Goal: Transaction & Acquisition: Purchase product/service

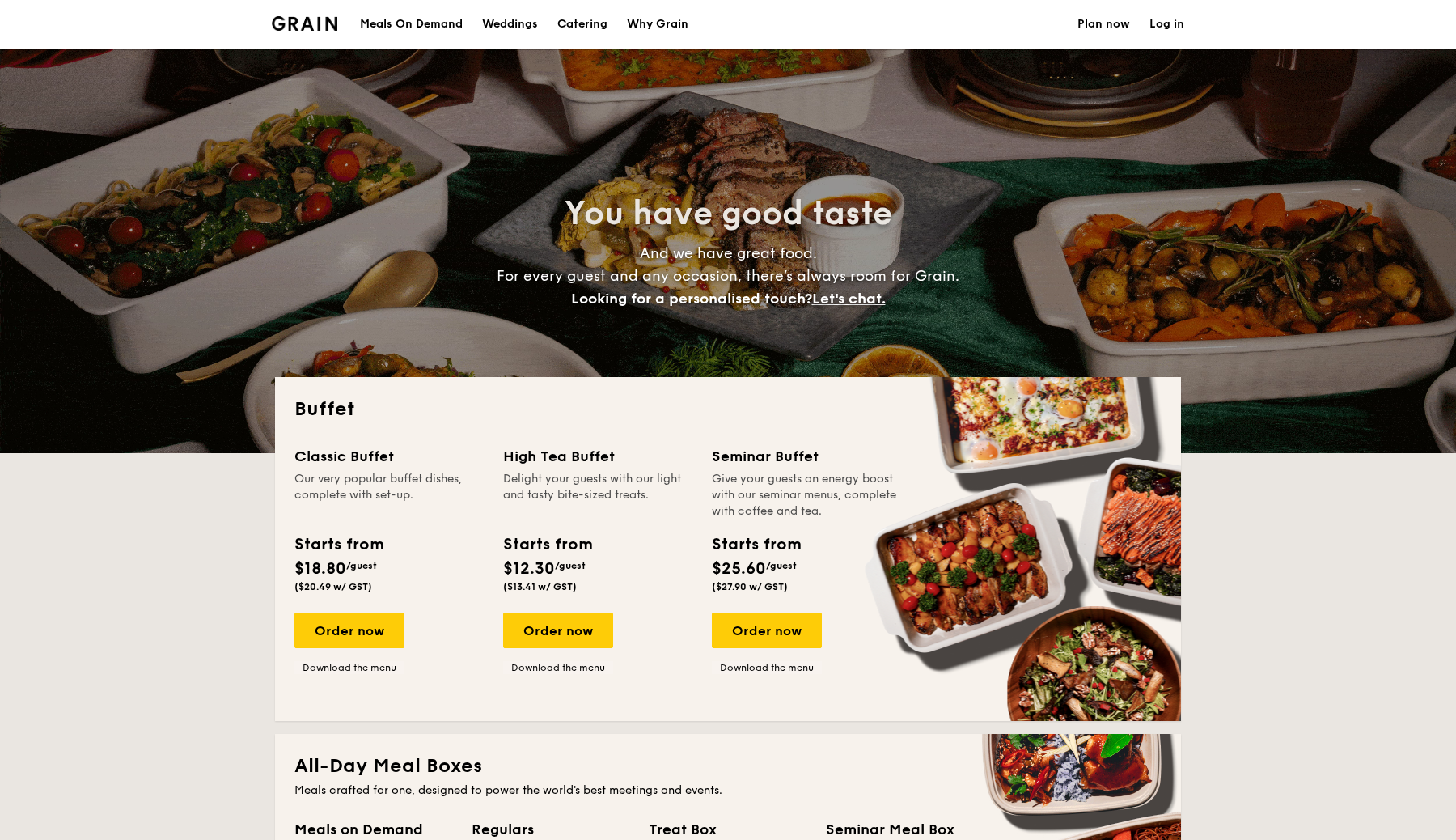
select select
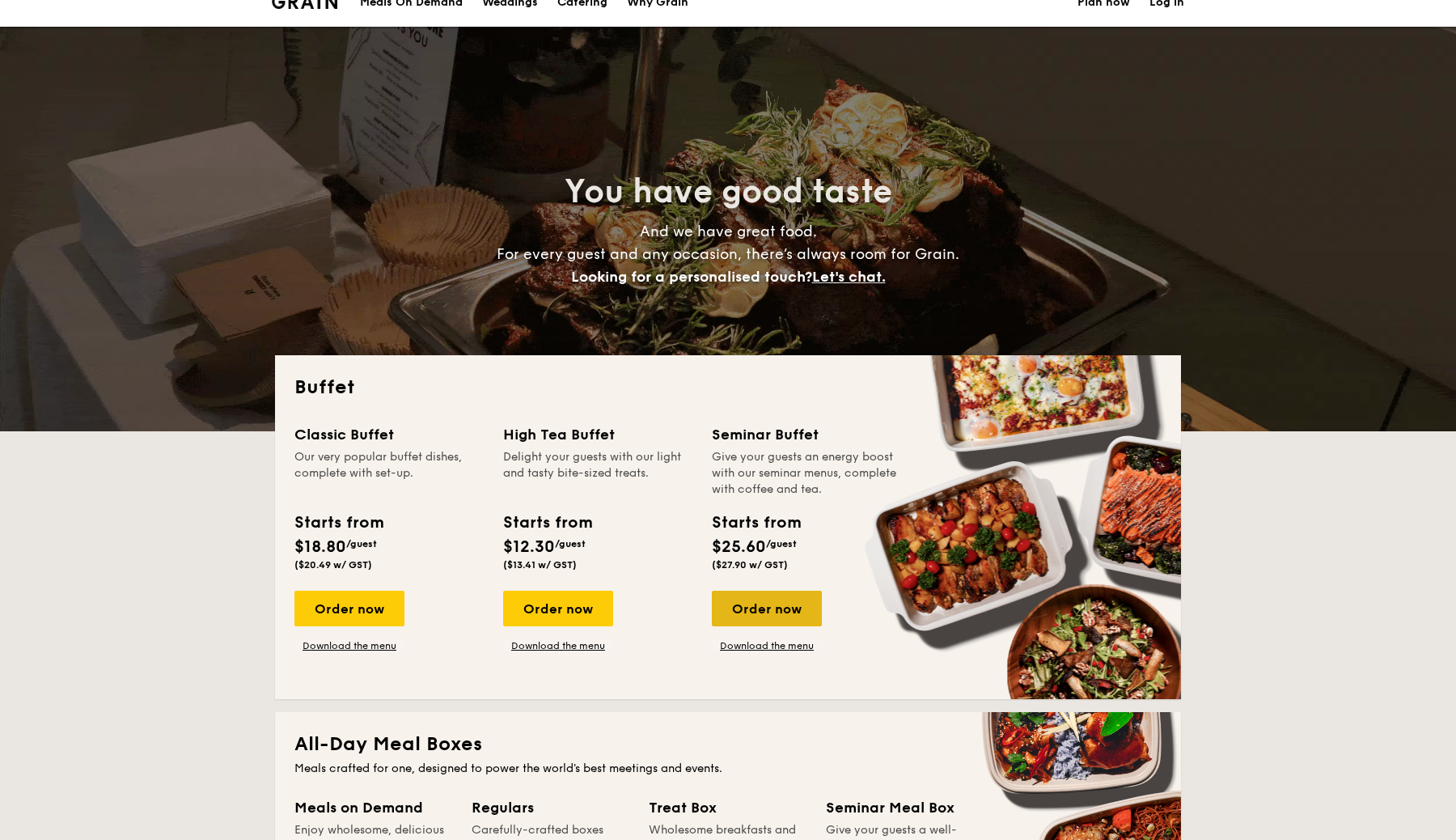
scroll to position [21, 0]
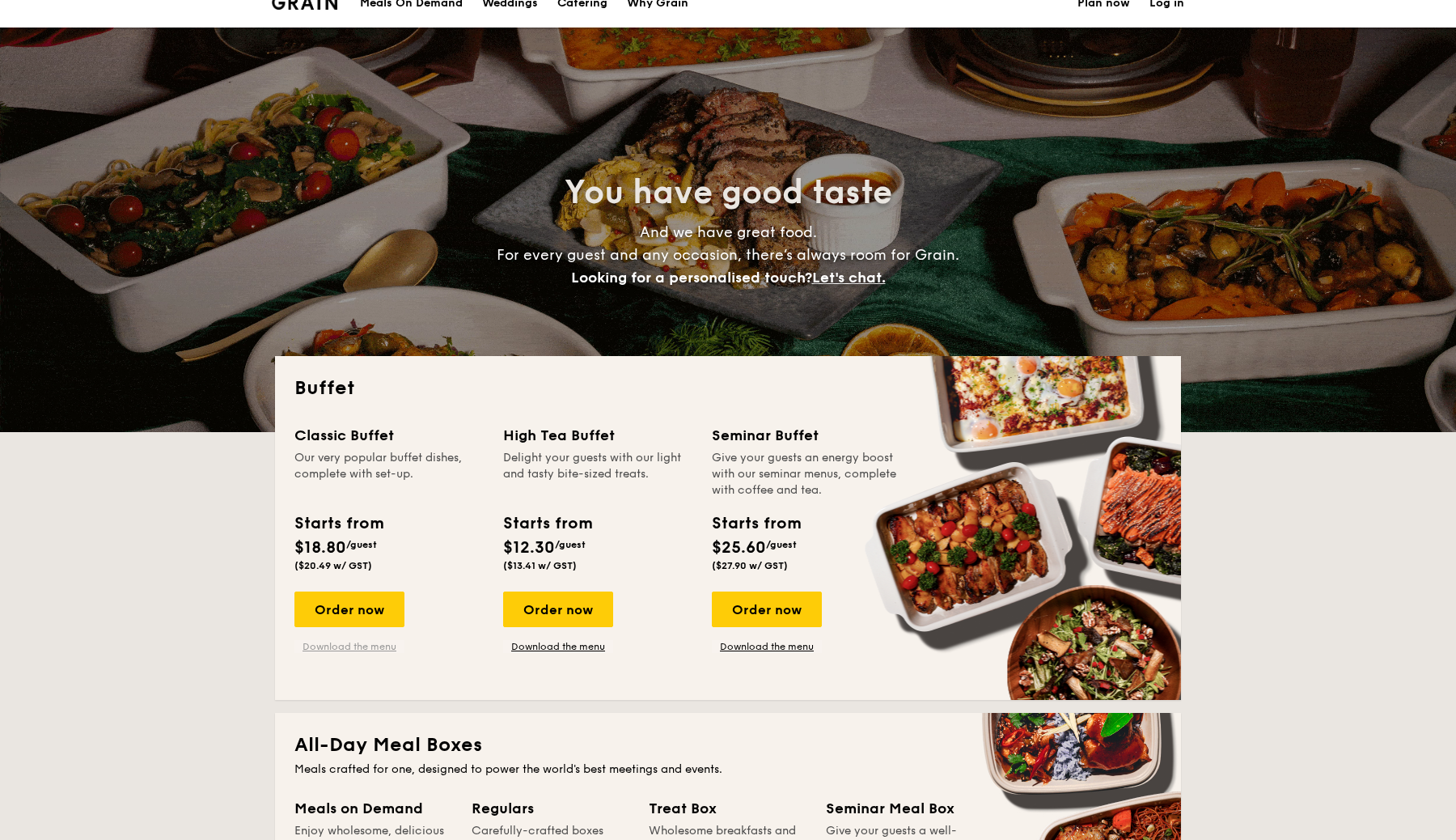
click at [368, 650] on link "Download the menu" at bounding box center [349, 646] width 110 height 13
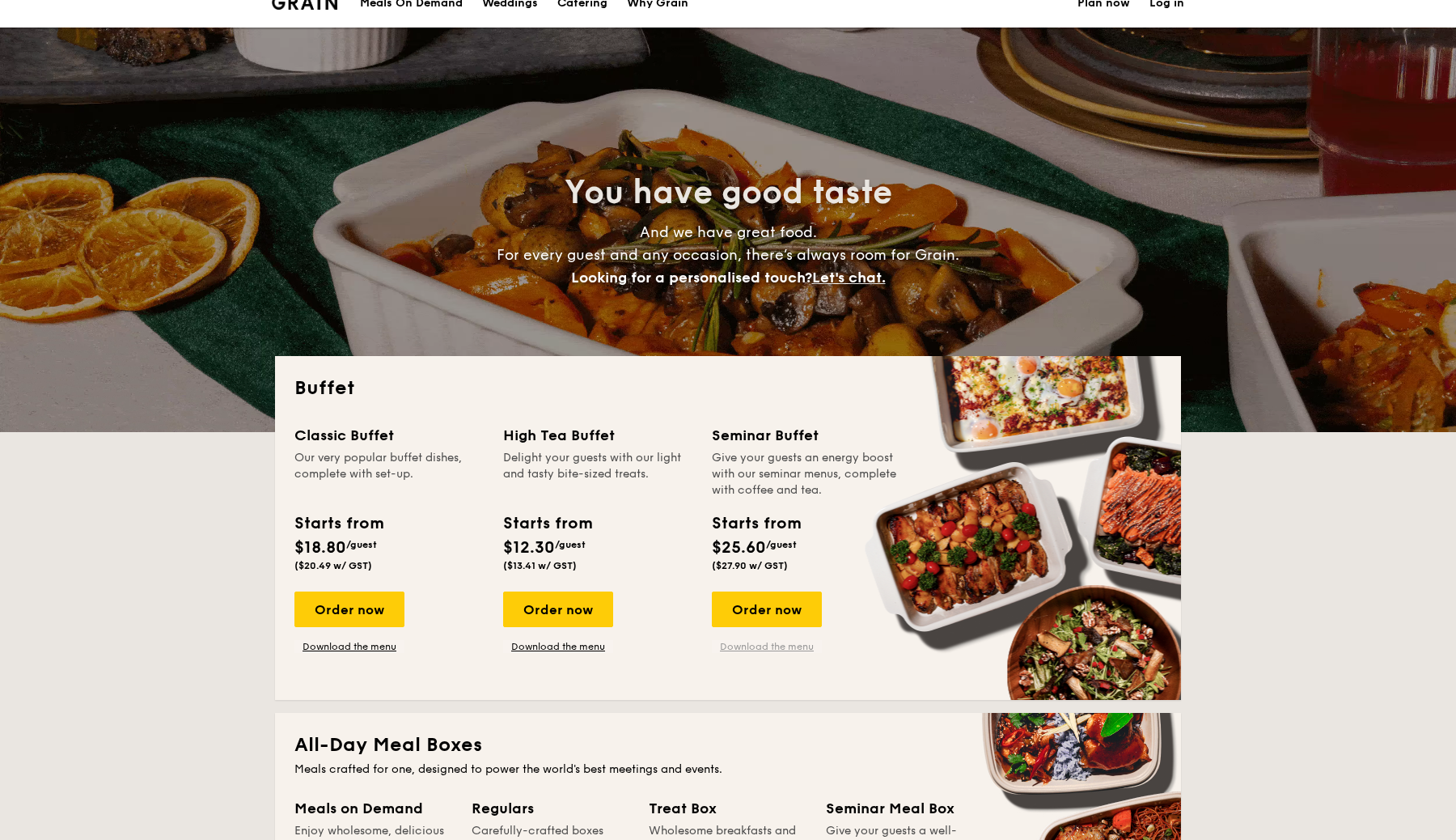
click at [772, 644] on link "Download the menu" at bounding box center [766, 646] width 110 height 13
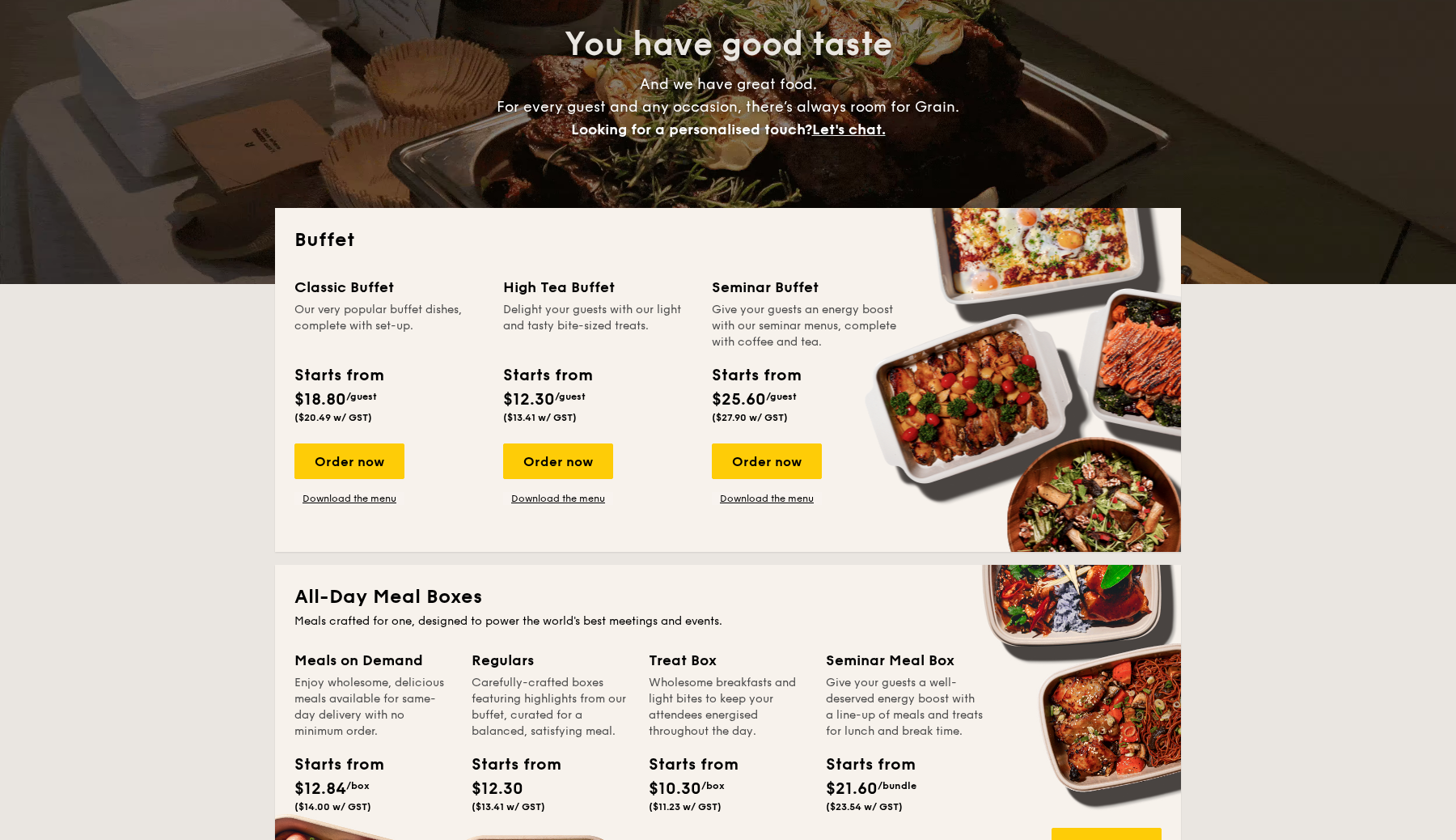
scroll to position [0, 0]
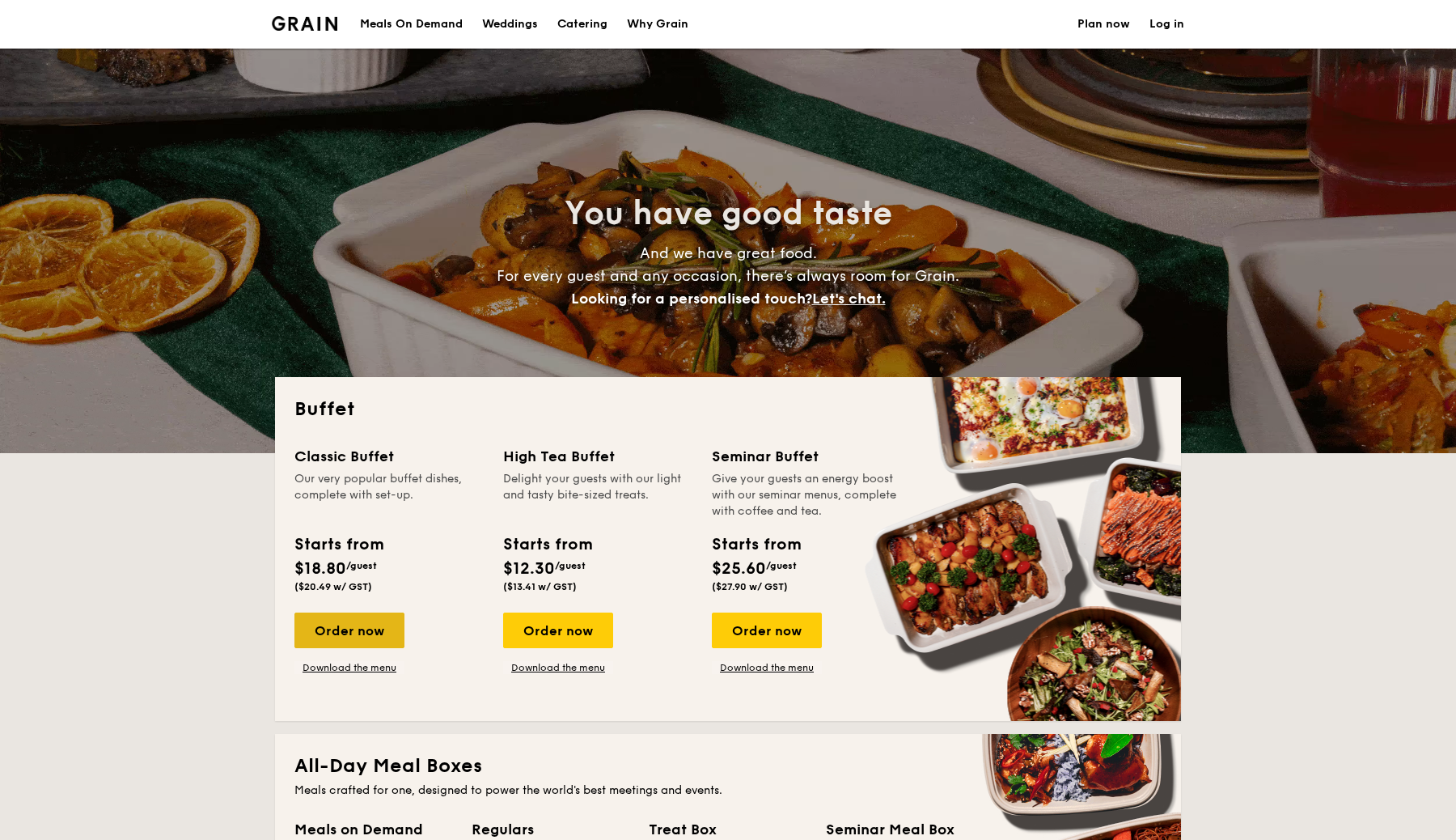
click at [352, 623] on div "Order now" at bounding box center [349, 631] width 110 height 36
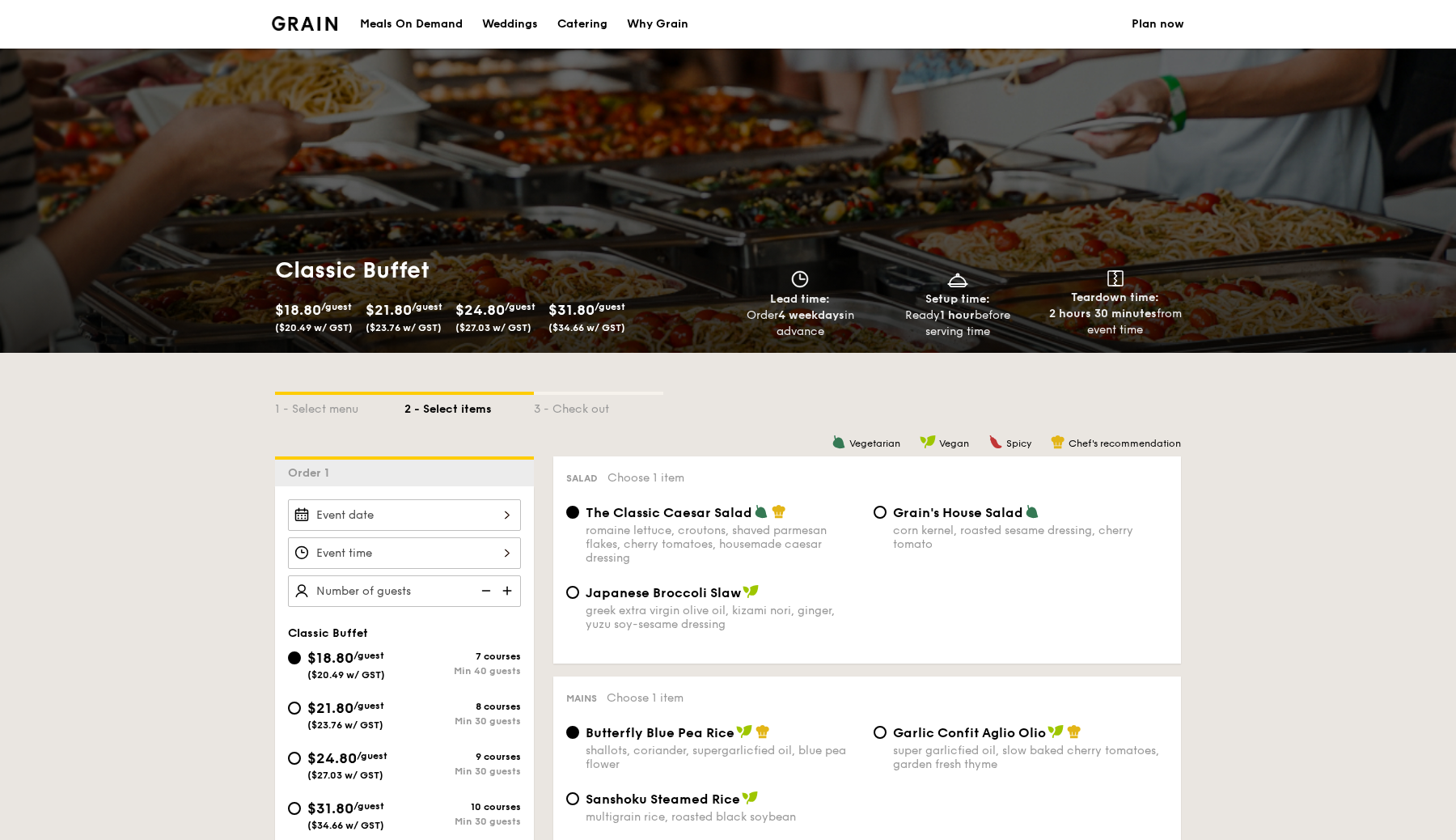
select select
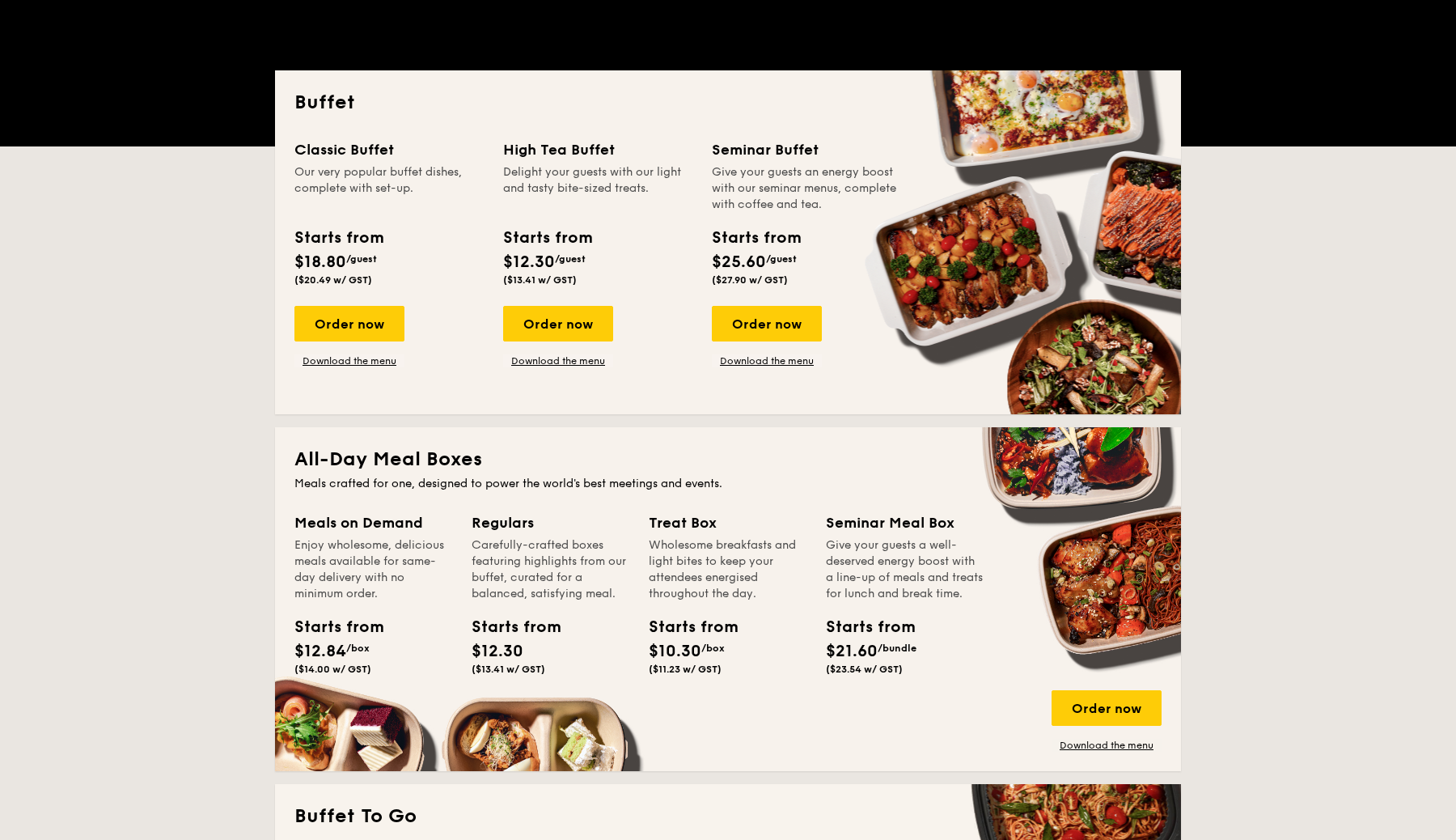
scroll to position [229, 0]
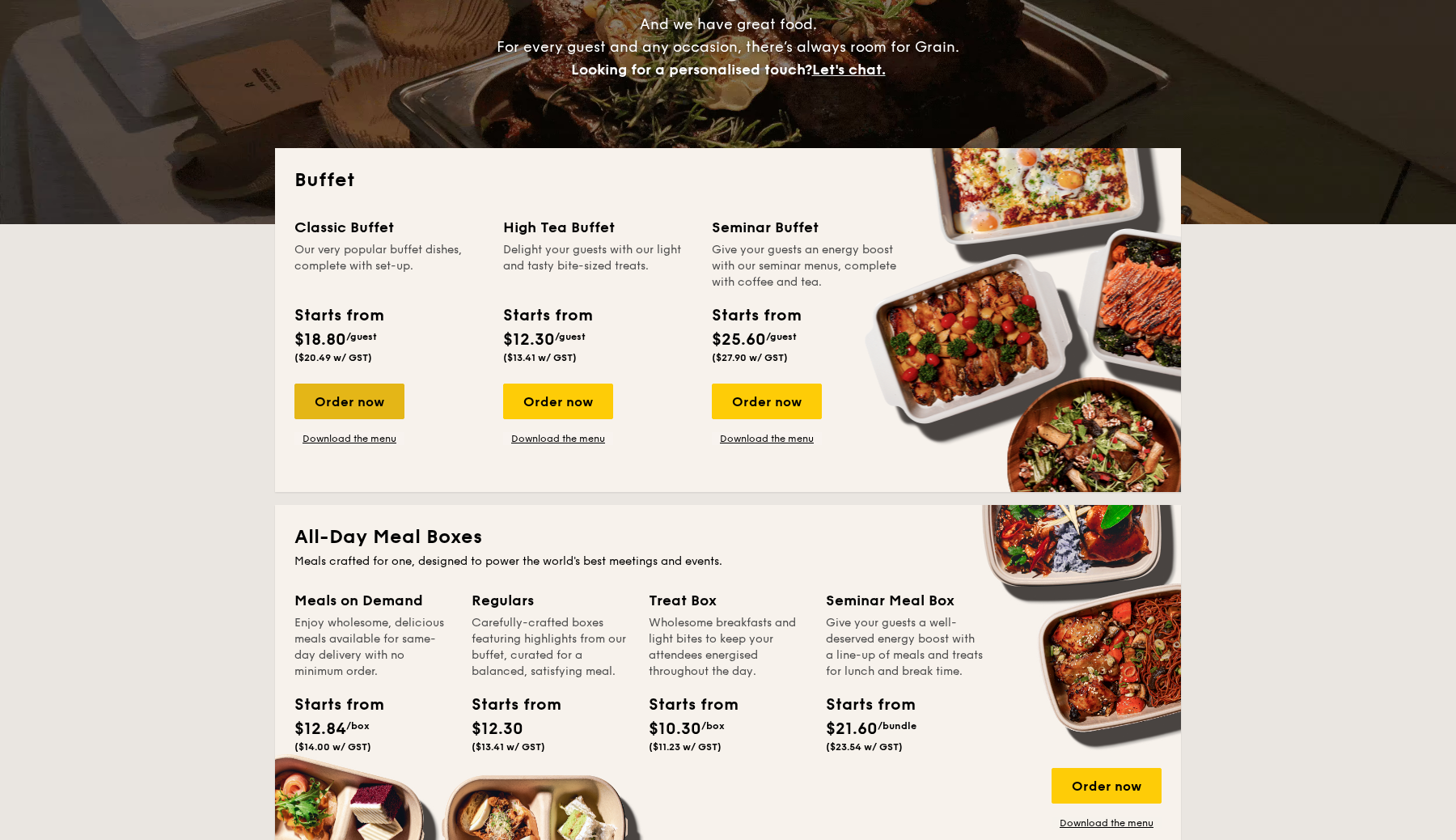
click at [344, 400] on div "Order now" at bounding box center [349, 402] width 110 height 36
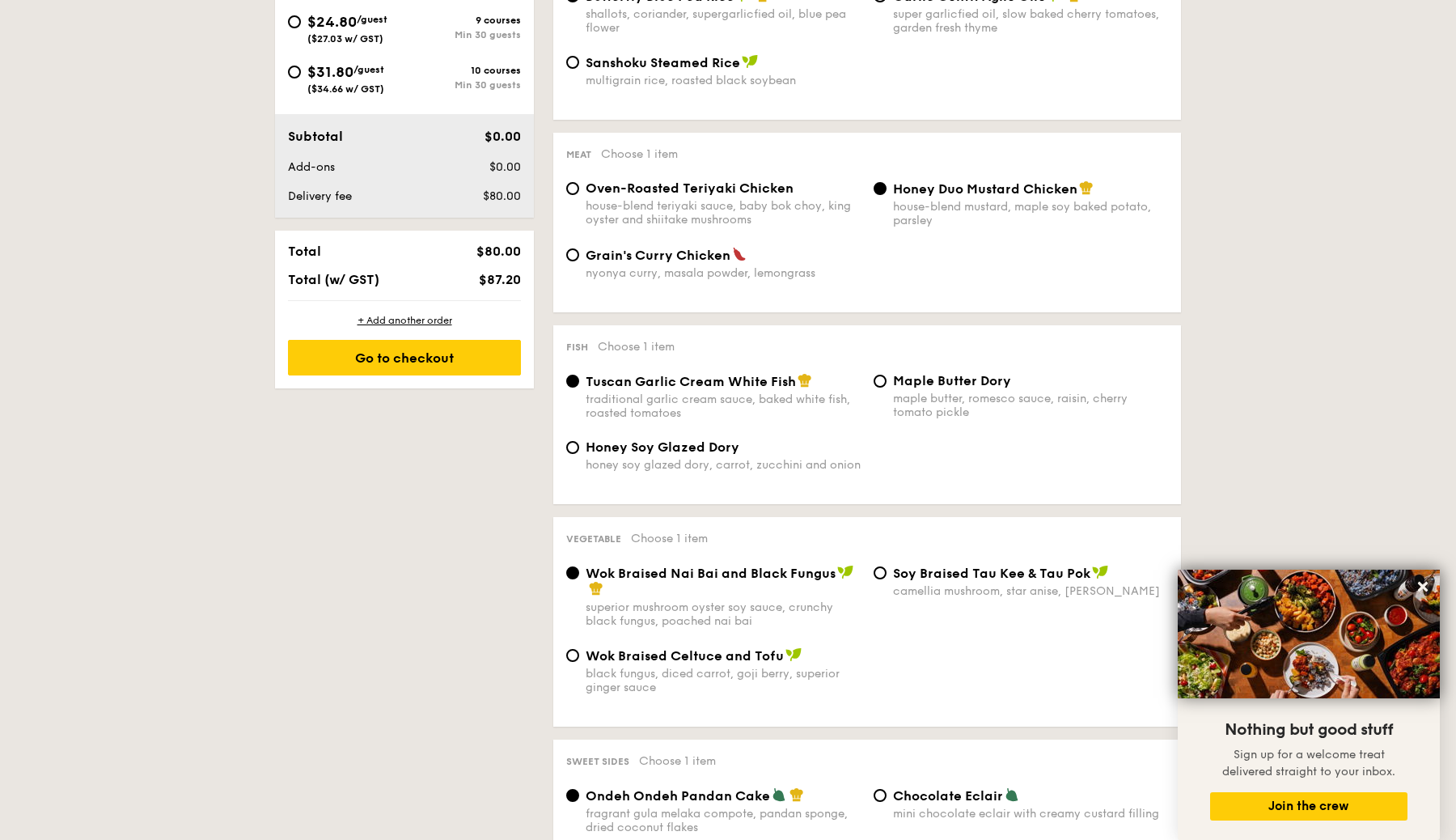
scroll to position [712, 0]
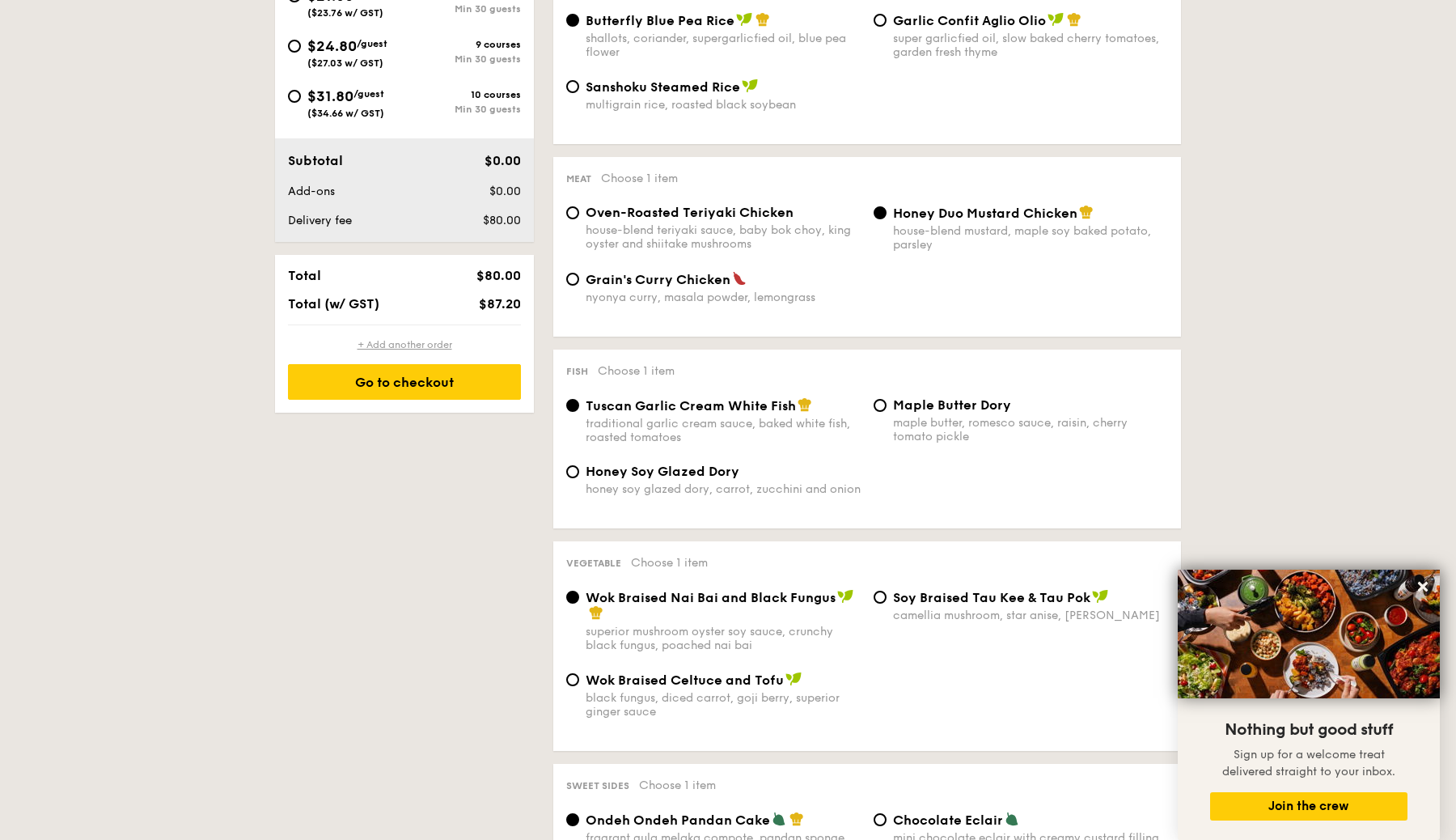
click at [402, 347] on div "+ Add another order" at bounding box center [404, 344] width 233 height 13
radio input "true"
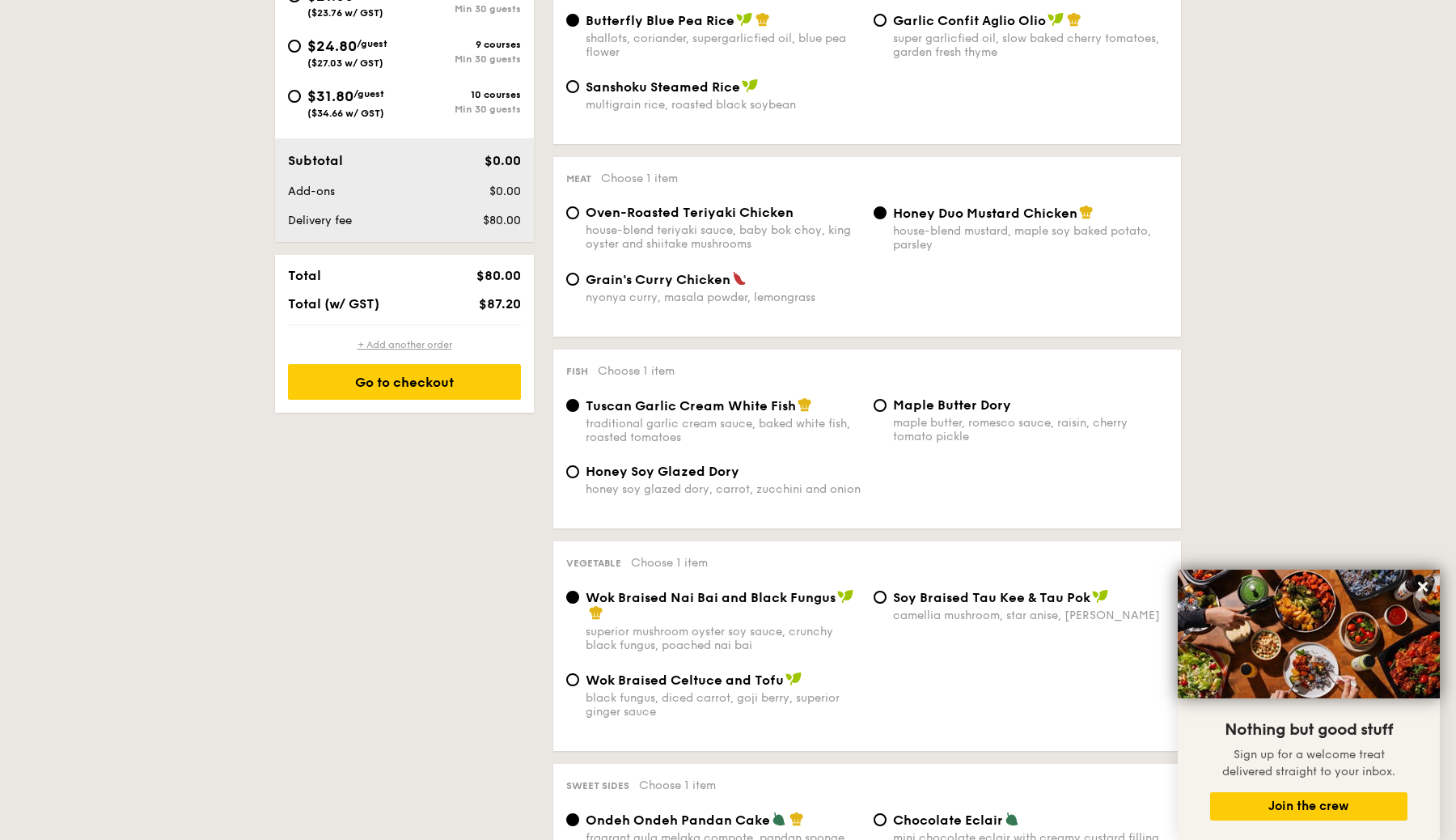
radio input "true"
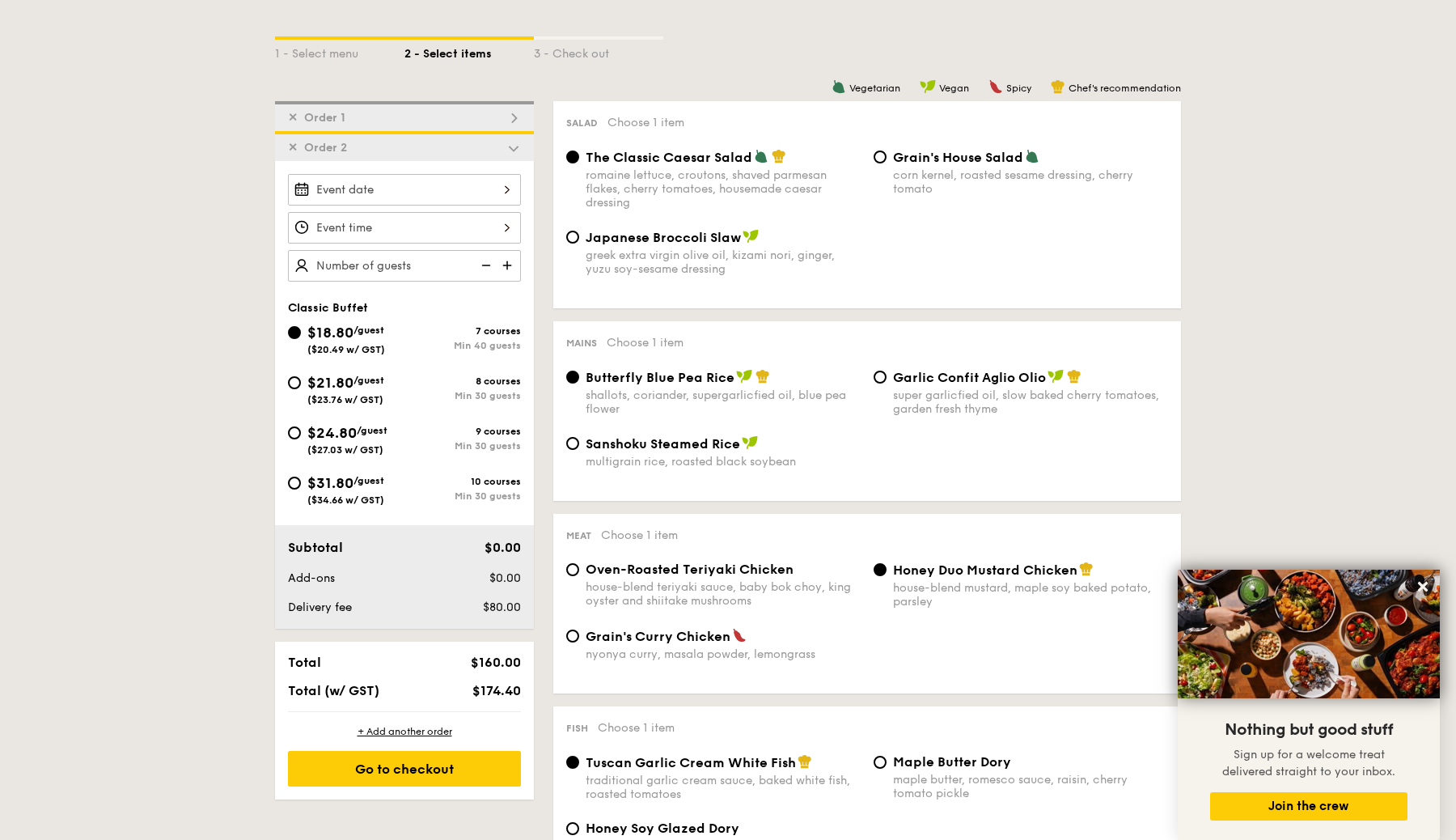
scroll to position [351, 0]
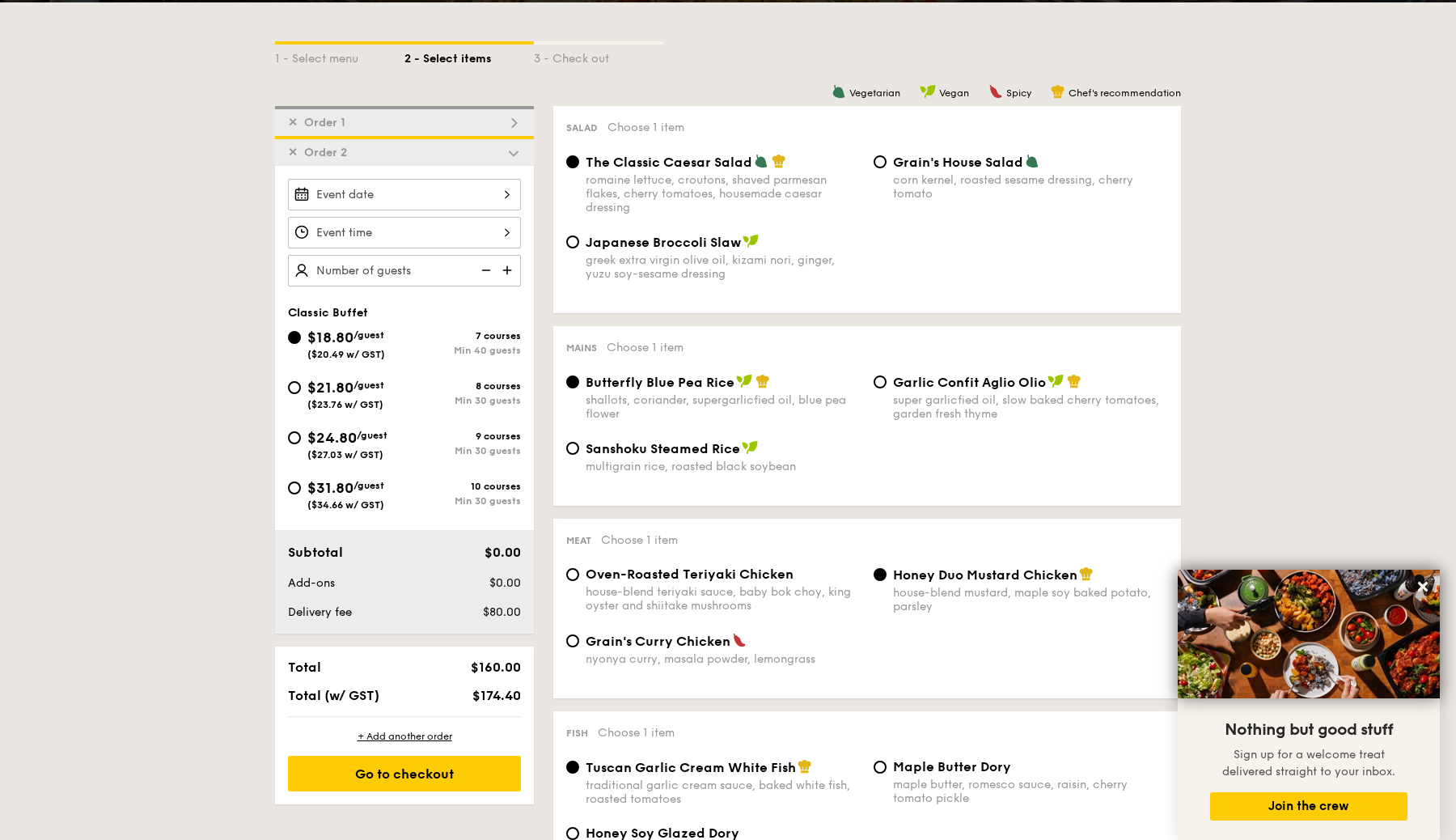
click at [474, 268] on img at bounding box center [484, 270] width 24 height 30
drag, startPoint x: 416, startPoint y: 269, endPoint x: 480, endPoint y: 272, distance: 64.1
click at [502, 269] on img at bounding box center [508, 270] width 24 height 30
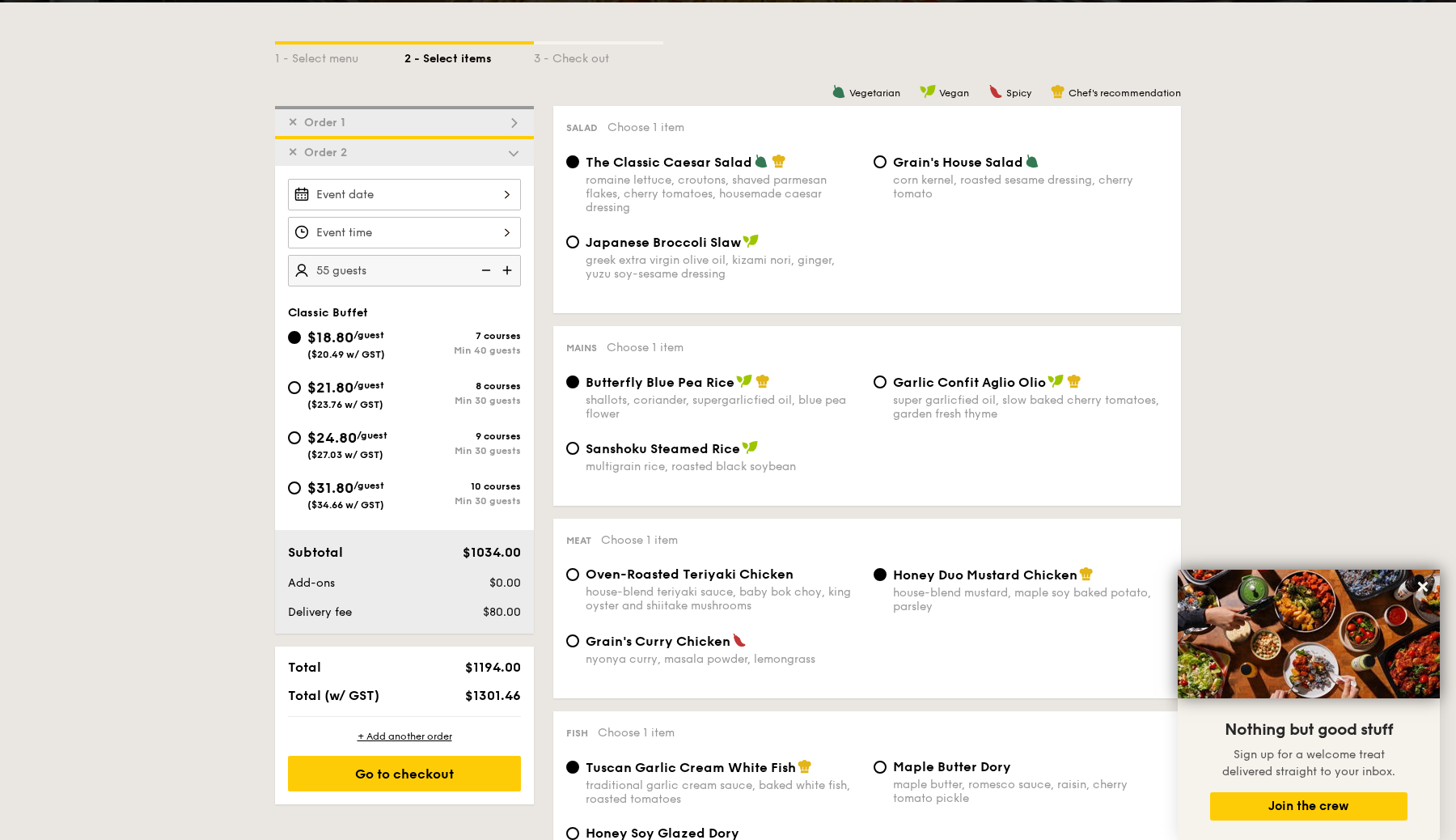
click at [502, 269] on img at bounding box center [508, 270] width 24 height 30
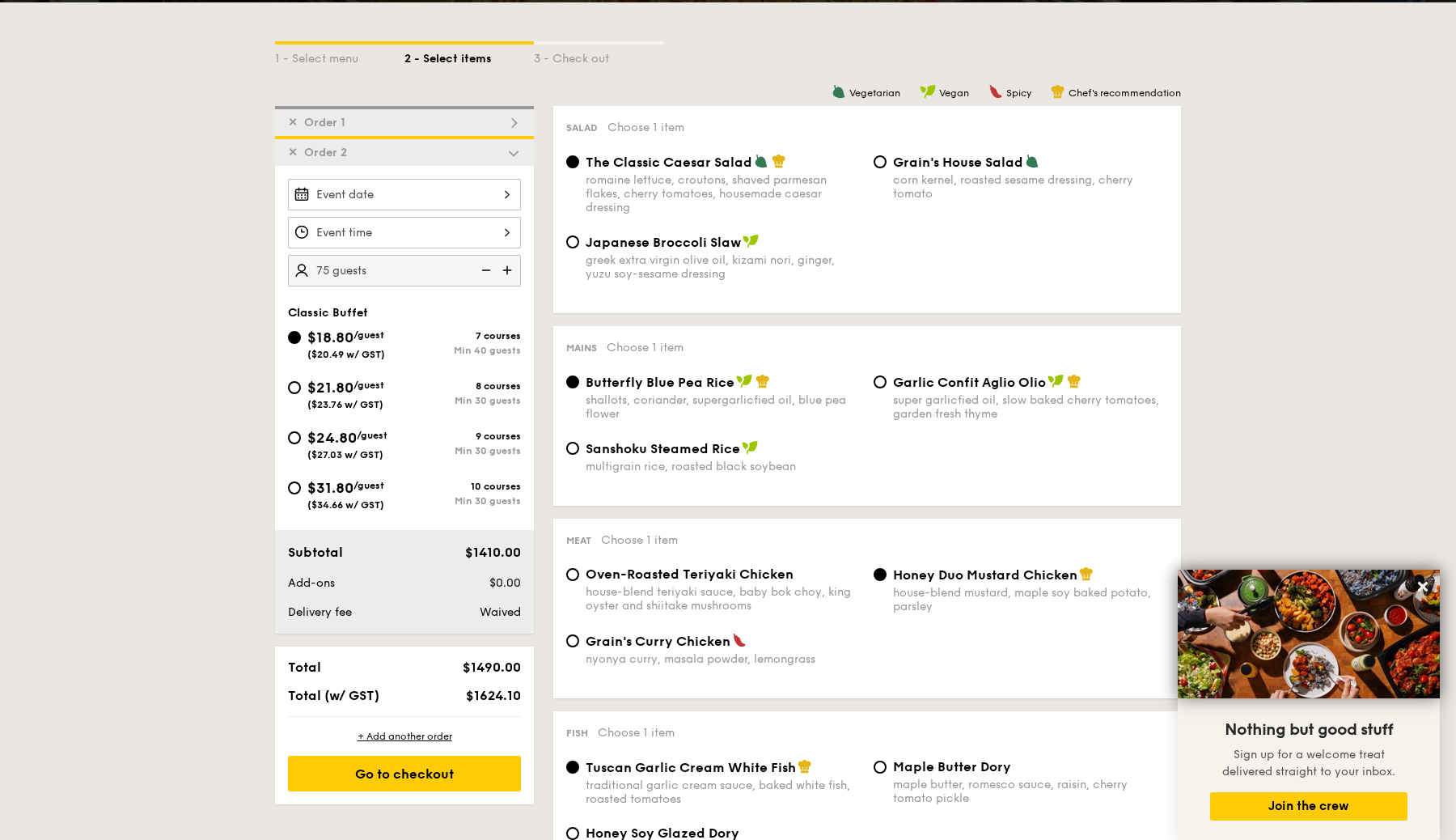
type input "80 guests"
click at [897, 166] on span "Grain's House Salad" at bounding box center [959, 162] width 131 height 15
click at [886, 166] on input "Grain's House Salad corn kernel, roasted sesame dressing, cherry tomato" at bounding box center [880, 162] width 13 height 13
radio input "true"
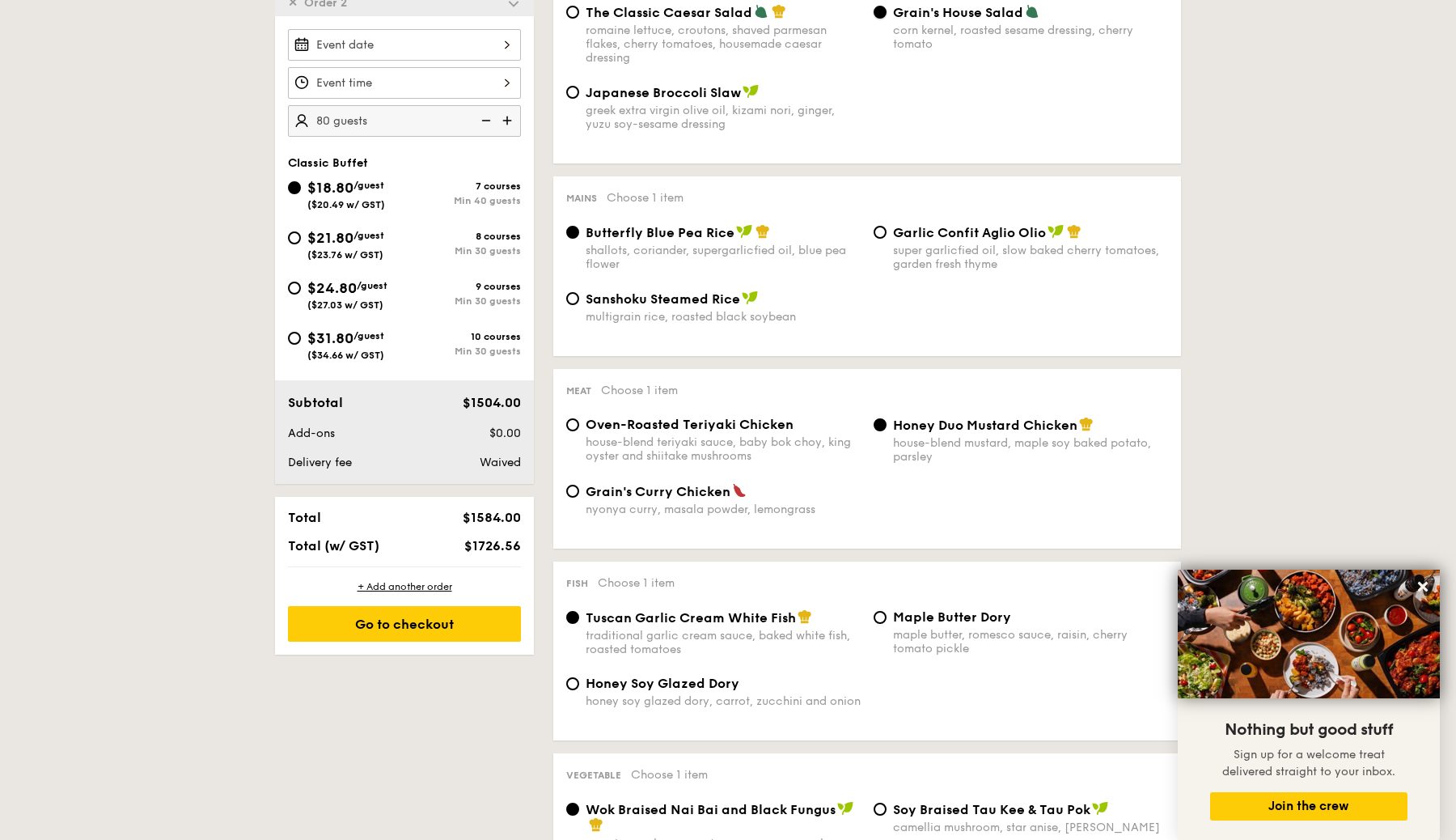
scroll to position [502, 0]
click at [654, 505] on div "Grain's Curry Chicken nyonya curry, masala powder, lemongrass" at bounding box center [724, 497] width 275 height 33
click at [580, 496] on input "Grain's Curry Chicken nyonya curry, masala powder, lemongrass" at bounding box center [572, 489] width 13 height 13
radio input "true"
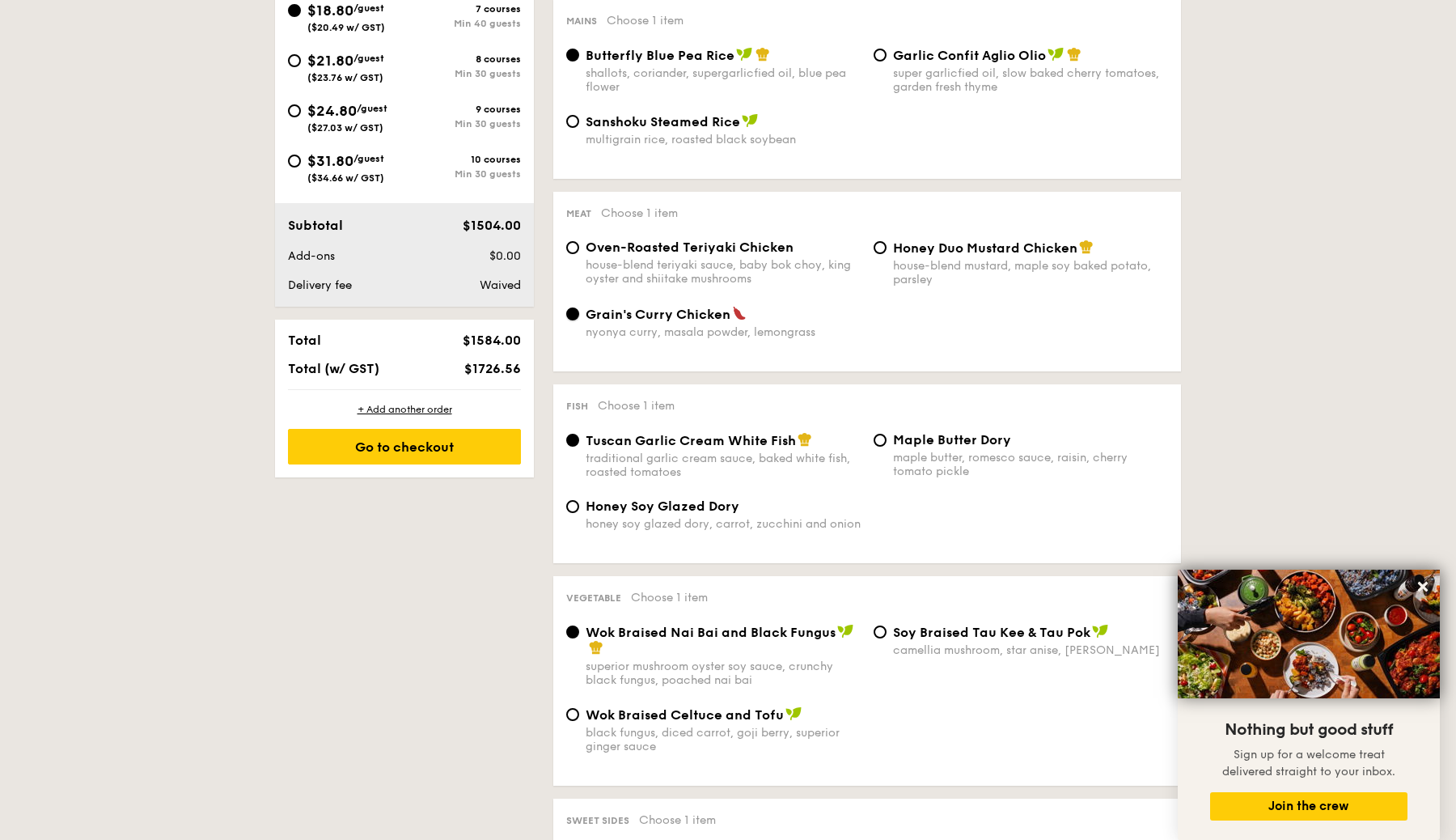
scroll to position [674, 0]
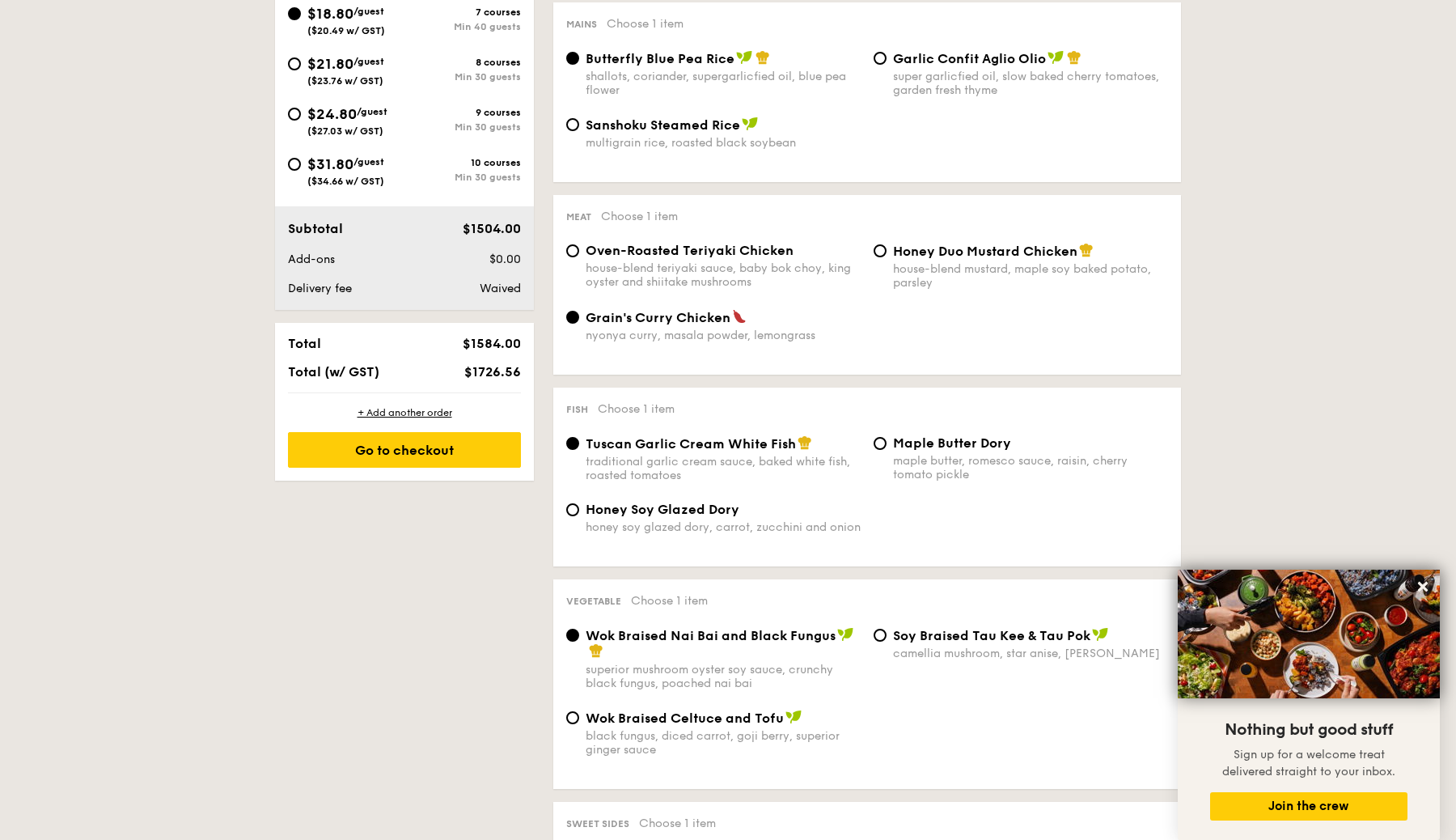
click at [723, 523] on div "Honey Soy Glazed Dory honey soy glazed dory, carrot, zucchini and onion" at bounding box center [724, 518] width 275 height 32
click at [580, 516] on input "Honey Soy Glazed Dory honey soy glazed dory, carrot, zucchini and onion" at bounding box center [572, 510] width 13 height 13
radio input "true"
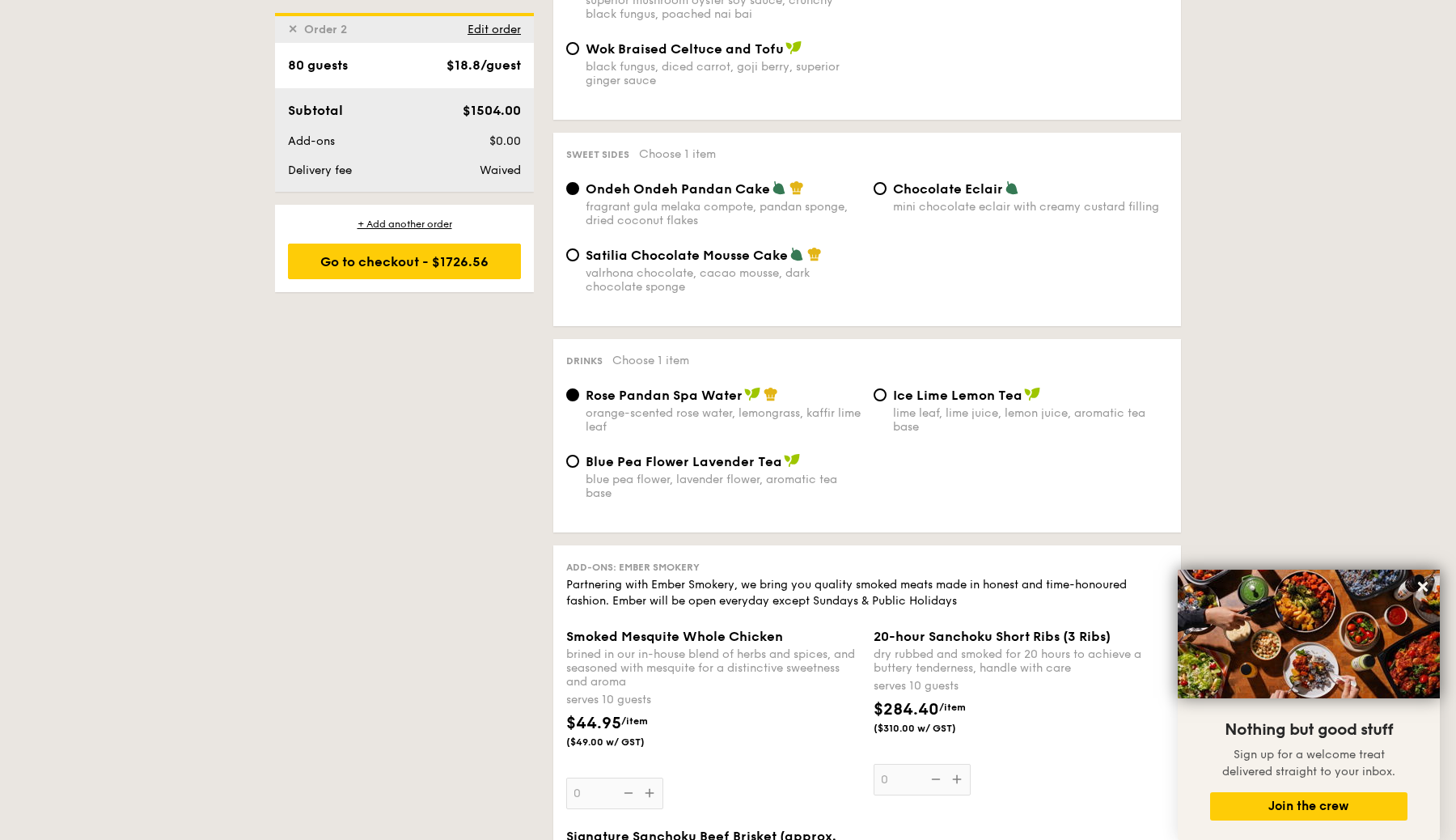
scroll to position [1377, 0]
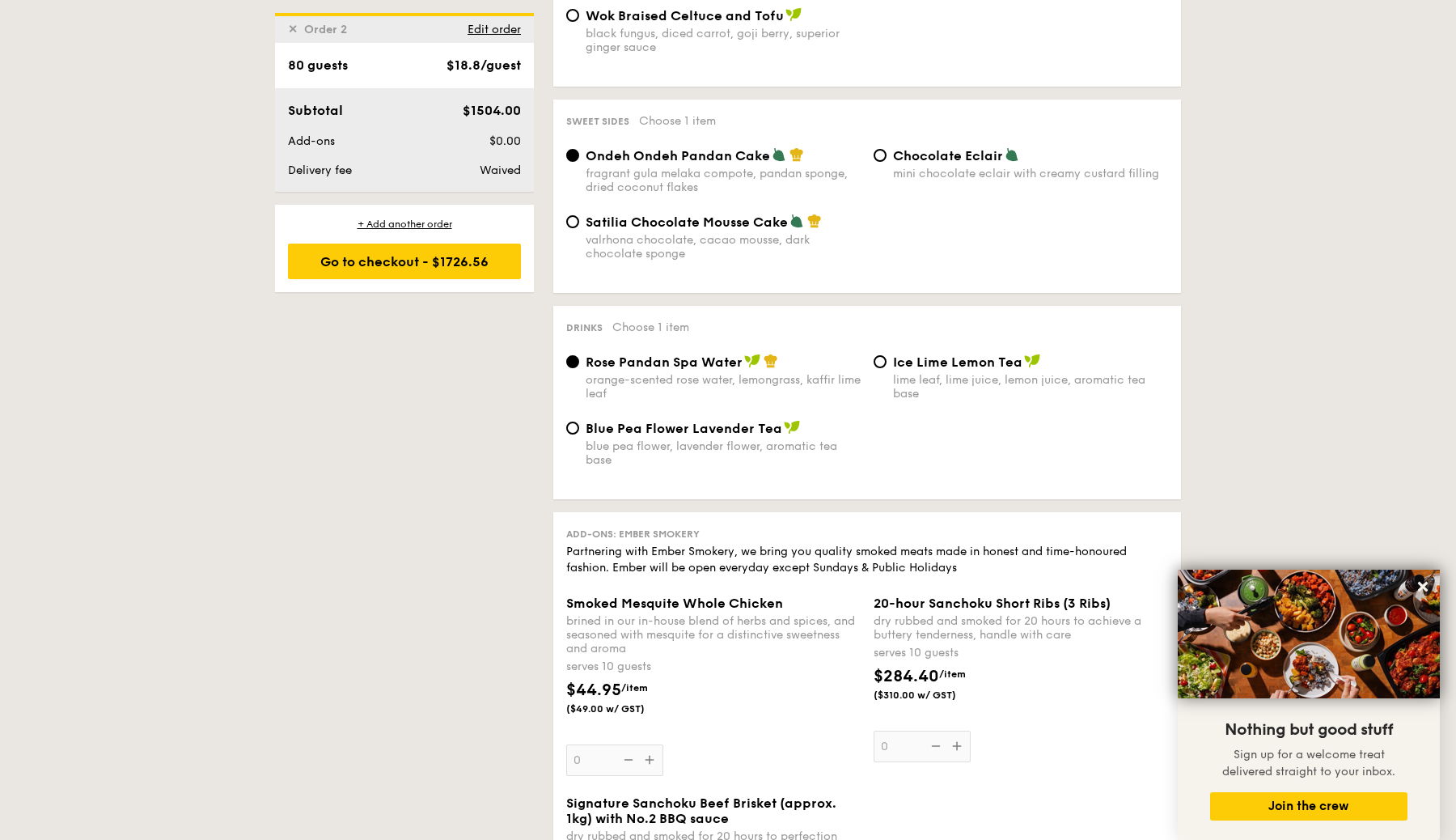
click at [723, 437] on span "Blue Pea Flower Lavender Tea" at bounding box center [684, 428] width 197 height 15
click at [580, 435] on input "Blue Pea Flower Lavender Tea blue pea flower, lavender flower, aromatic tea base" at bounding box center [572, 428] width 13 height 13
radio input "true"
click at [690, 369] on span "Rose Pandan Spa Water" at bounding box center [664, 361] width 157 height 15
click at [580, 369] on input "Rose Pandan Spa Water orange-scented rose water, lemongrass, kaffir lime leaf" at bounding box center [572, 361] width 13 height 13
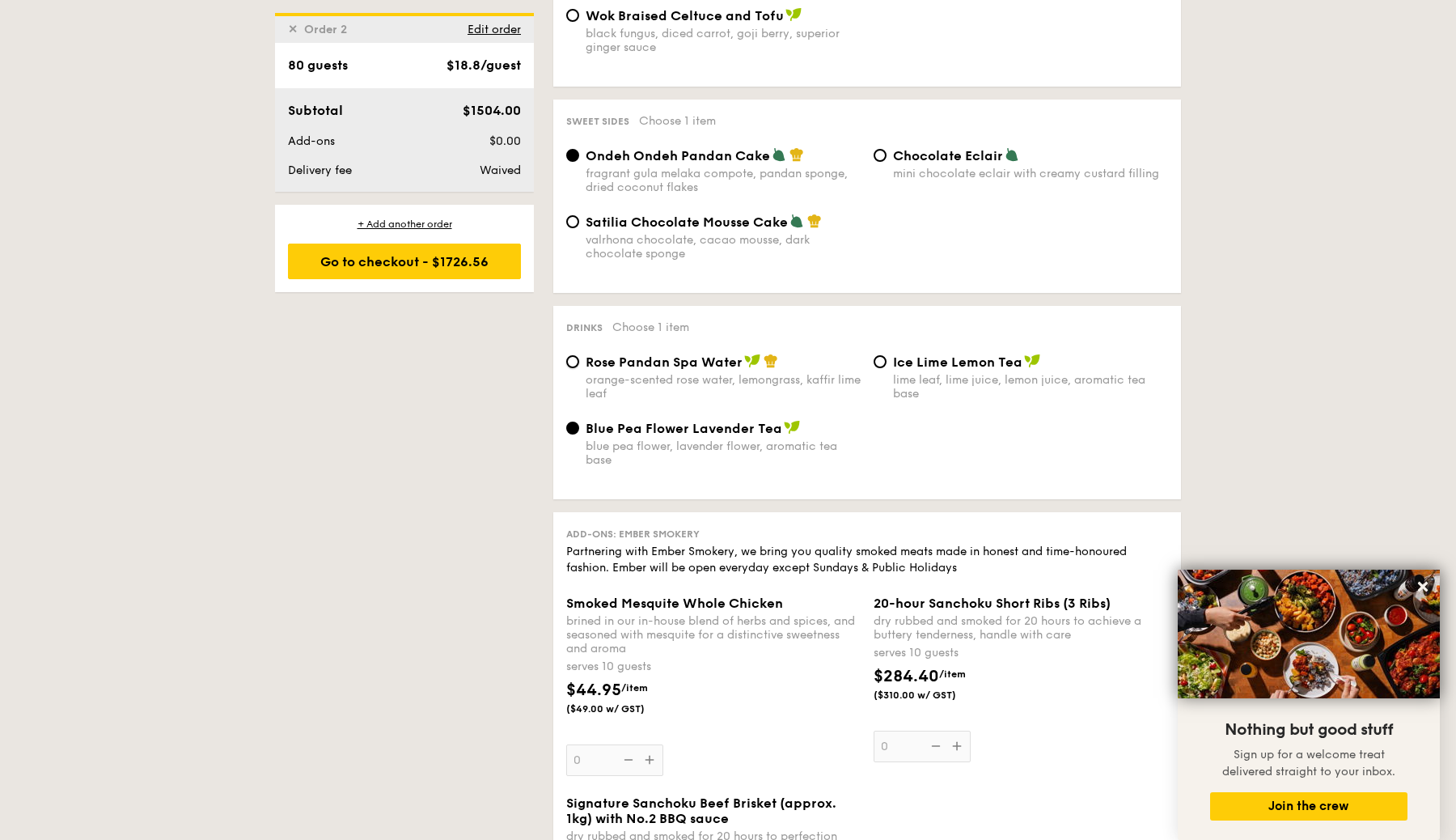
radio input "true"
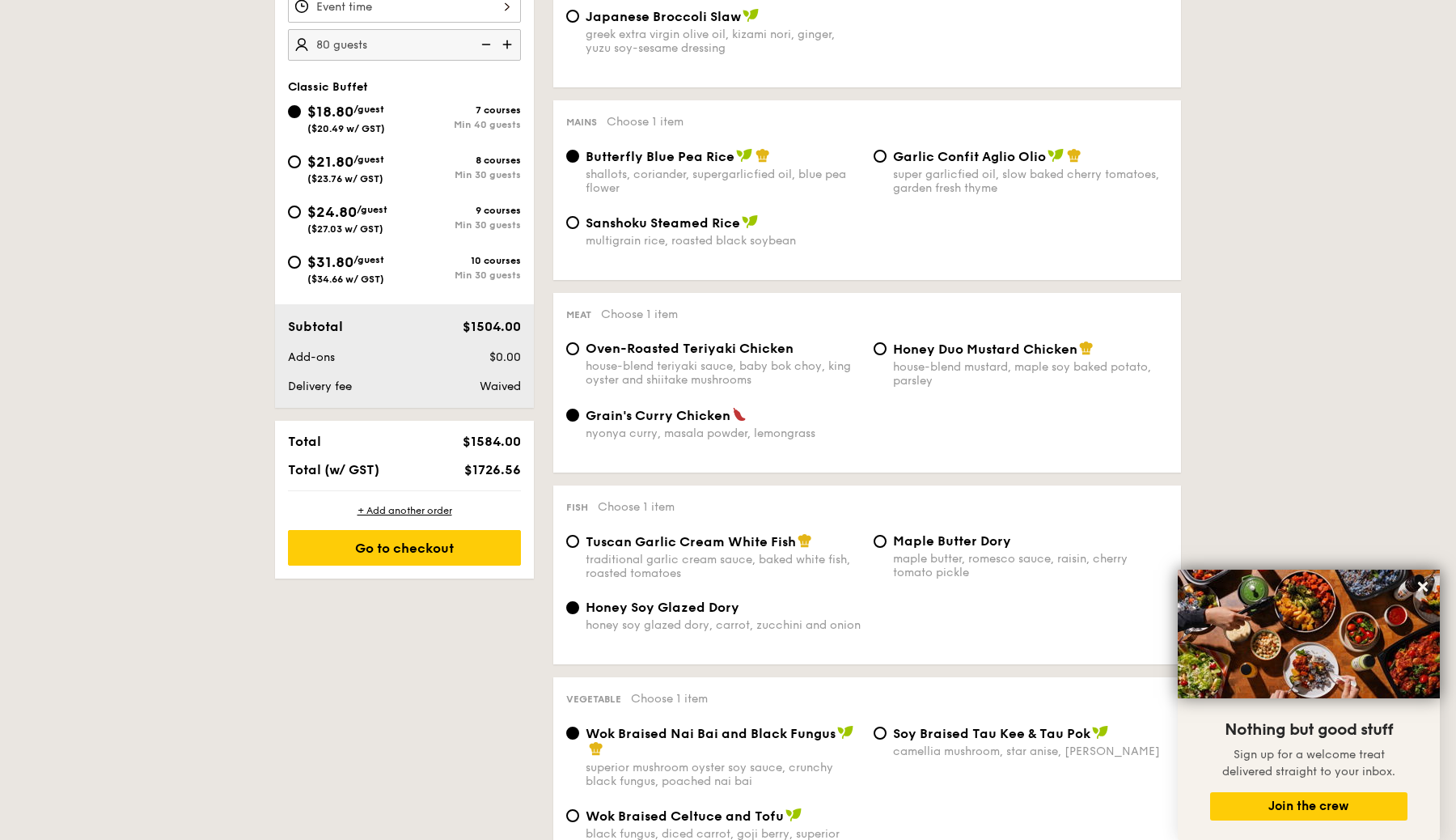
scroll to position [575, 0]
click at [432, 511] on div "+ Add another order" at bounding box center [404, 511] width 233 height 13
radio input "true"
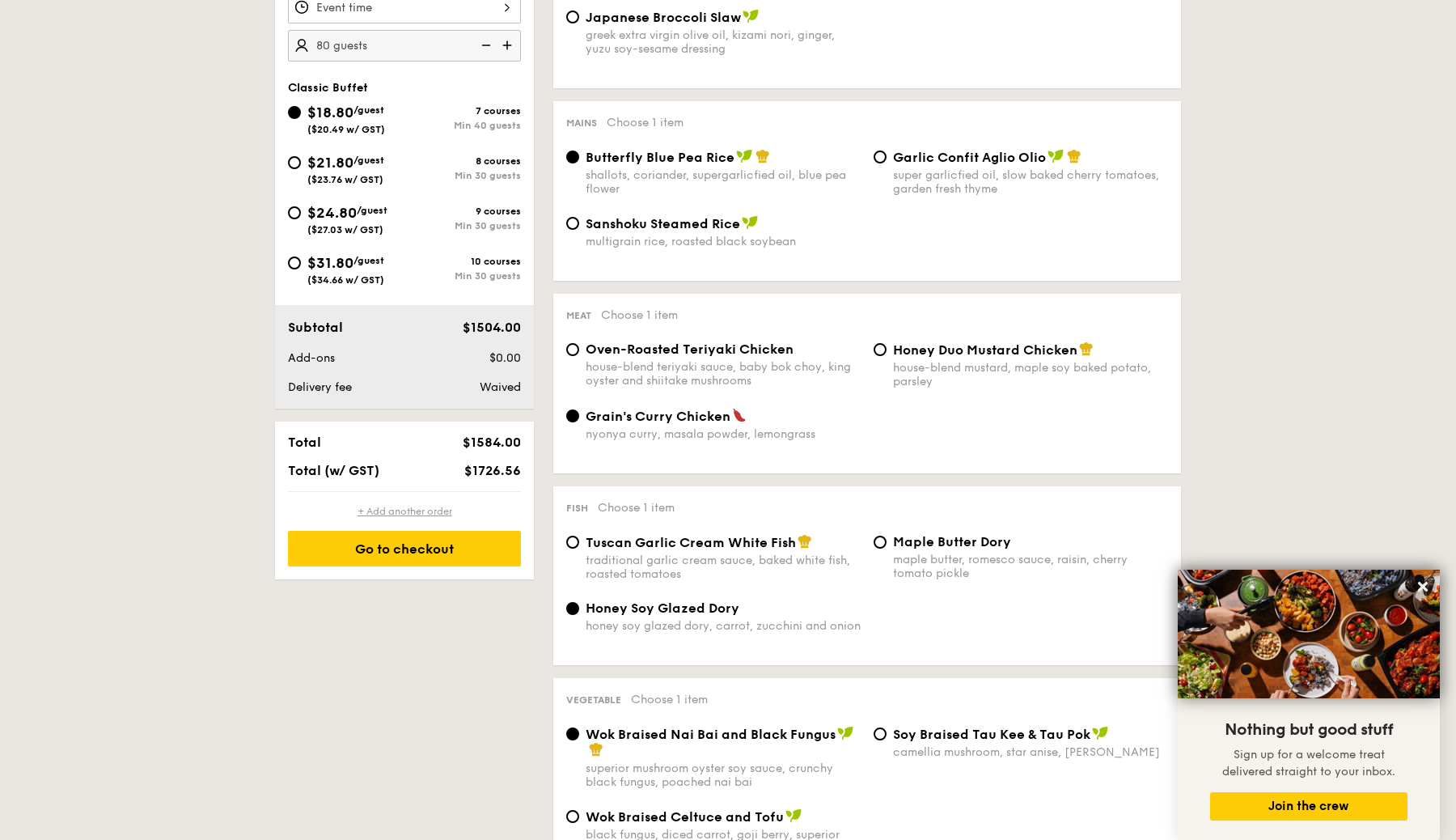
radio input "true"
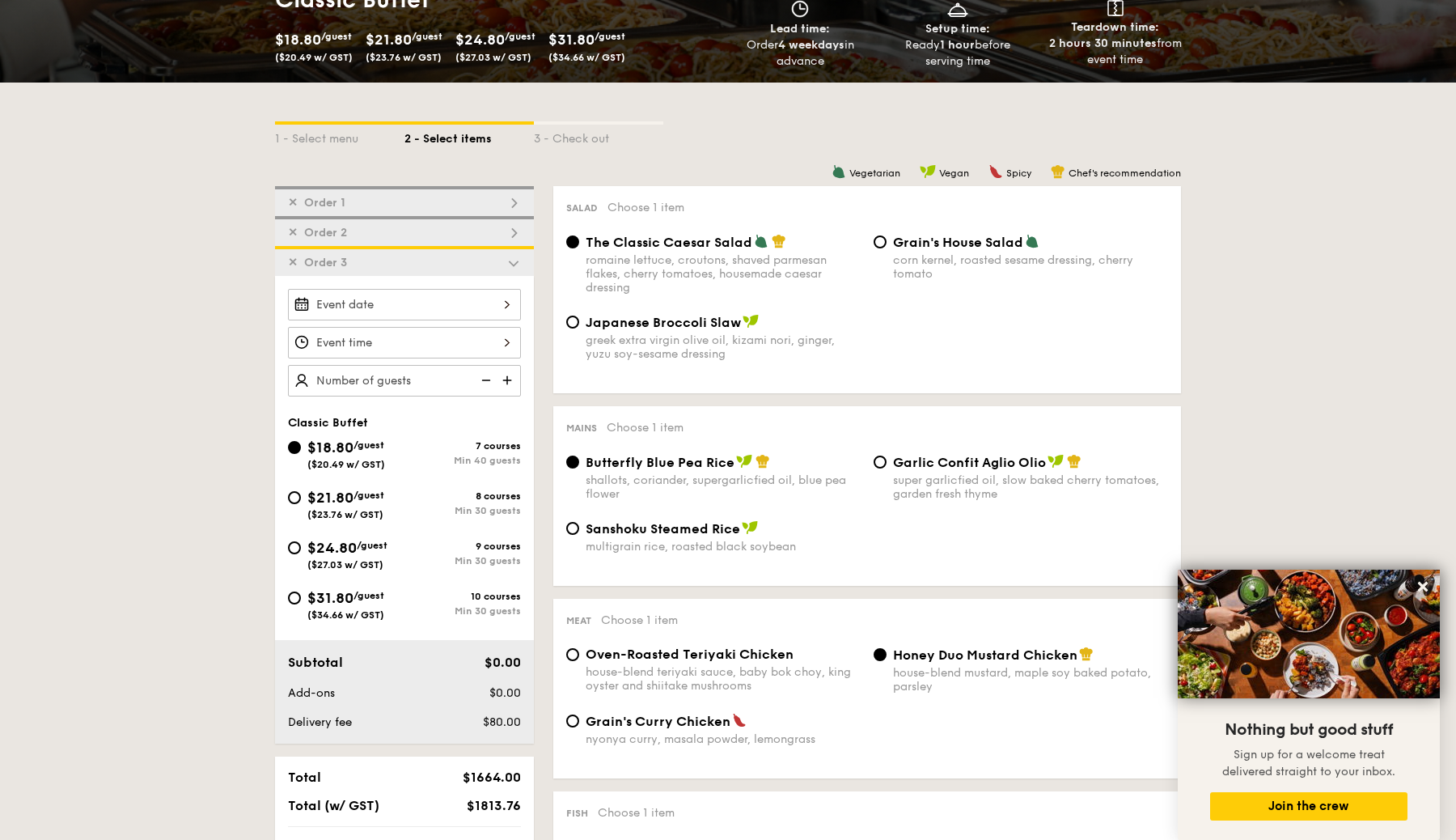
scroll to position [268, 0]
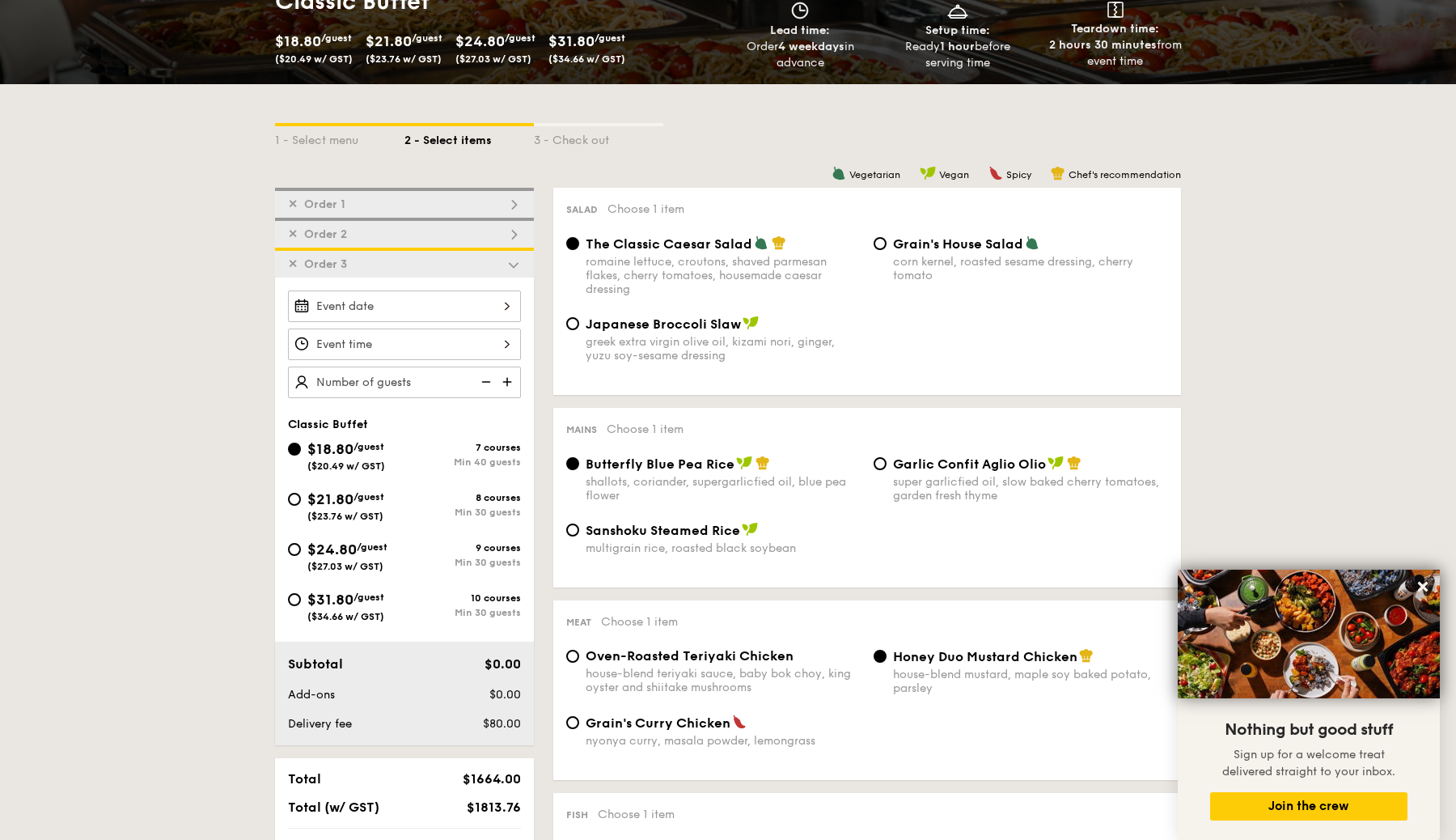
click at [519, 235] on img at bounding box center [513, 234] width 14 height 14
radio input "false"
radio input "true"
radio input "false"
radio input "true"
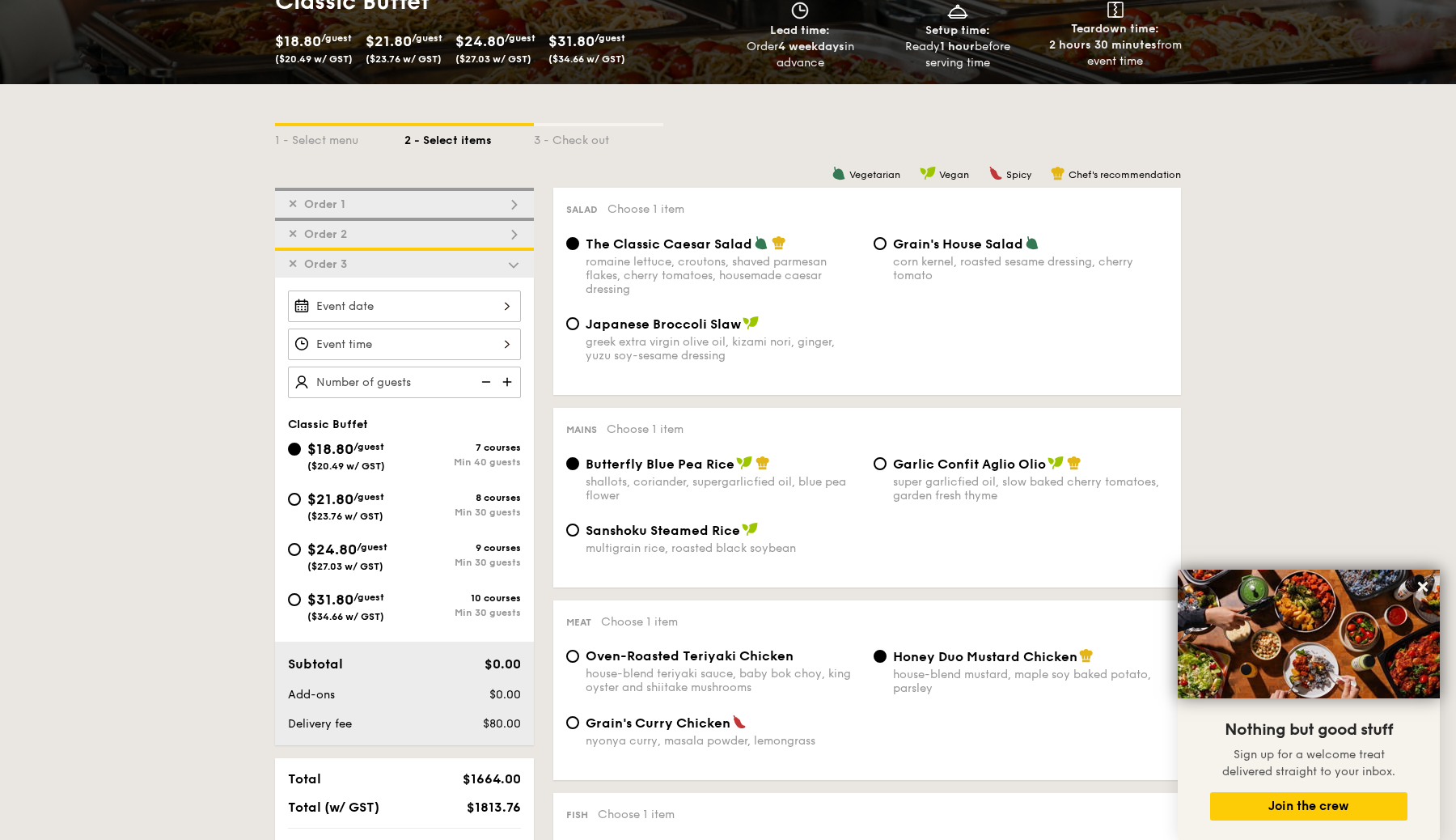
radio input "false"
radio input "true"
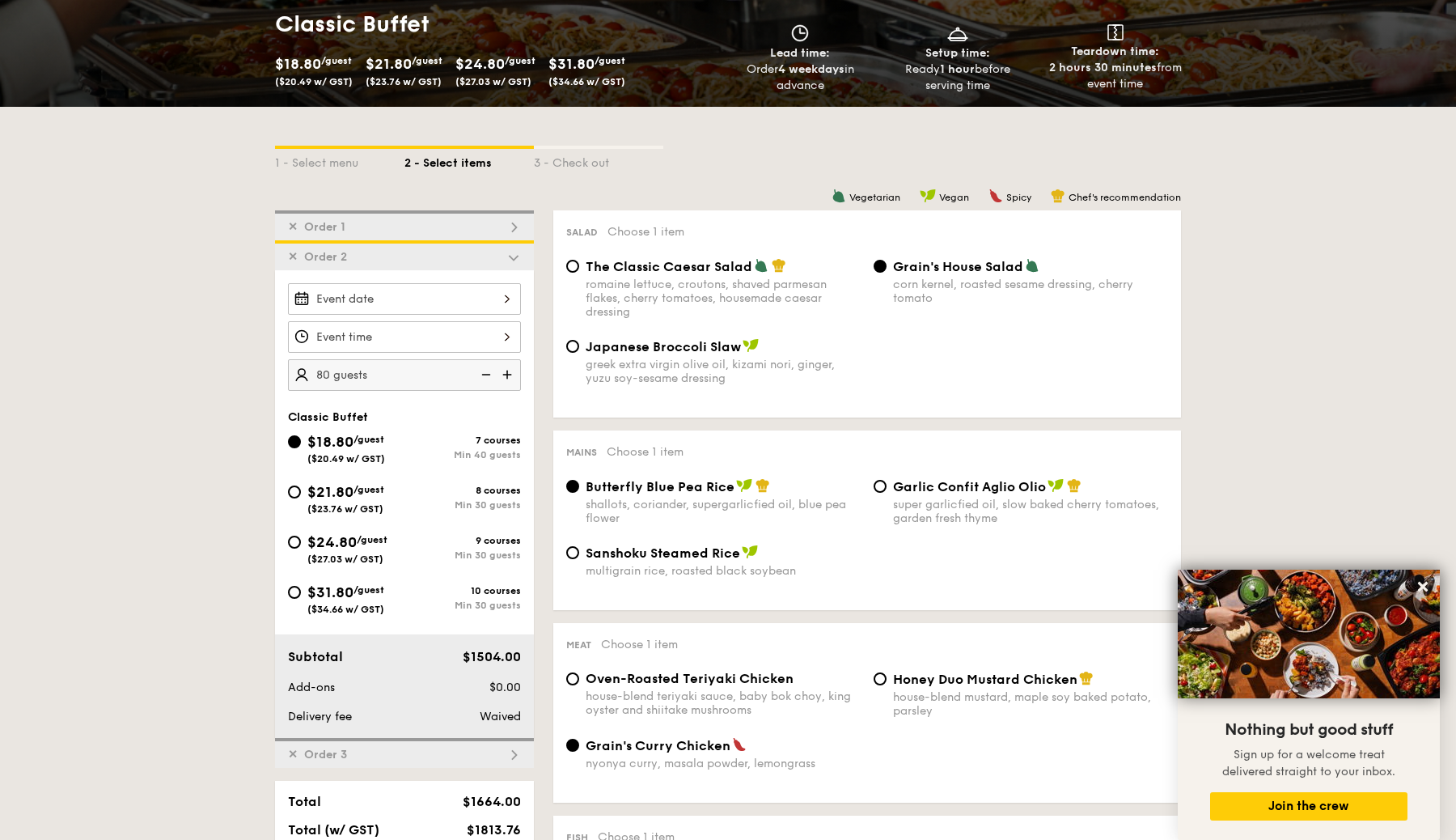
scroll to position [187, 0]
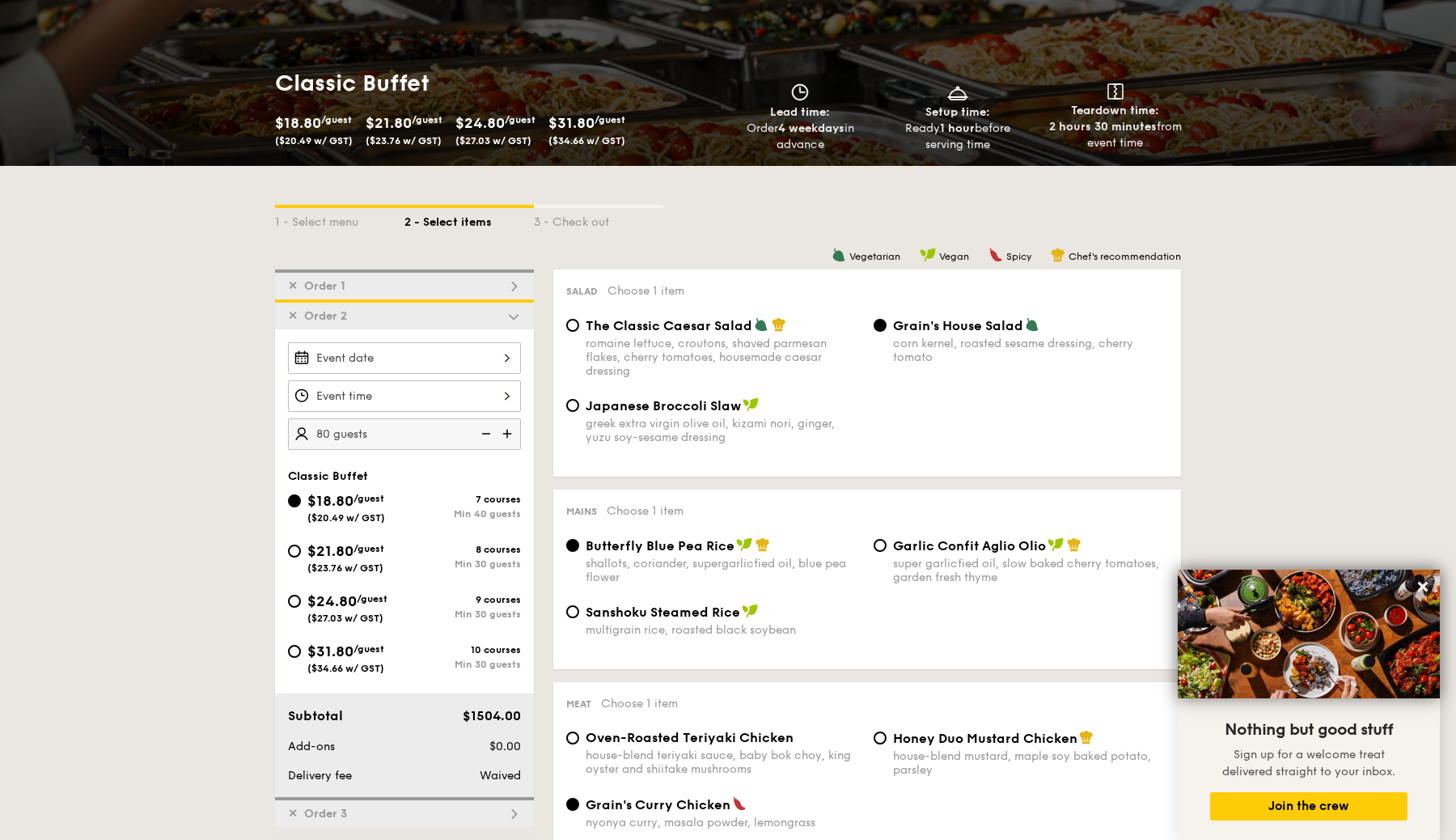
click at [290, 315] on span "✕" at bounding box center [292, 316] width 10 height 13
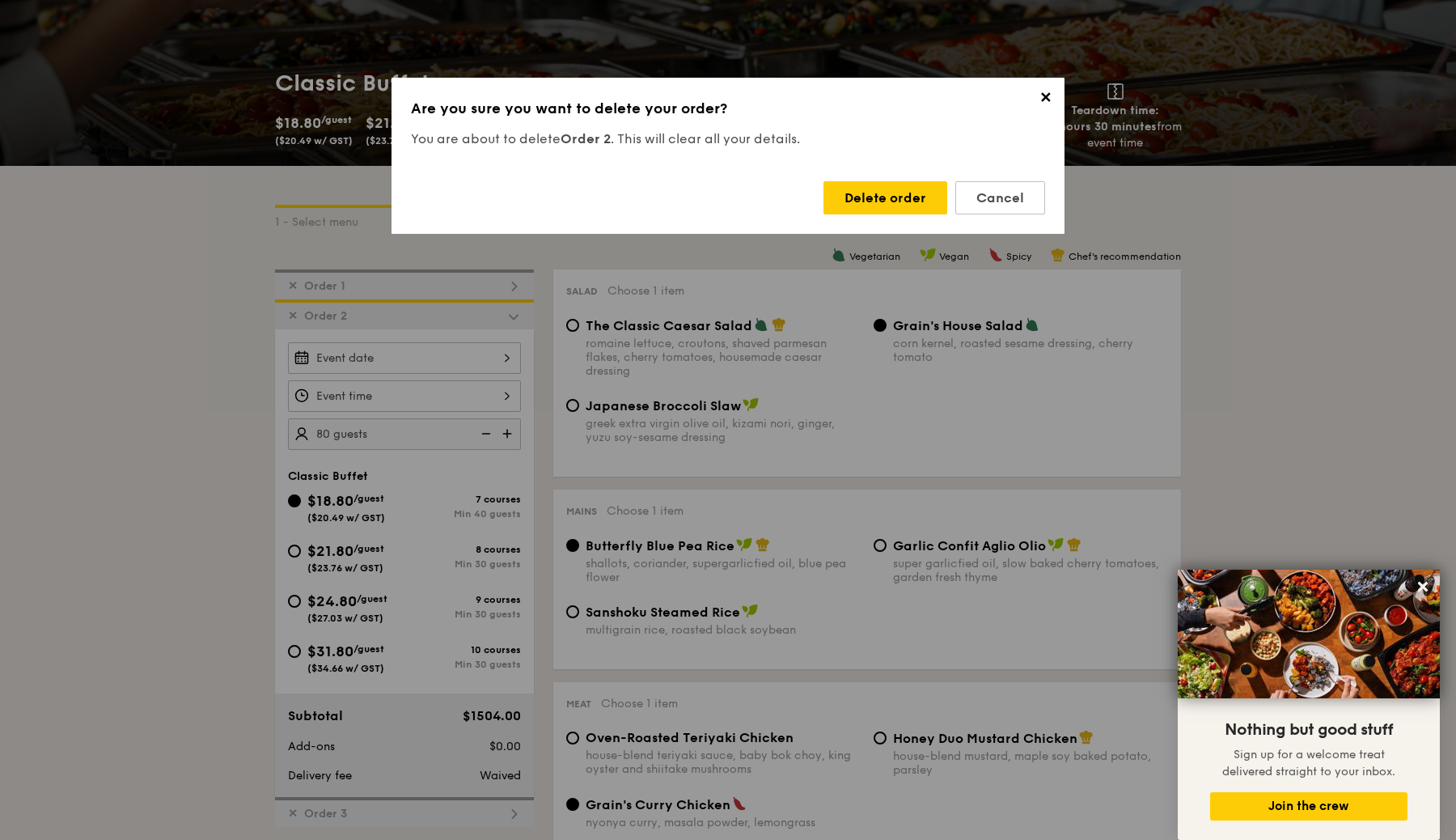
drag, startPoint x: 1014, startPoint y: 199, endPoint x: 794, endPoint y: 261, distance: 228.6
click at [1012, 199] on div "Cancel" at bounding box center [1000, 198] width 89 height 33
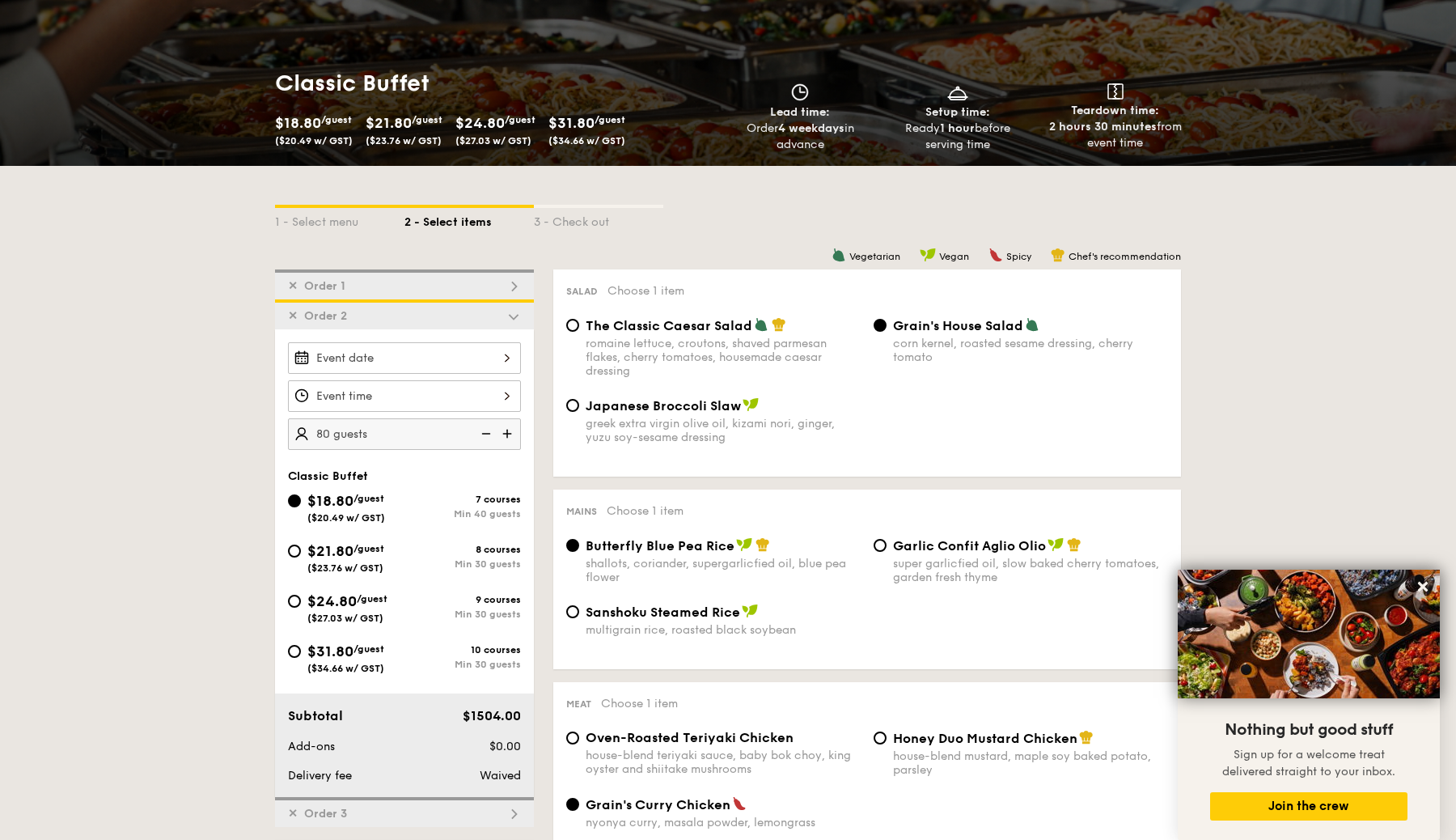
click at [520, 288] on img at bounding box center [513, 286] width 14 height 14
radio input "true"
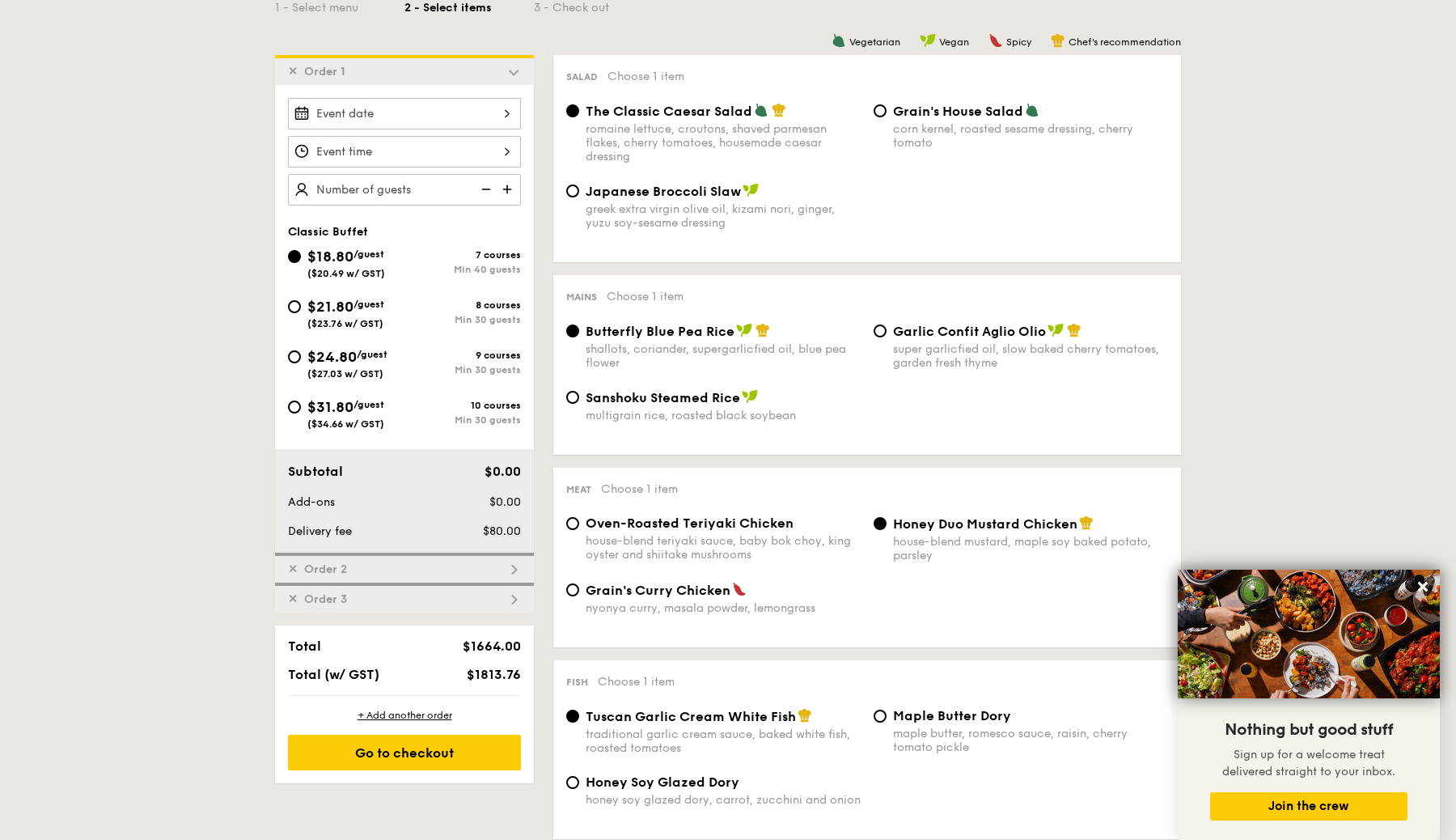
scroll to position [398, 0]
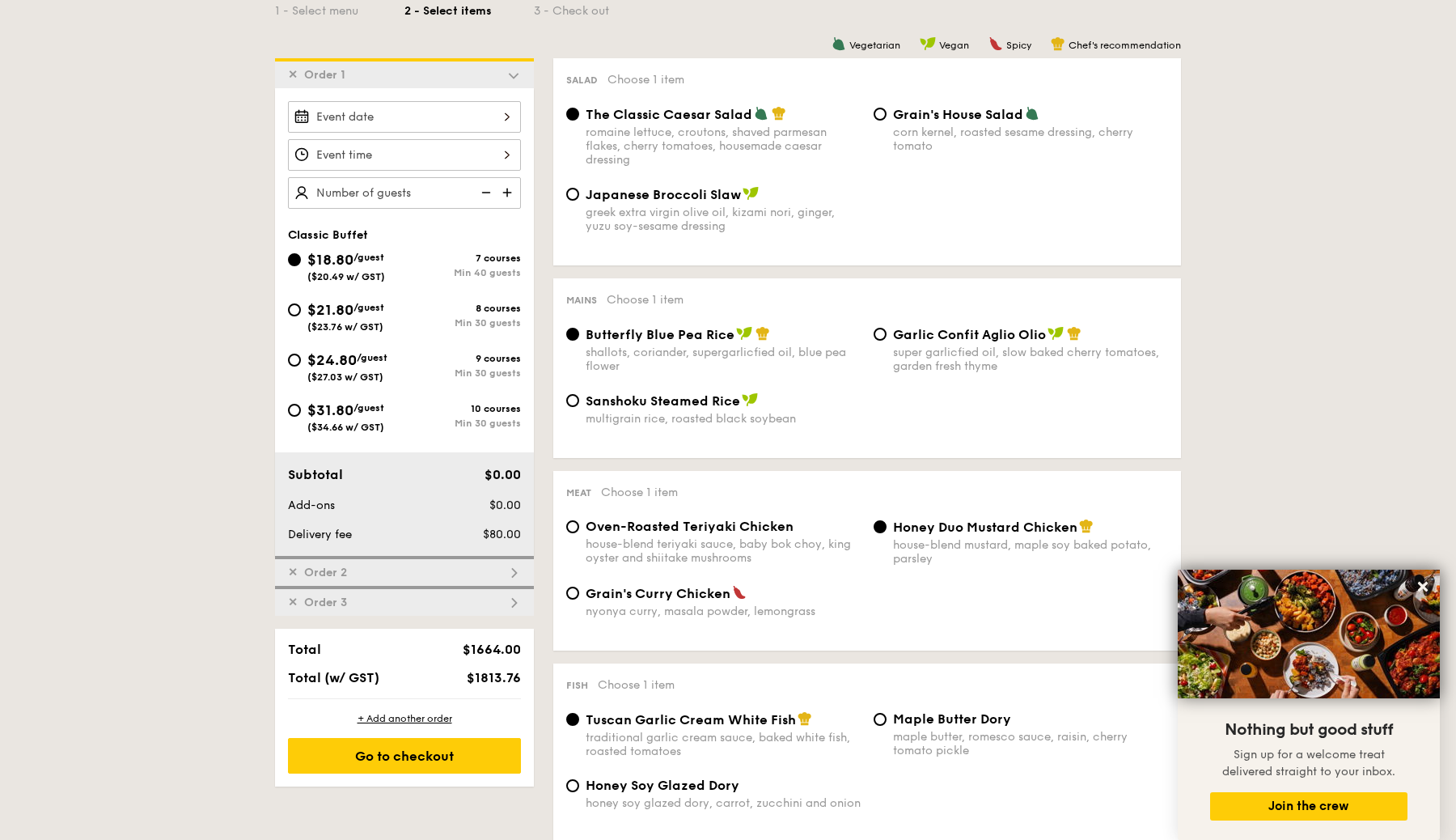
click at [295, 77] on span "✕" at bounding box center [292, 74] width 10 height 13
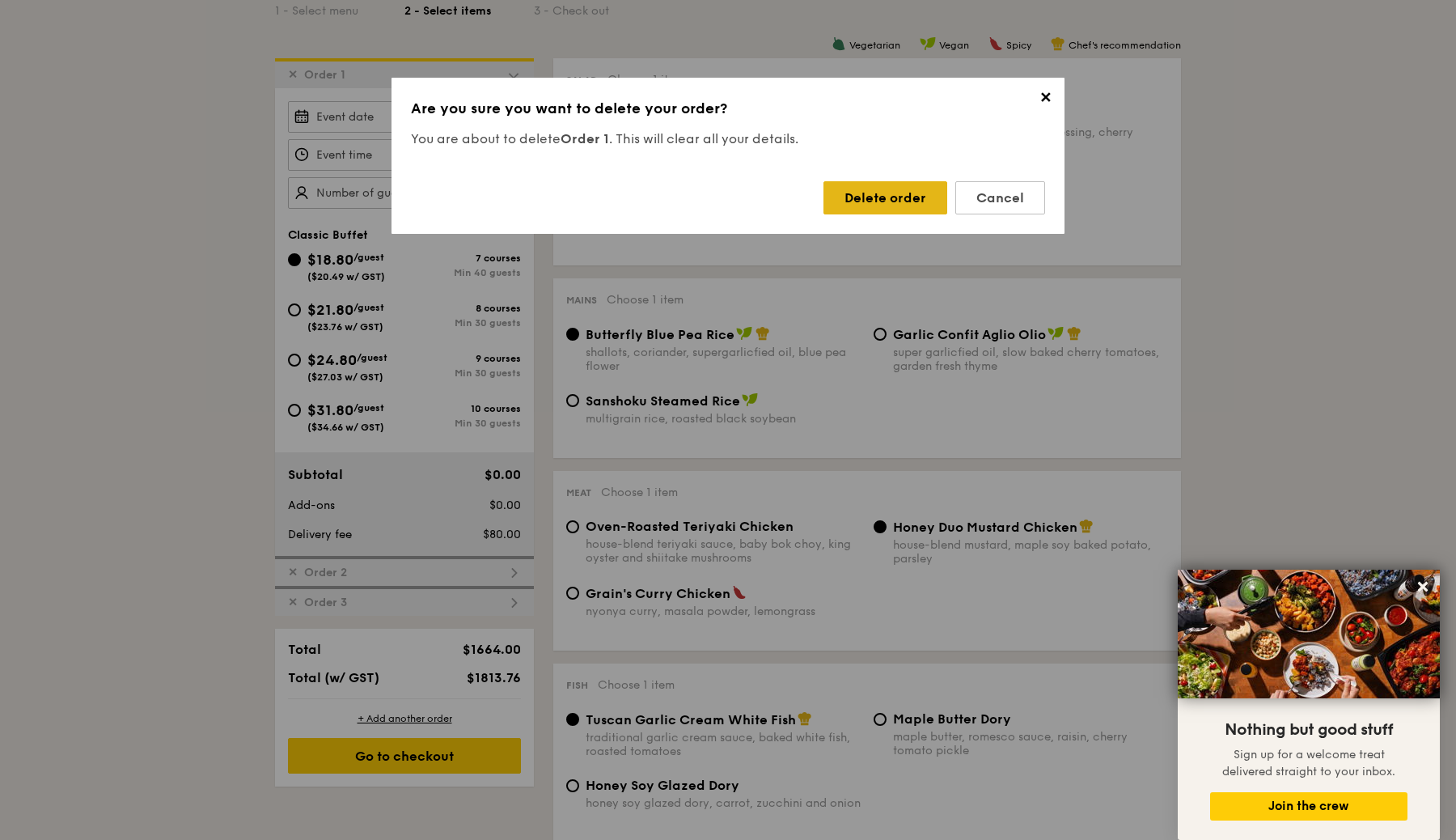
click at [867, 199] on div "Delete order" at bounding box center [885, 198] width 123 height 33
radio input "false"
radio input "true"
radio input "false"
radio input "true"
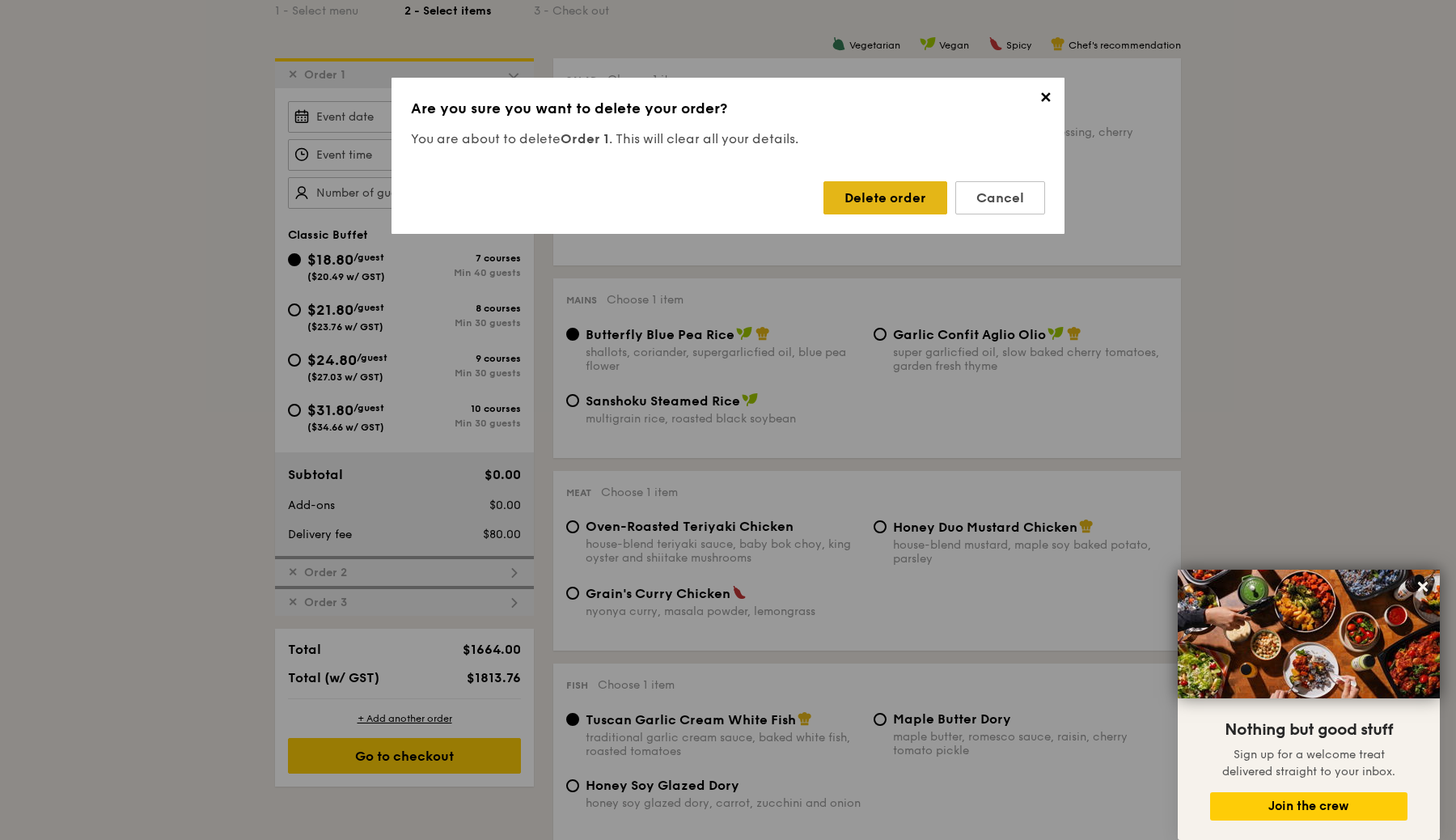
radio input "false"
radio input "true"
type input "80 guests"
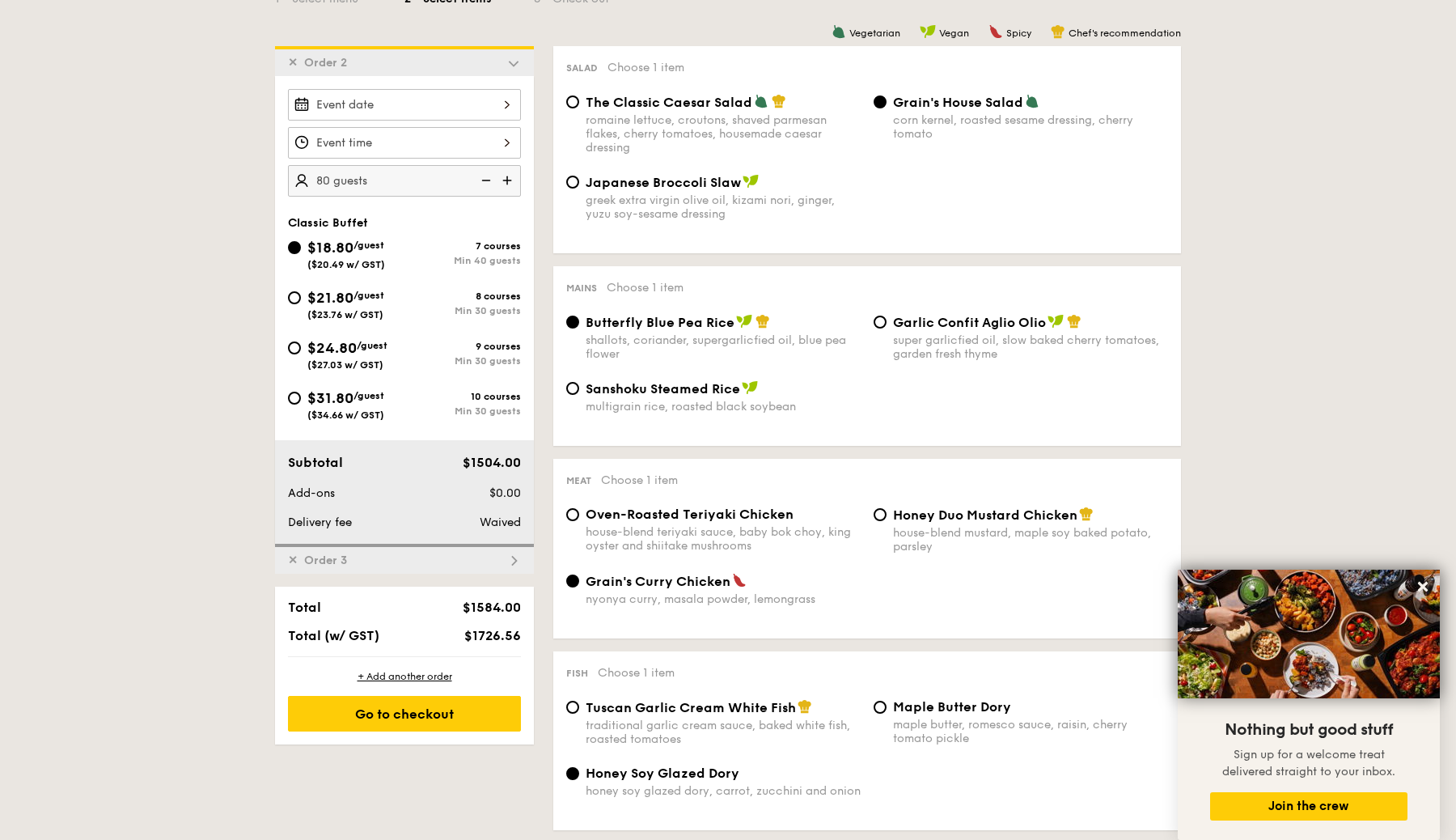
scroll to position [433, 0]
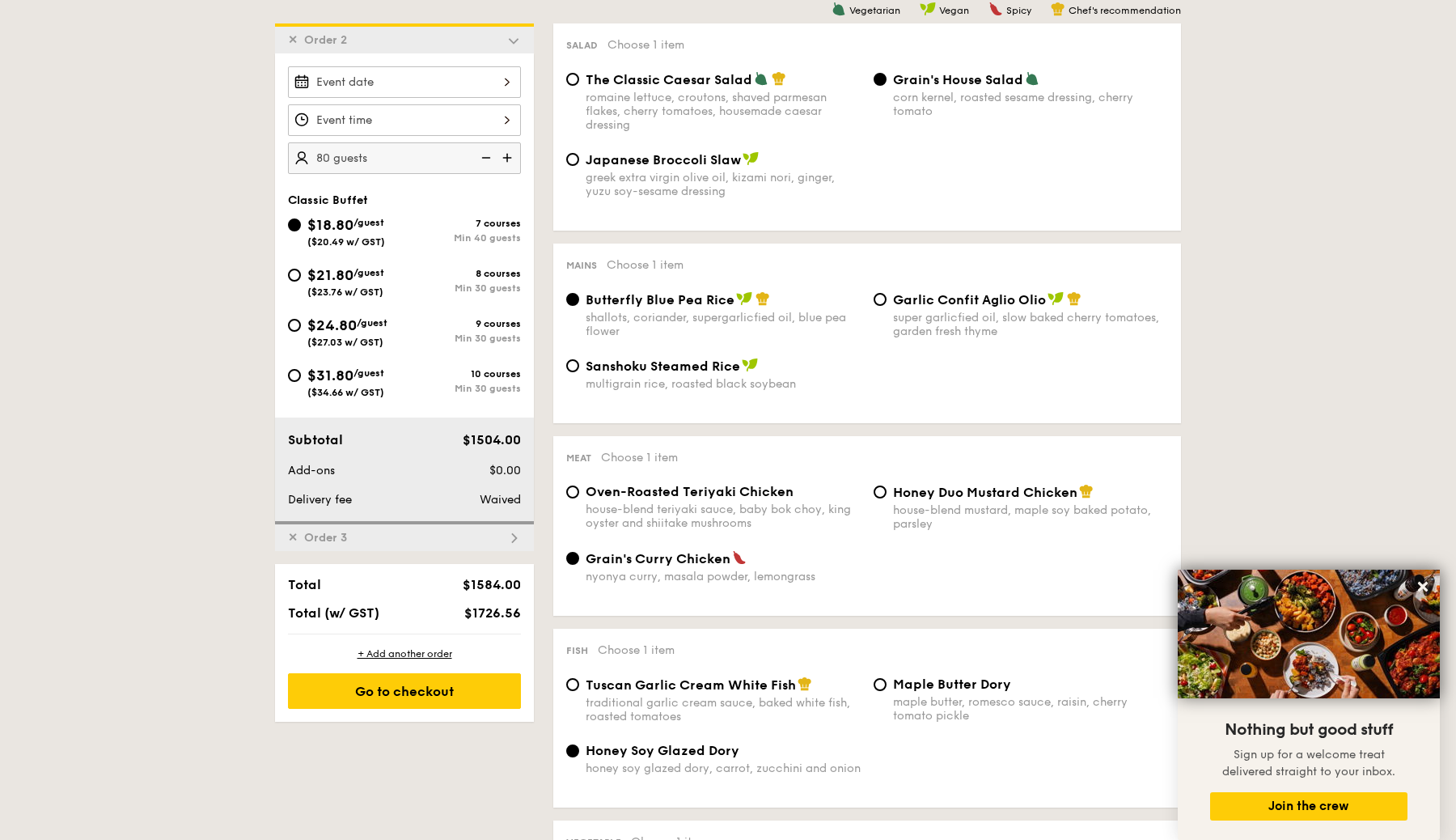
click at [505, 544] on div "✕ Order 3" at bounding box center [404, 536] width 258 height 30
radio input "true"
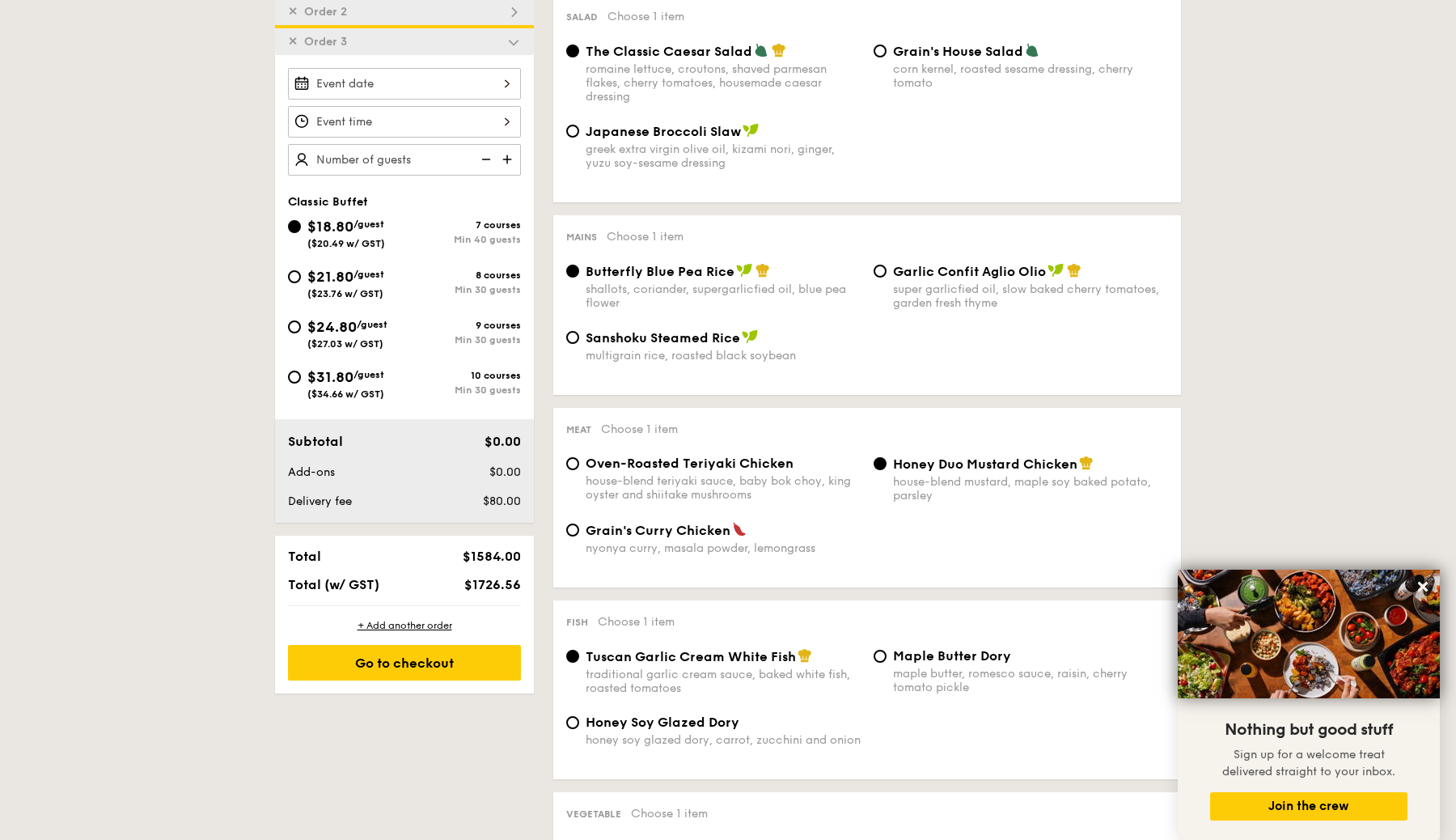
scroll to position [462, 0]
click at [288, 34] on span "✕" at bounding box center [292, 40] width 10 height 13
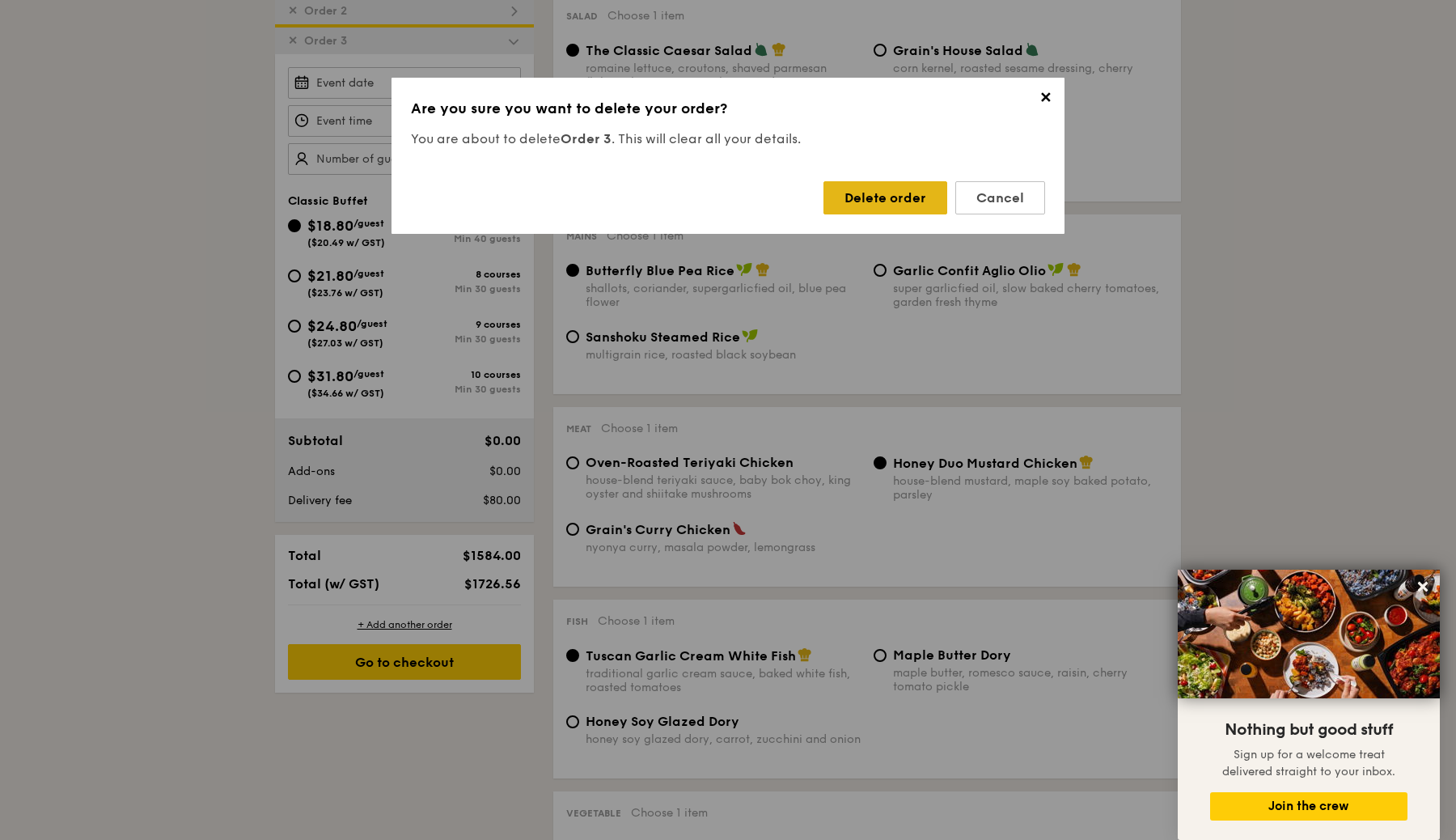
click at [879, 193] on div "Delete order" at bounding box center [885, 198] width 123 height 33
radio input "false"
radio input "true"
radio input "false"
radio input "true"
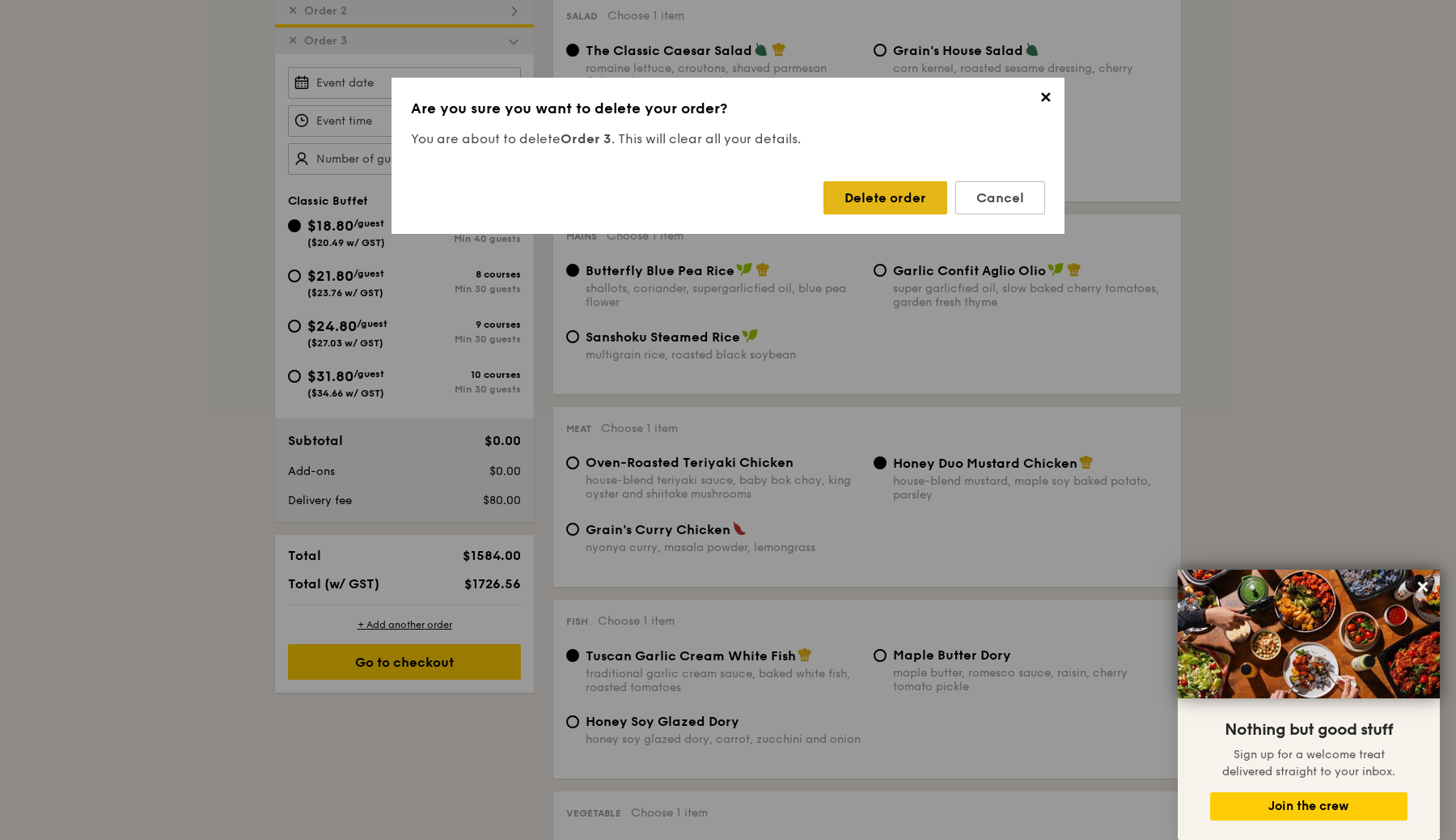
radio input "false"
radio input "true"
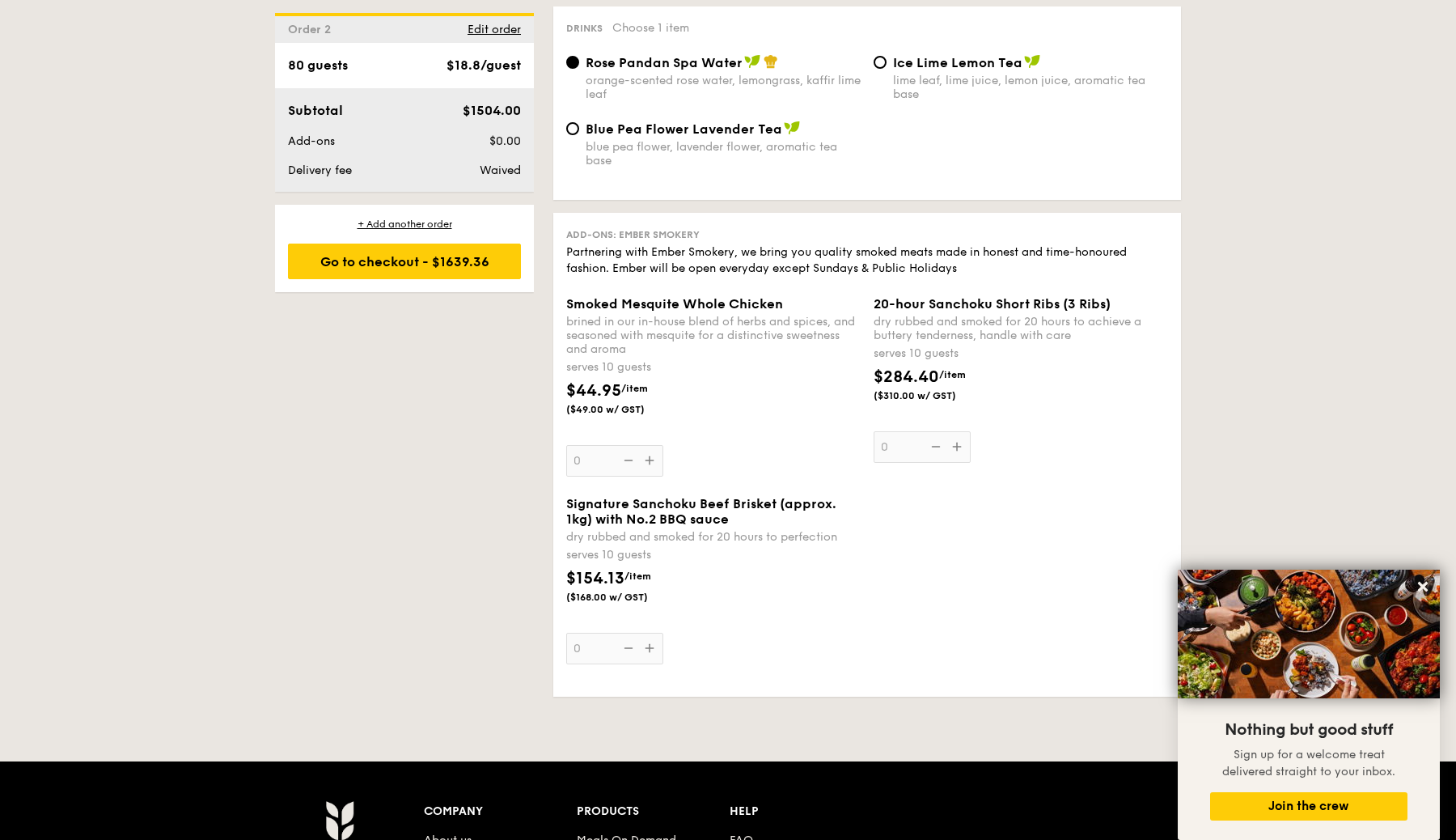
scroll to position [1743, 0]
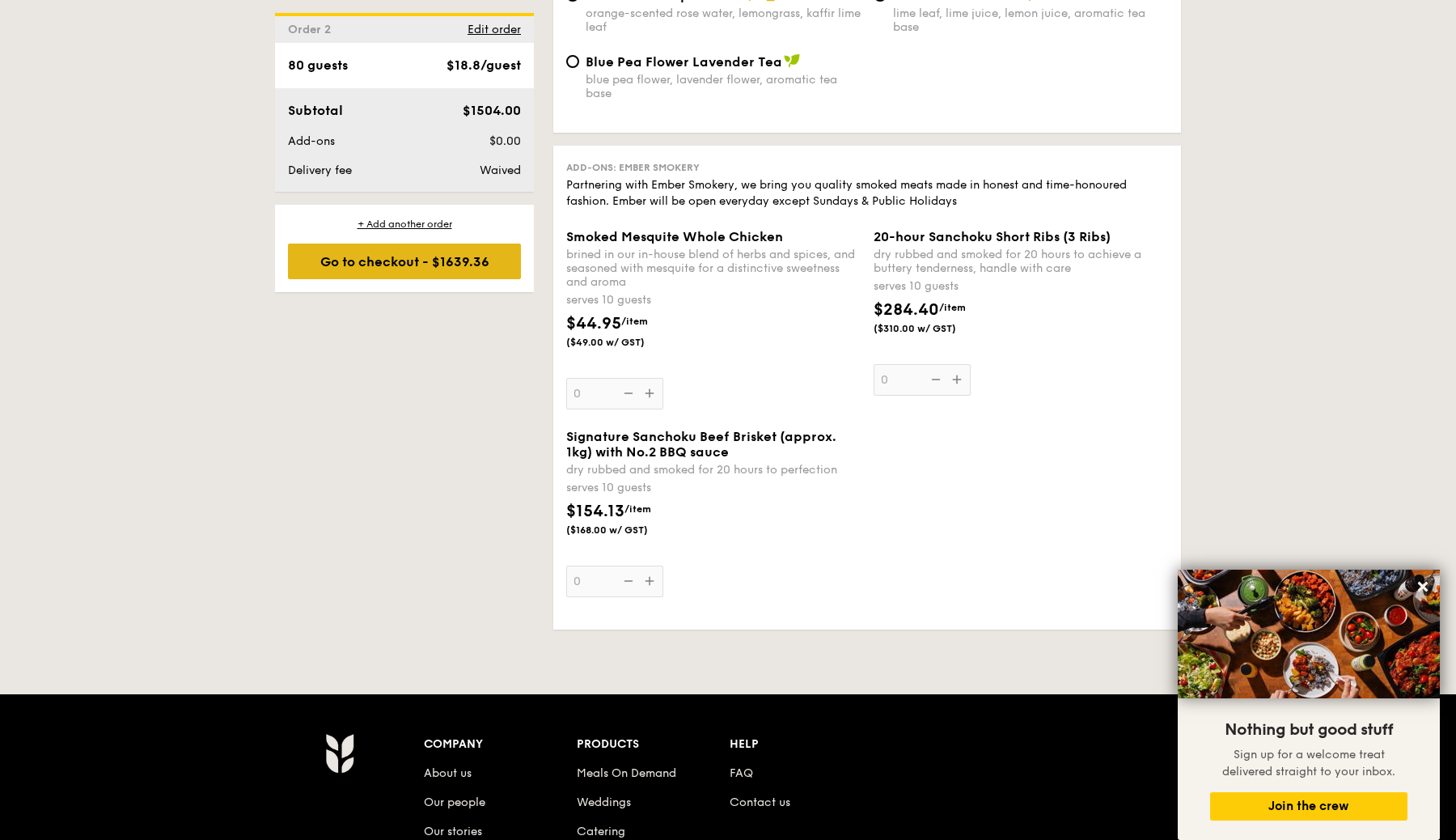
click at [500, 274] on div "Go to checkout - $1639.36" at bounding box center [404, 261] width 233 height 36
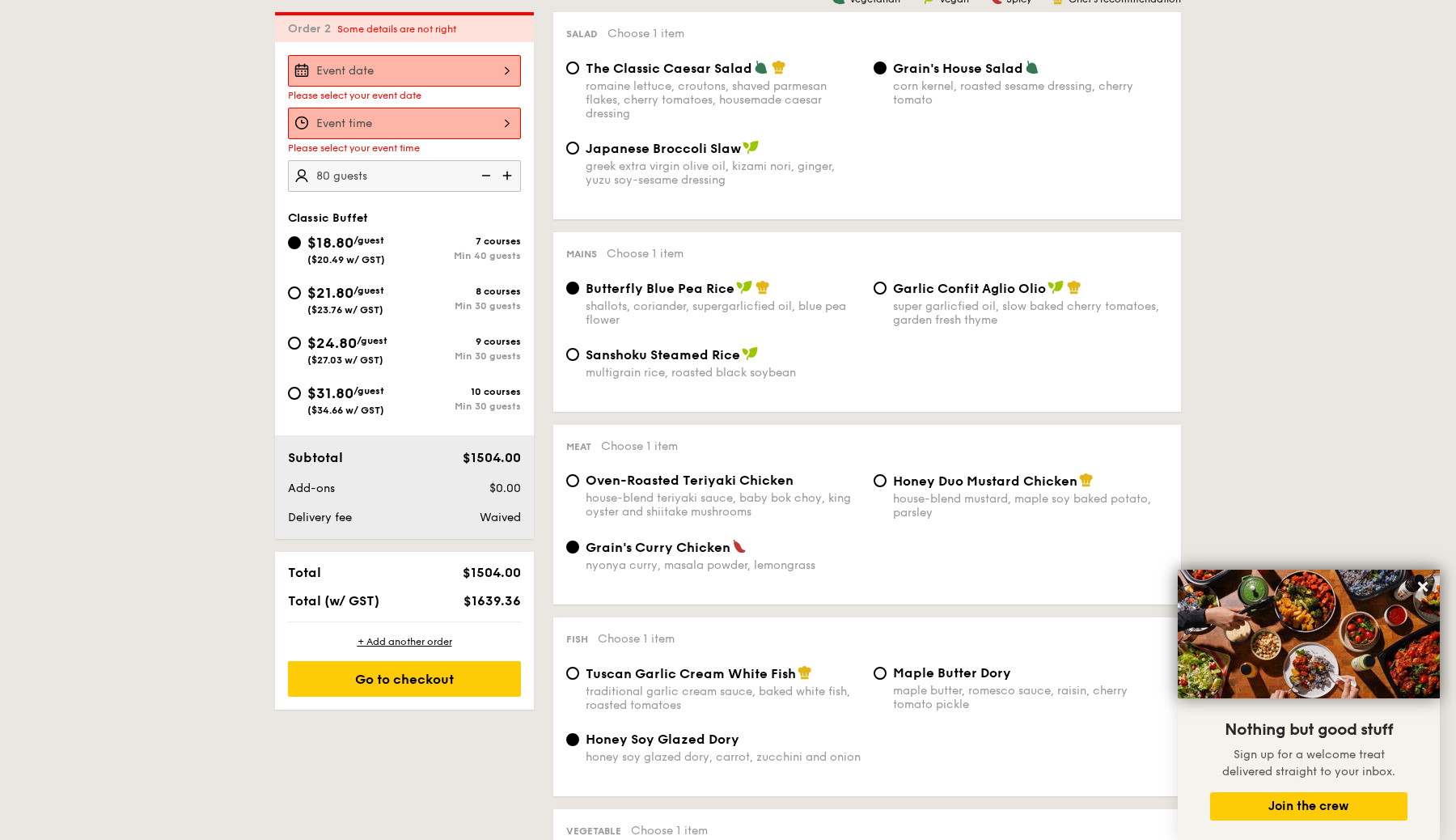
scroll to position [445, 0]
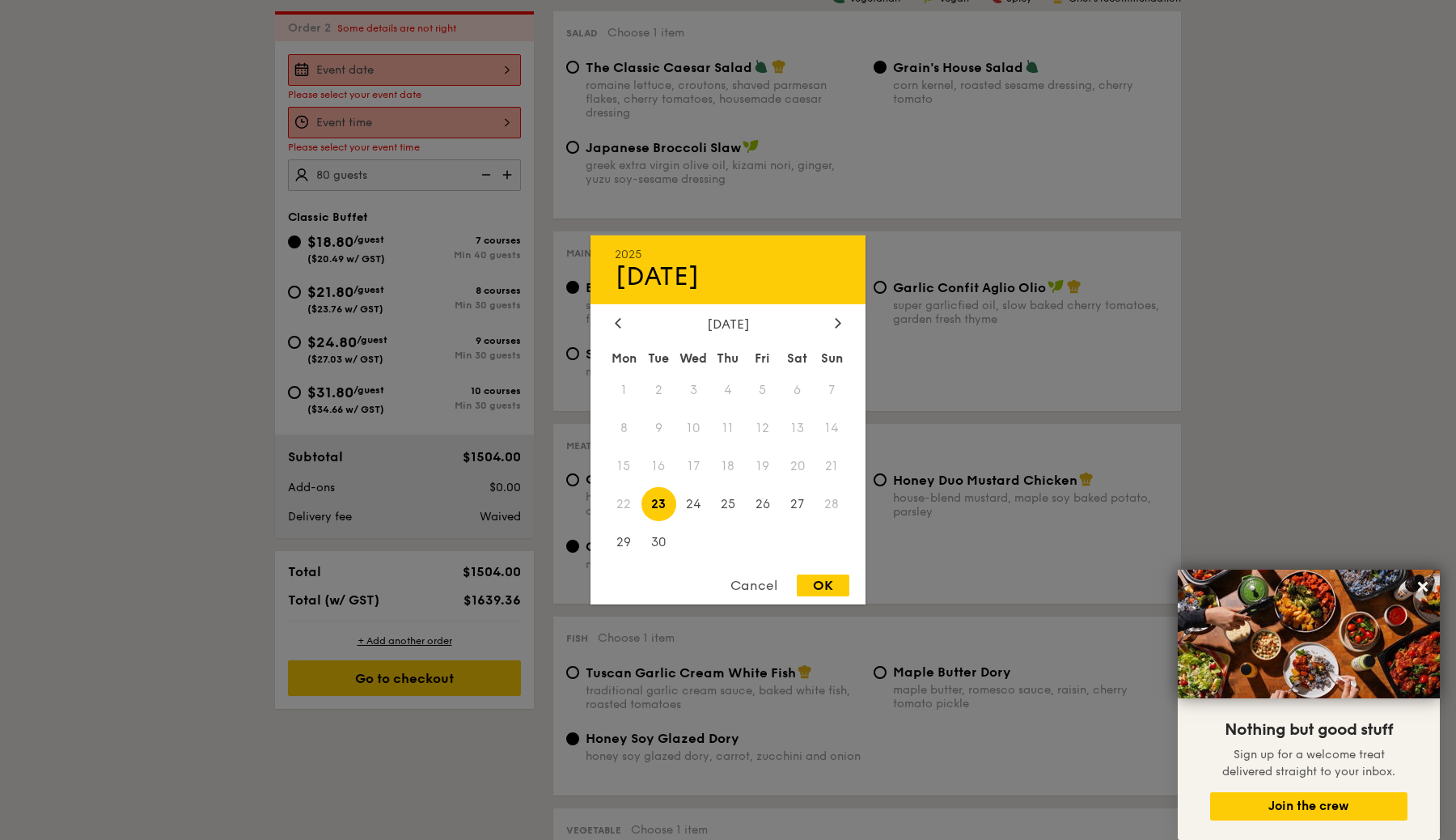
click at [495, 72] on div "2025 Sep 23 September 2025 Mon Tue Wed Thu Fri Sat Sun 1 2 3 4 5 6 7 8 9 10 11 …" at bounding box center [404, 70] width 233 height 31
click at [836, 318] on icon at bounding box center [837, 323] width 6 height 11
click at [705, 428] on span "8" at bounding box center [693, 428] width 35 height 35
click at [806, 575] on div "2025 Oct 08 October 2025 Mon Tue Wed Thu Fri Sat Sun 1 2 3 4 5 6 7 8 9 10 11 12…" at bounding box center [728, 420] width 275 height 369
click at [814, 590] on div "OK" at bounding box center [823, 585] width 53 height 21
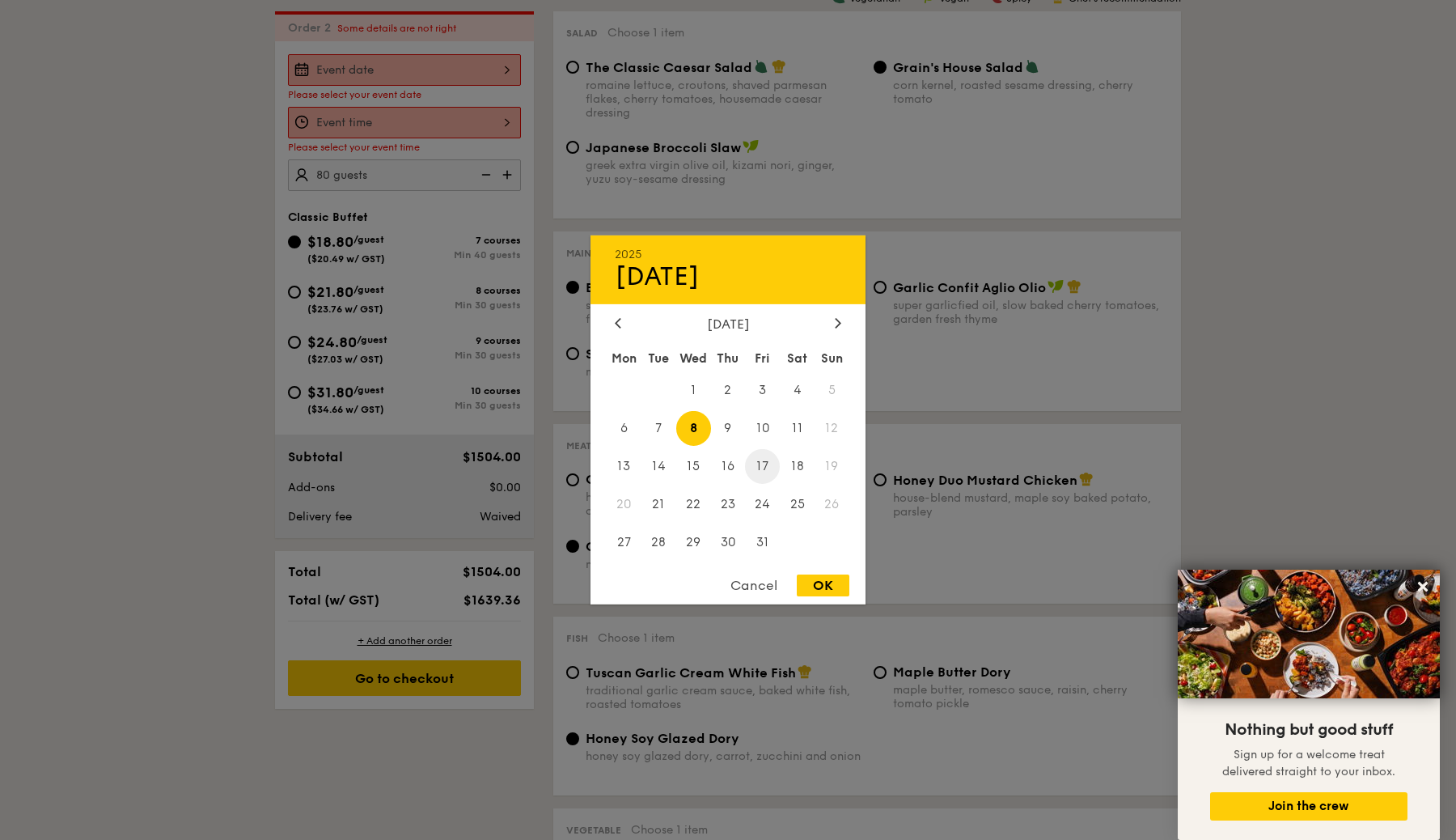
type input "Oct 08, 2025"
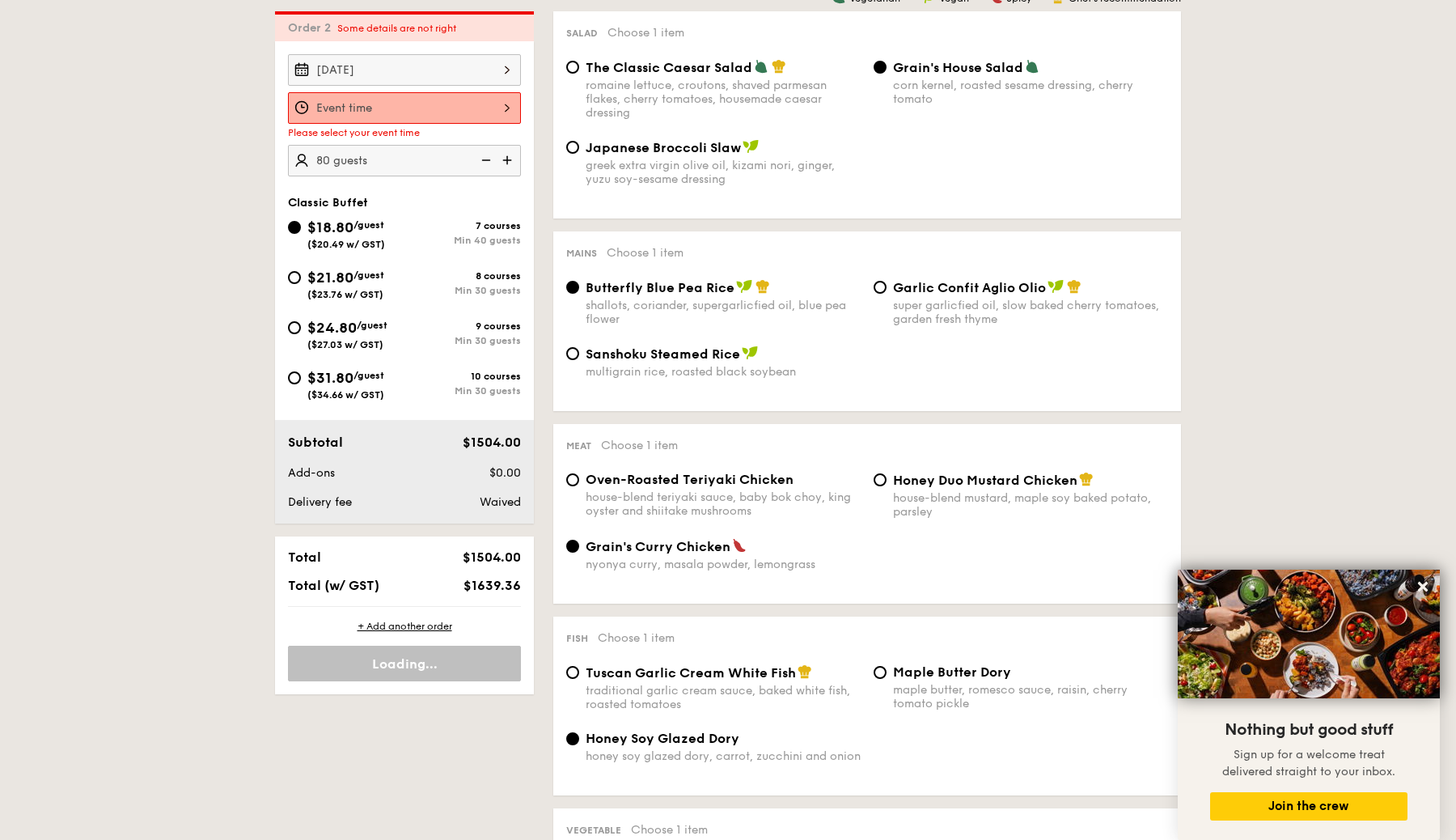
click at [499, 105] on div at bounding box center [404, 107] width 233 height 31
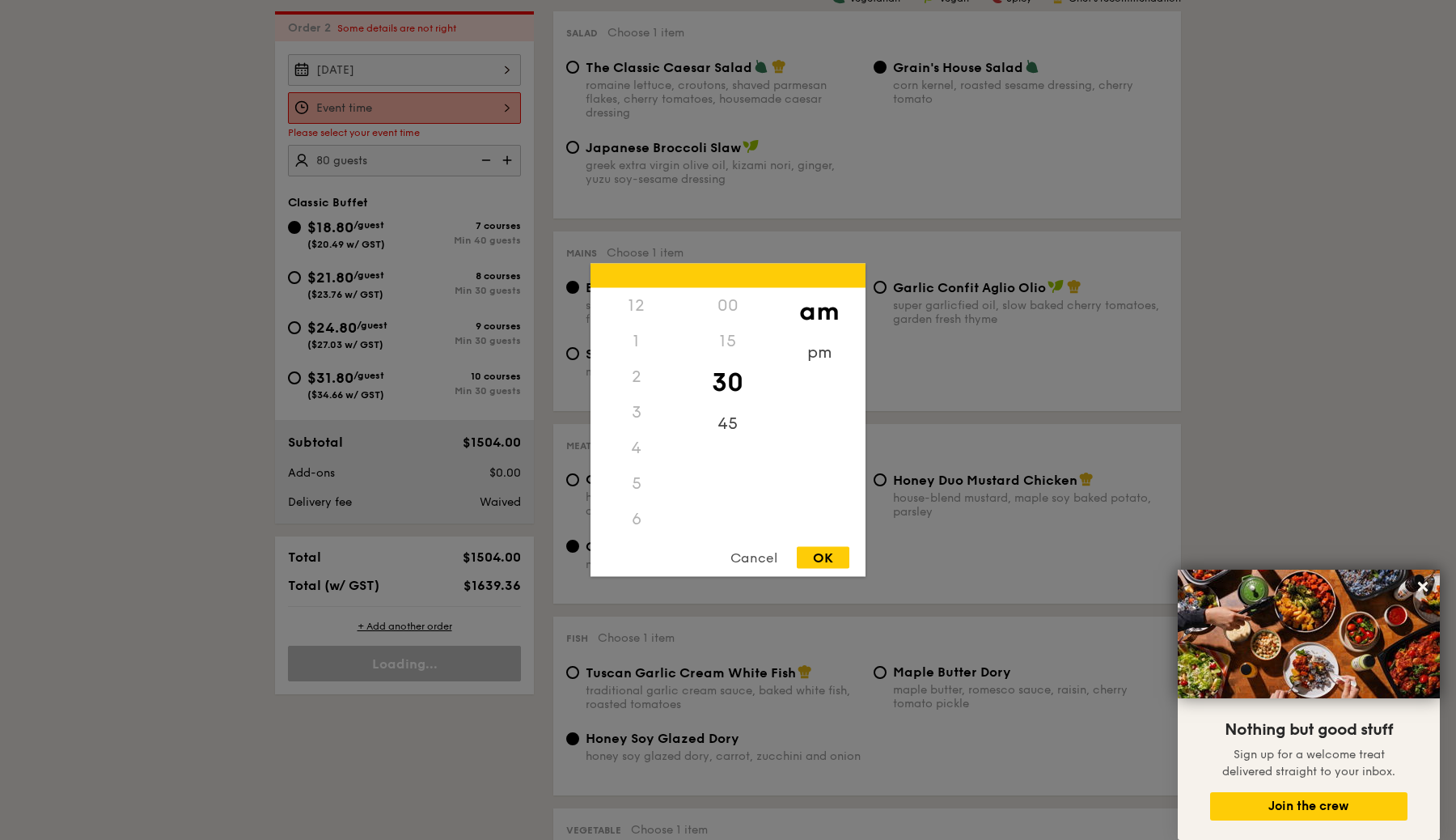
scroll to position [178, 0]
drag, startPoint x: 643, startPoint y: 437, endPoint x: 645, endPoint y: 406, distance: 31.1
click at [645, 406] on div "12 1 2 3 4 5 6 7 8 9 10 11" at bounding box center [636, 412] width 91 height 247
click at [644, 524] on div "11" at bounding box center [636, 536] width 91 height 47
click at [837, 560] on div "OK" at bounding box center [823, 557] width 53 height 21
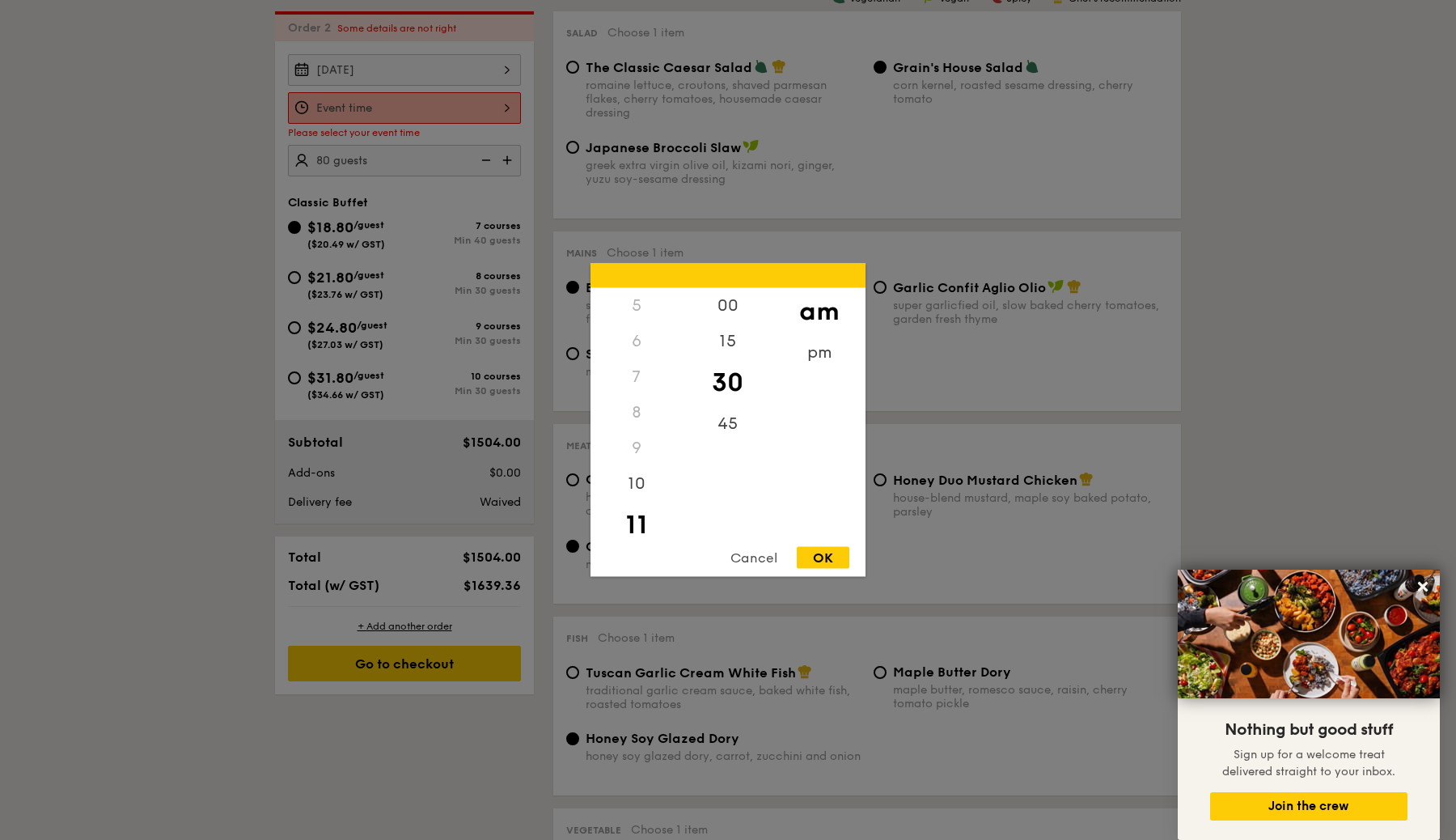
type input "11:30AM"
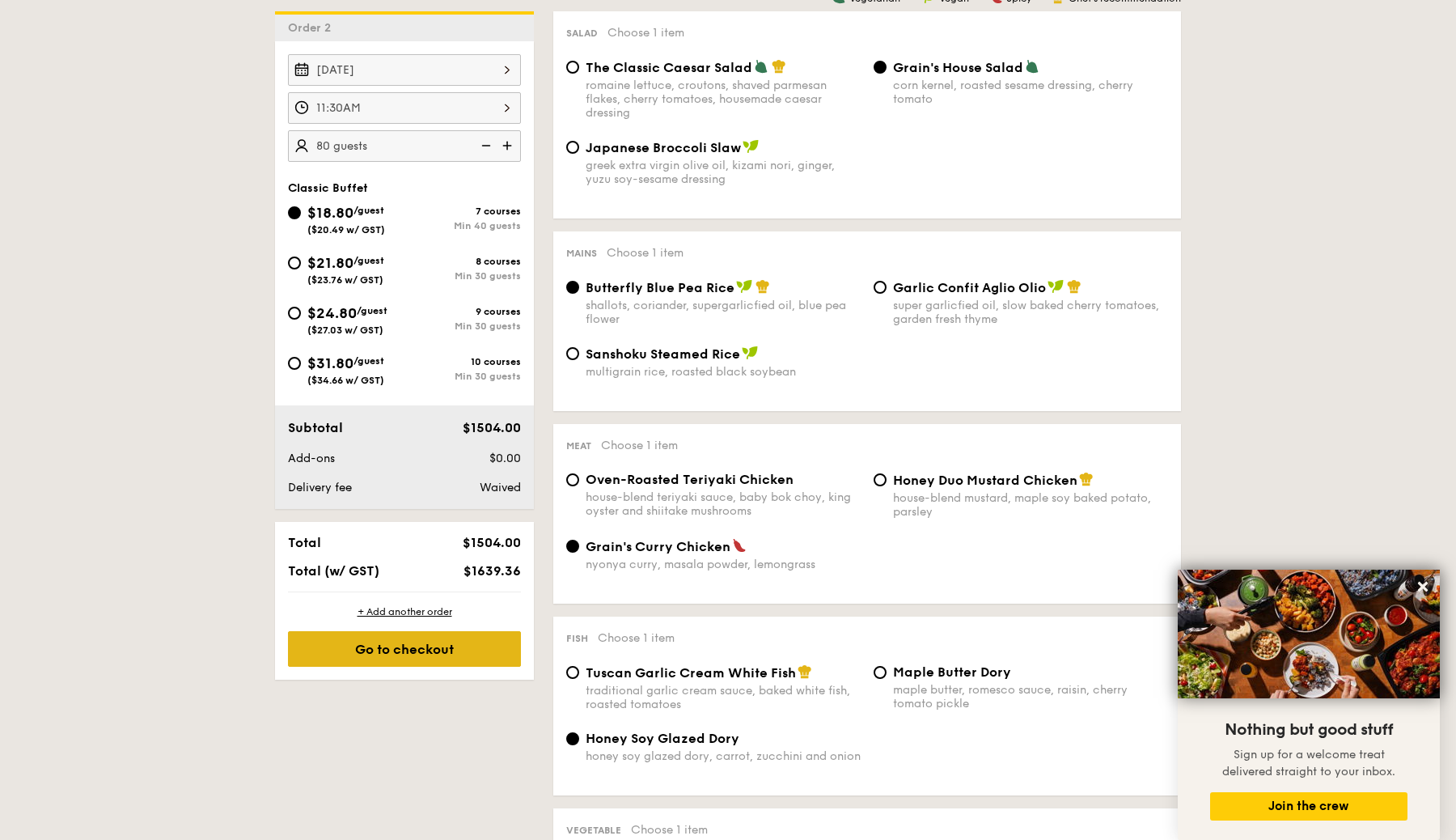
click at [443, 655] on div "Go to checkout" at bounding box center [404, 649] width 233 height 36
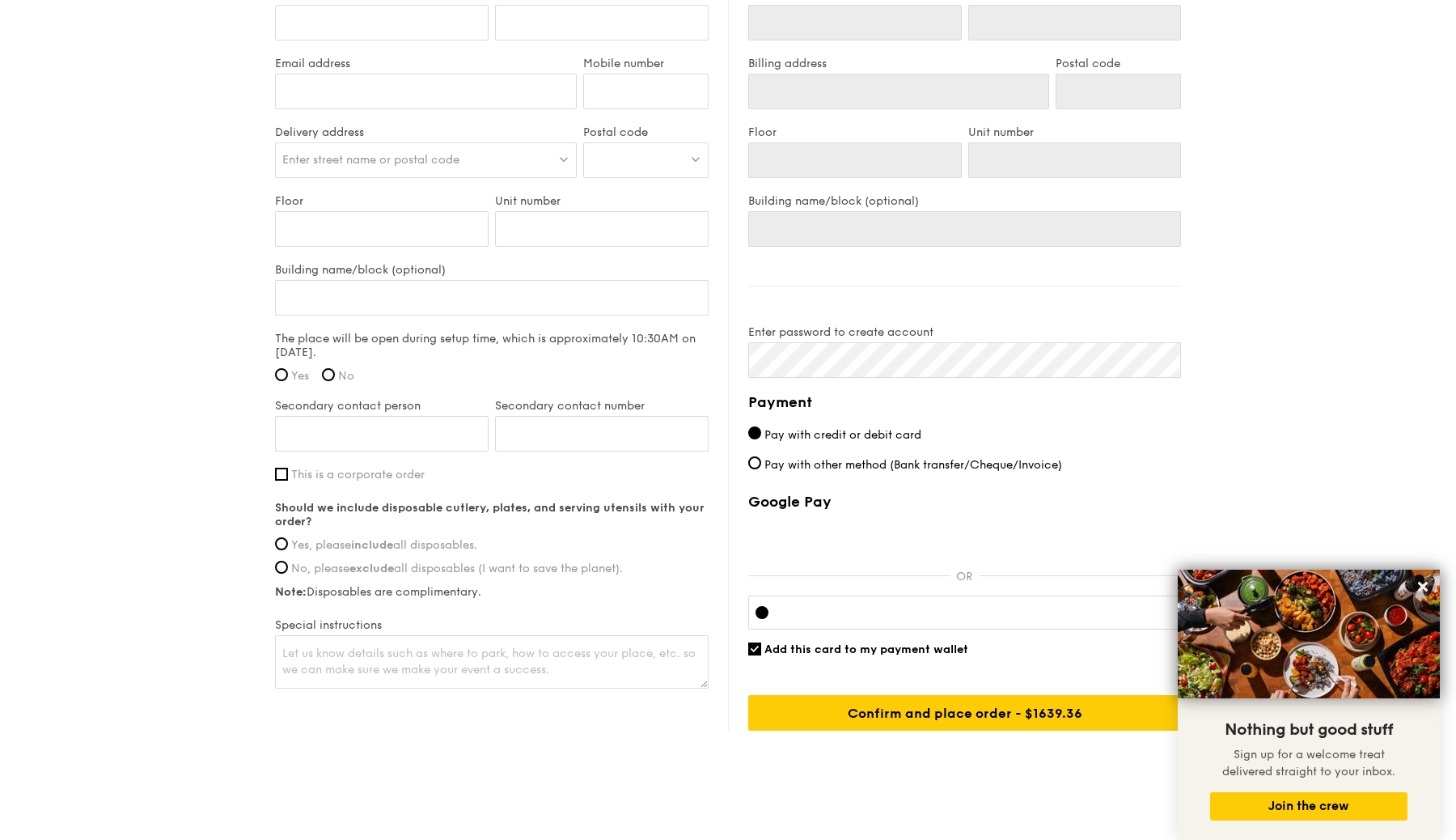
scroll to position [1013, 0]
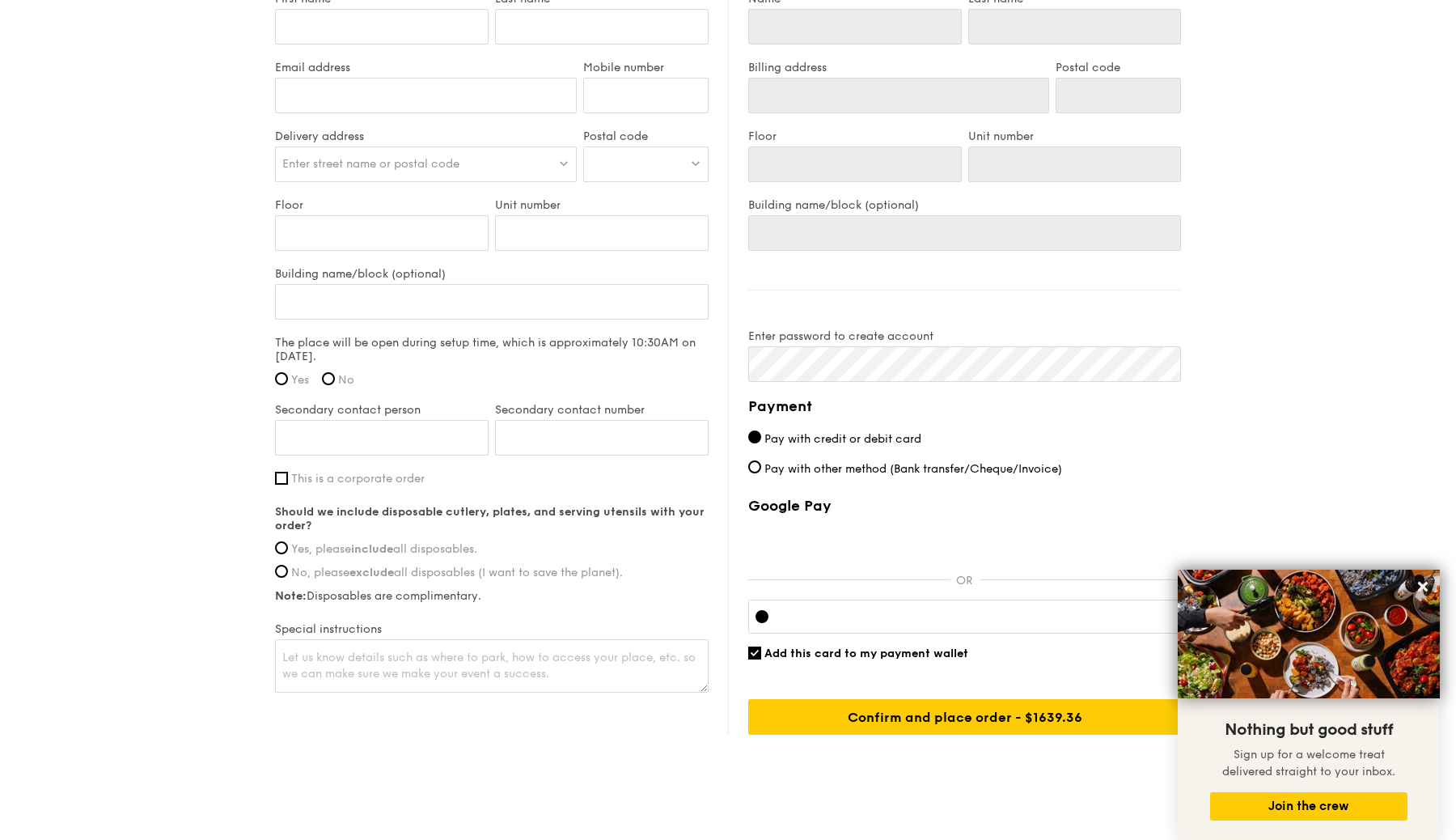
click at [288, 471] on label "This is a corporate order" at bounding box center [492, 478] width 434 height 13
click at [288, 471] on input "This is a corporate order" at bounding box center [282, 478] width 13 height 13
checkbox input "true"
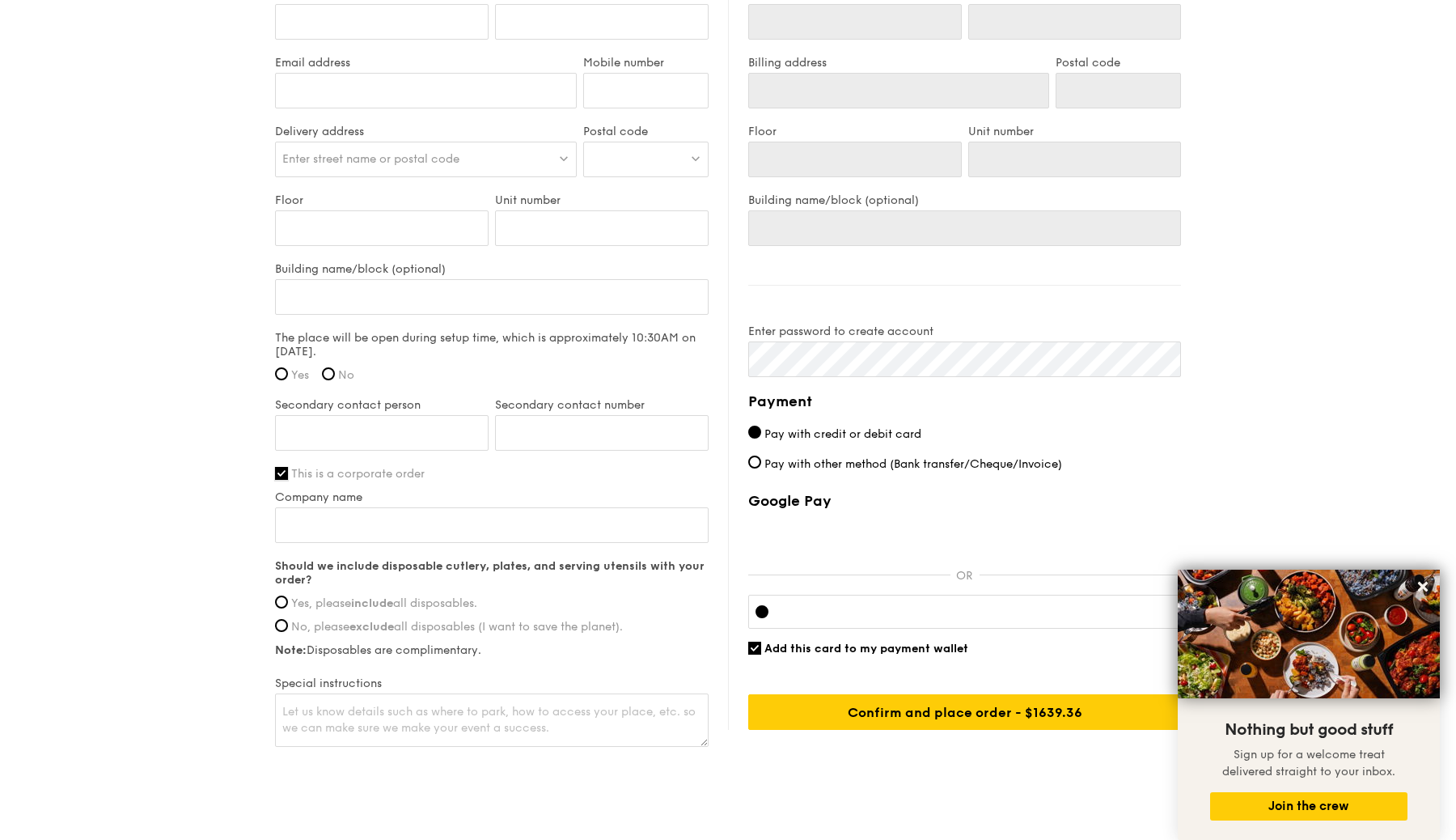
scroll to position [1016, 0]
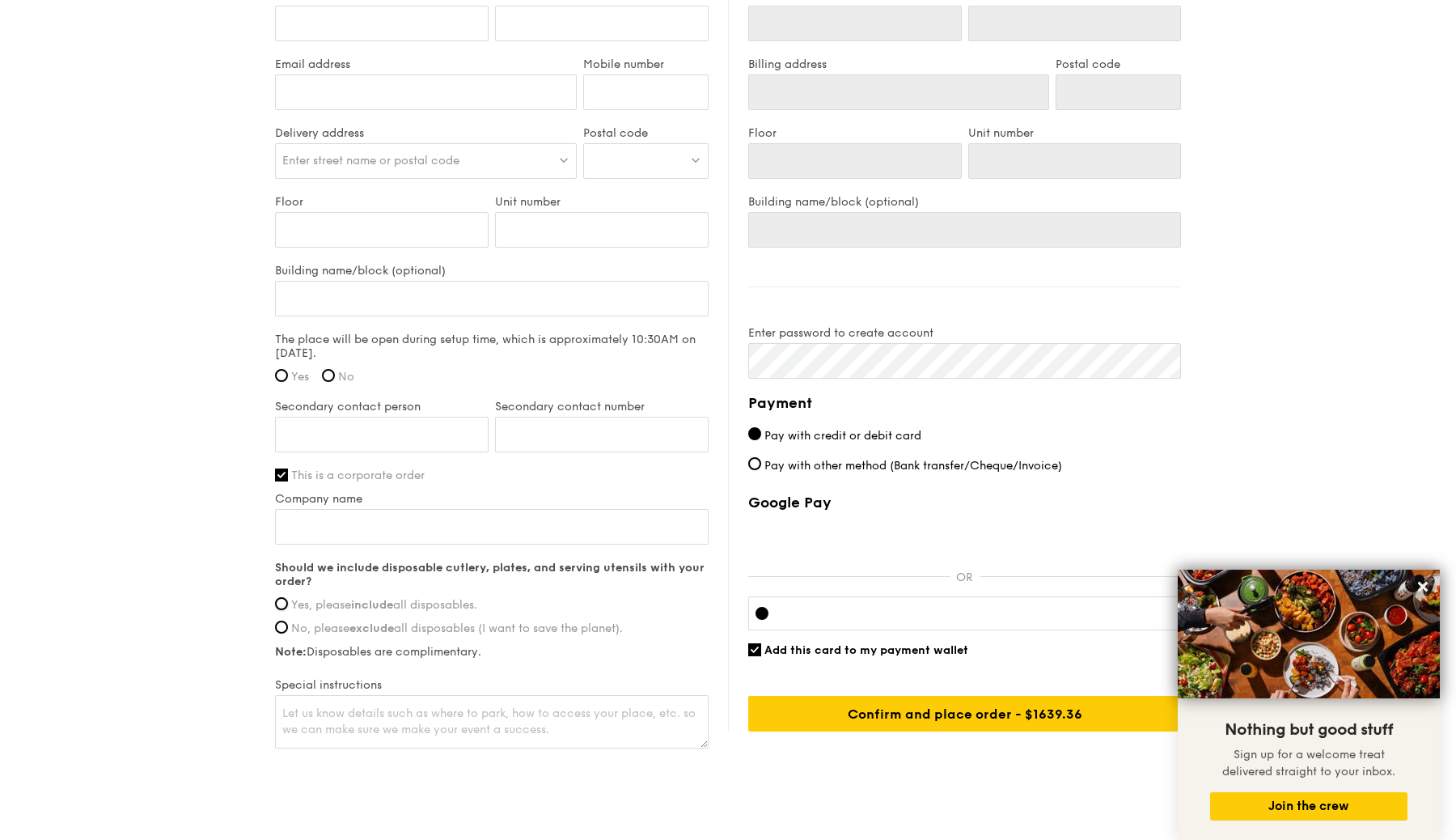
click at [275, 598] on input "Yes, please include all disposables." at bounding box center [282, 604] width 13 height 13
radio input "true"
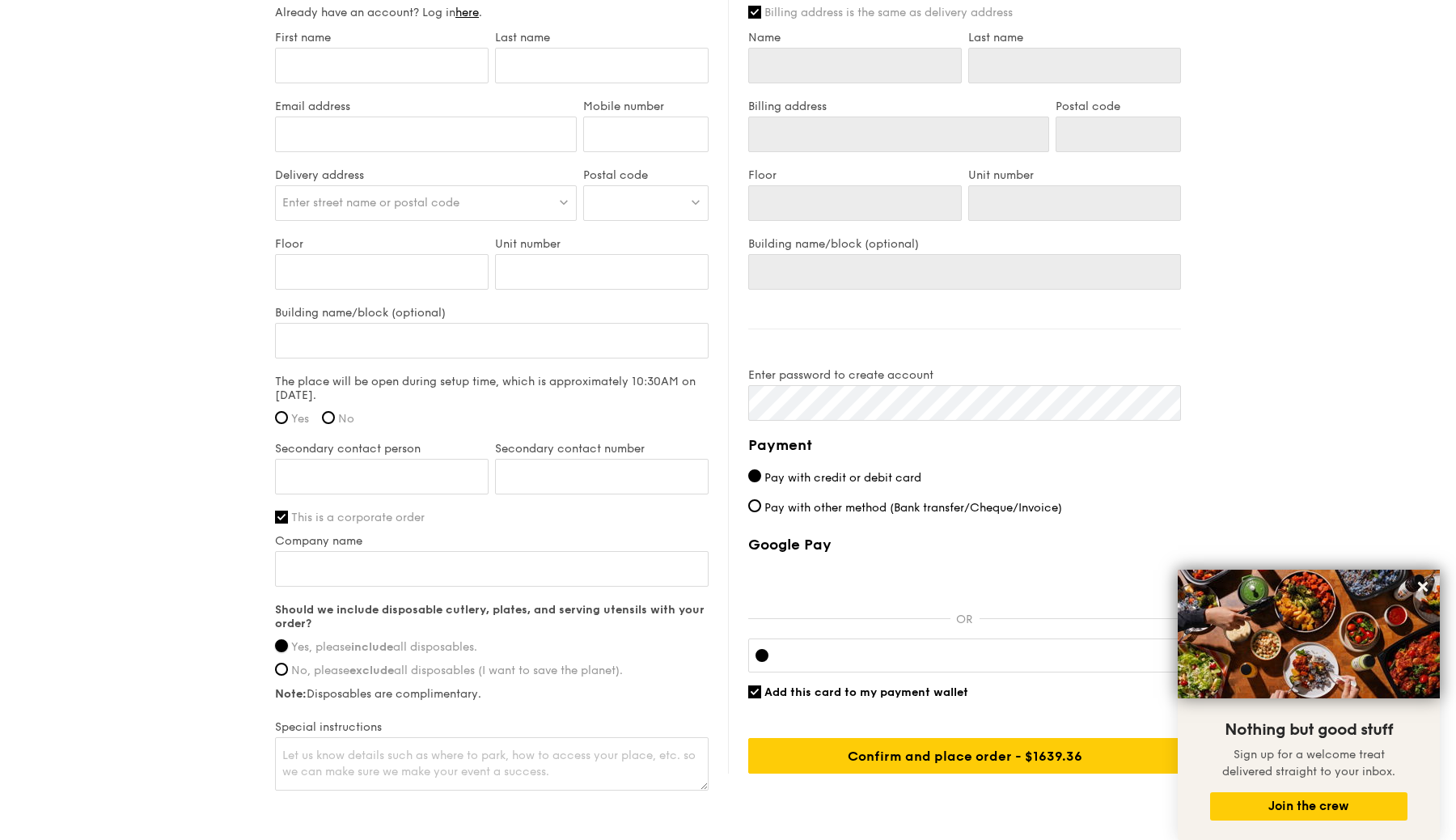
scroll to position [1041, 0]
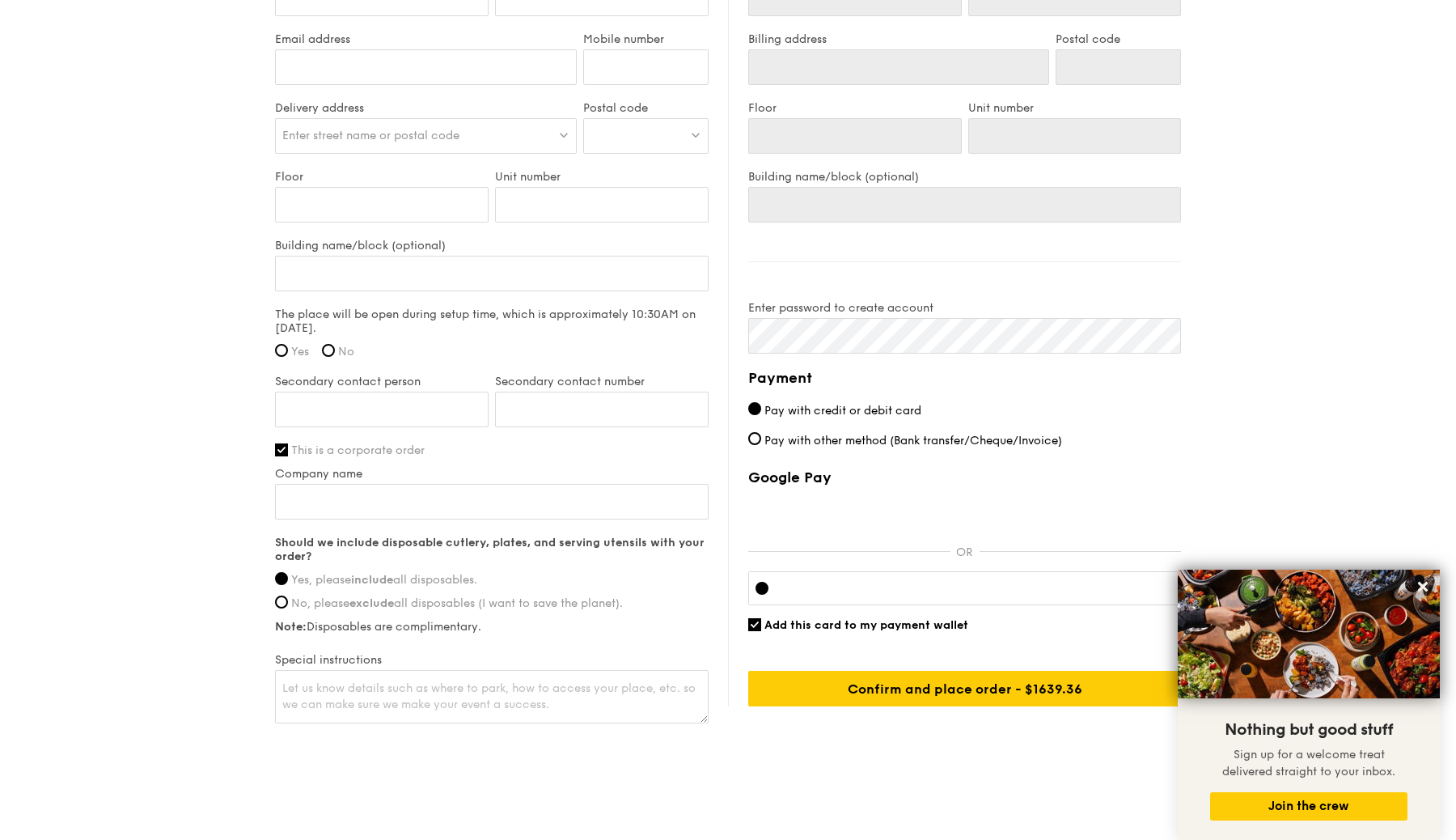
drag, startPoint x: 1428, startPoint y: 586, endPoint x: 1359, endPoint y: 576, distance: 69.7
click at [1428, 586] on icon at bounding box center [1423, 587] width 14 height 14
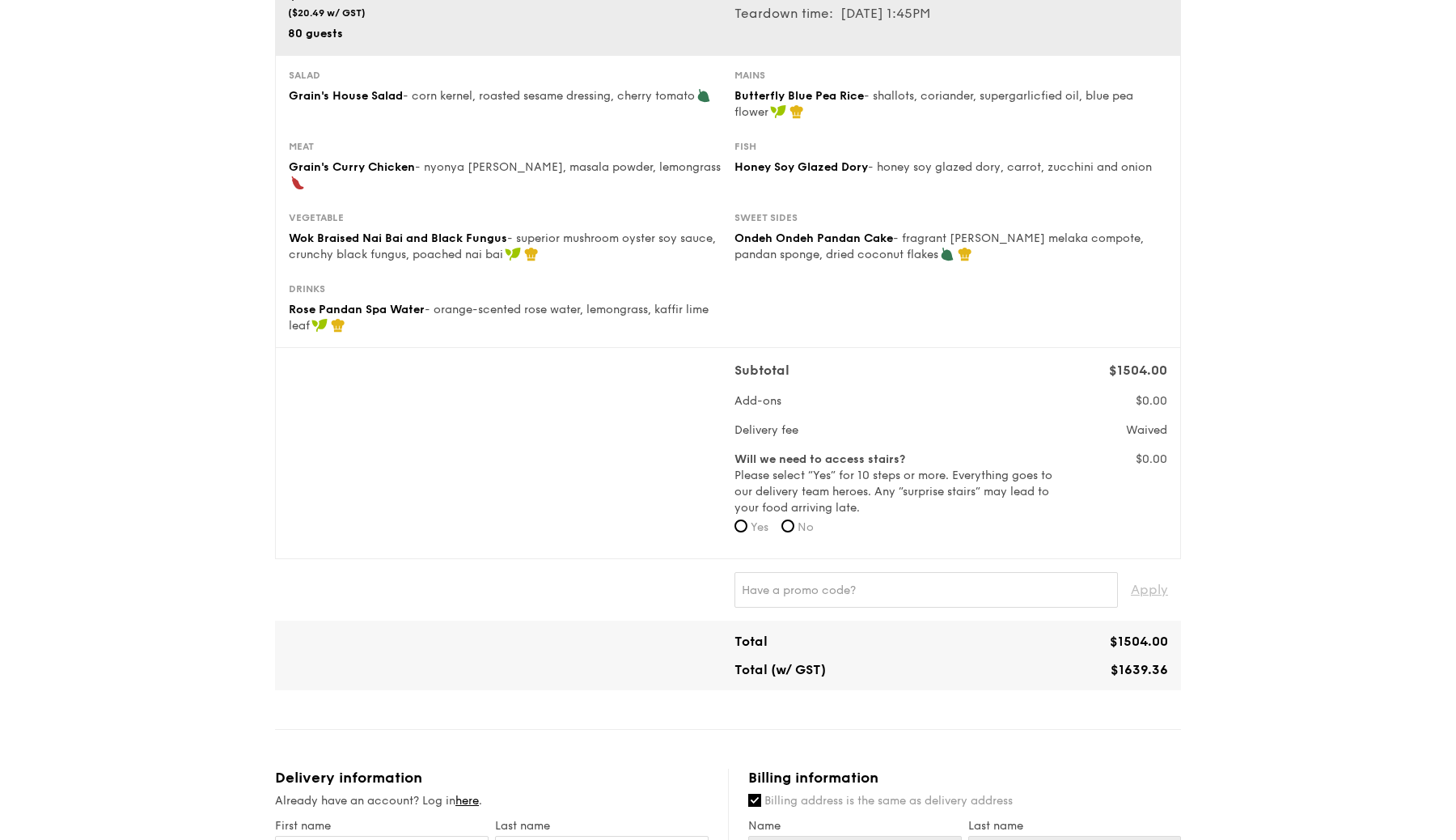
scroll to position [0, 0]
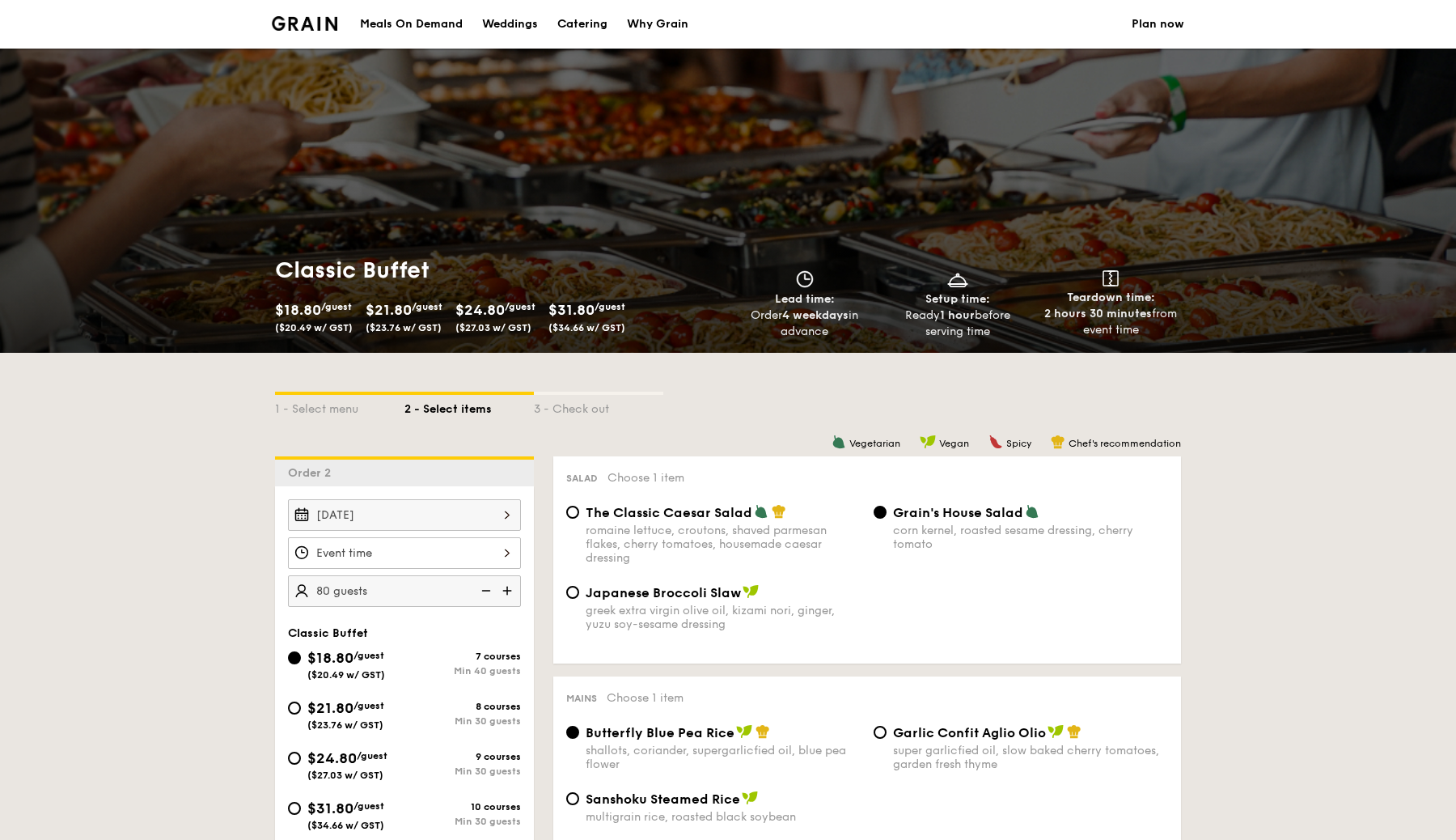
click at [1152, 29] on link "Plan now" at bounding box center [1157, 24] width 53 height 48
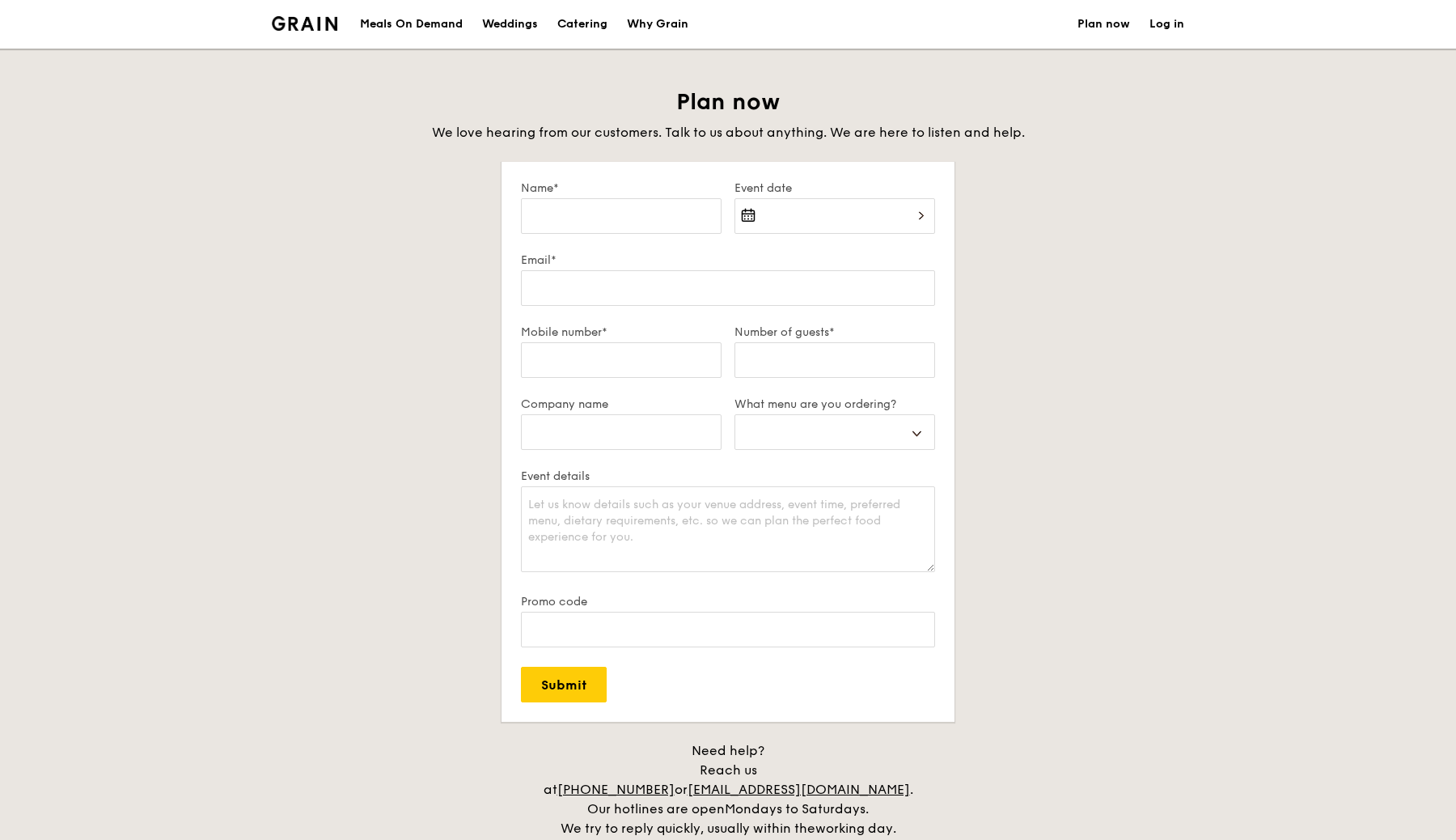
select select
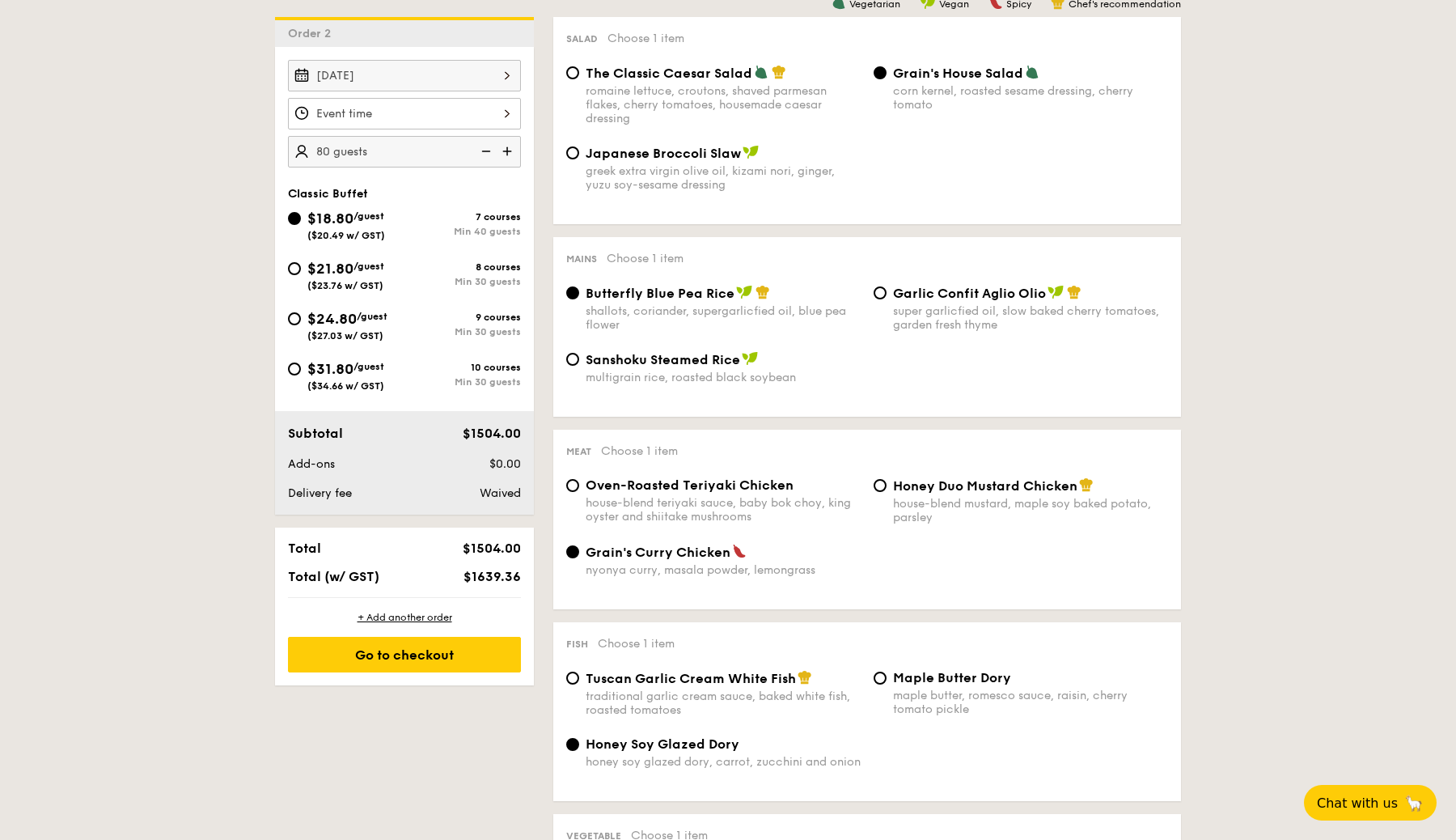
scroll to position [311, 0]
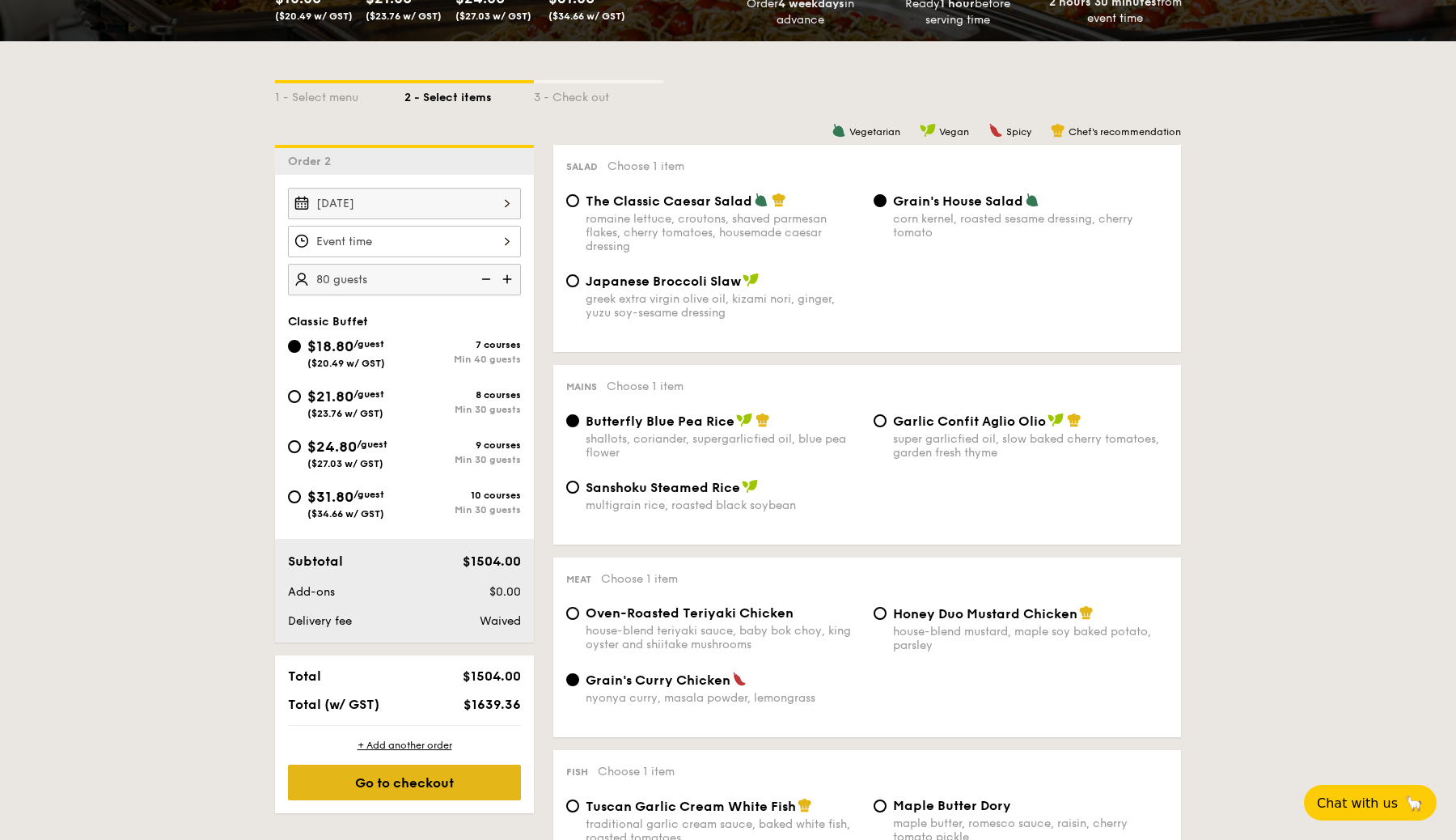
click at [465, 785] on div "Go to checkout" at bounding box center [404, 783] width 233 height 36
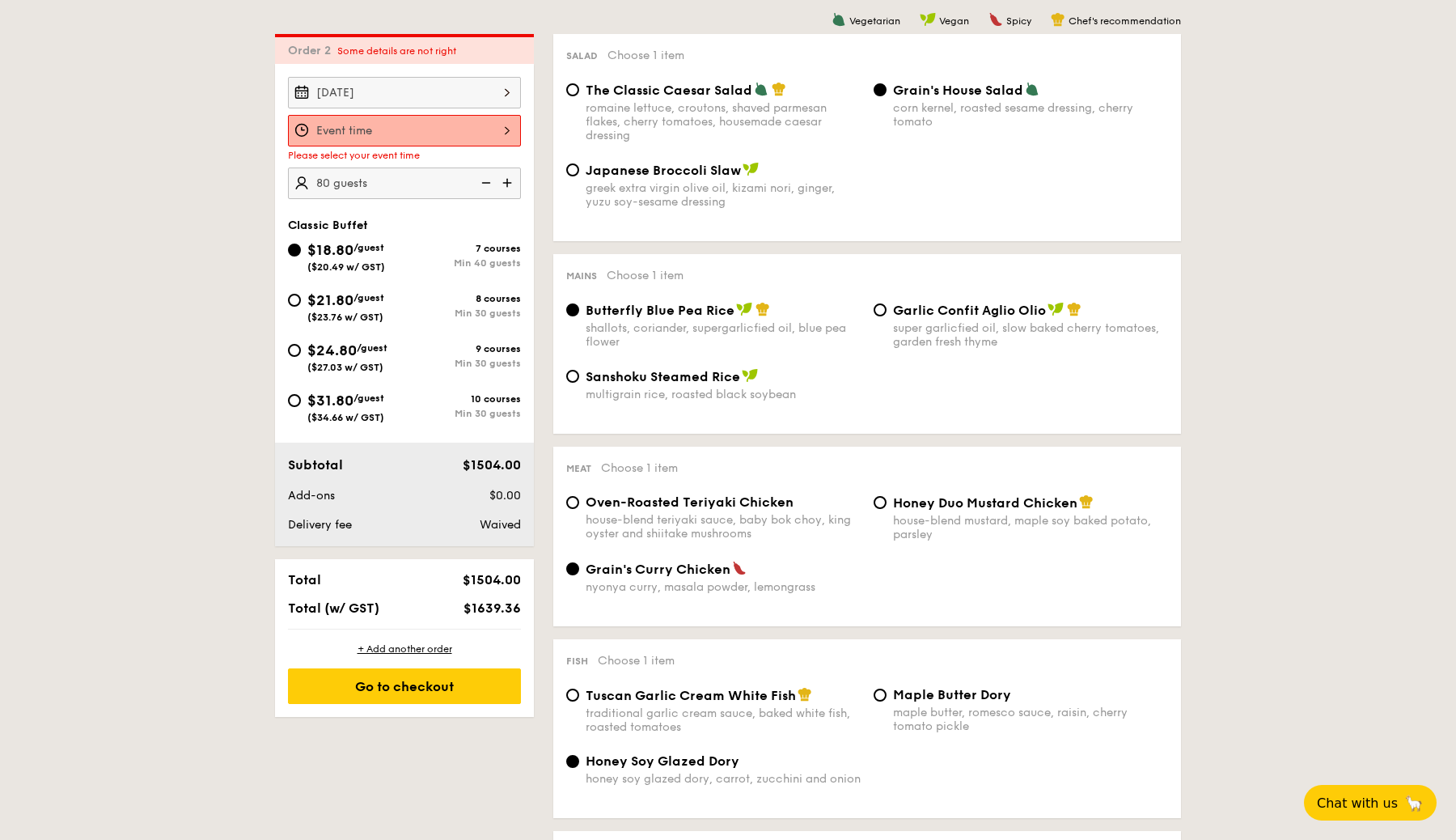
scroll to position [432, 0]
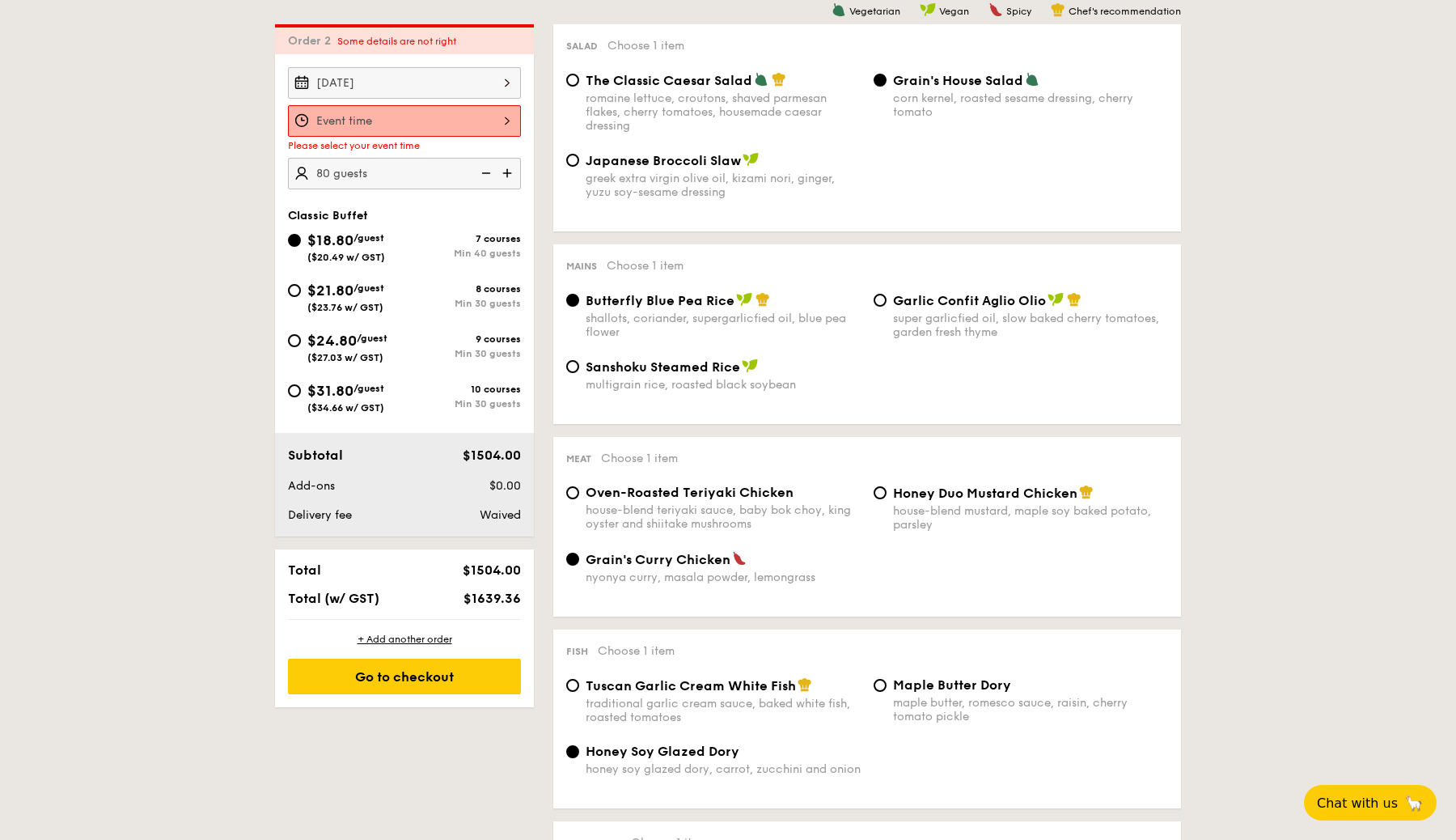
click at [507, 128] on div at bounding box center [404, 121] width 233 height 31
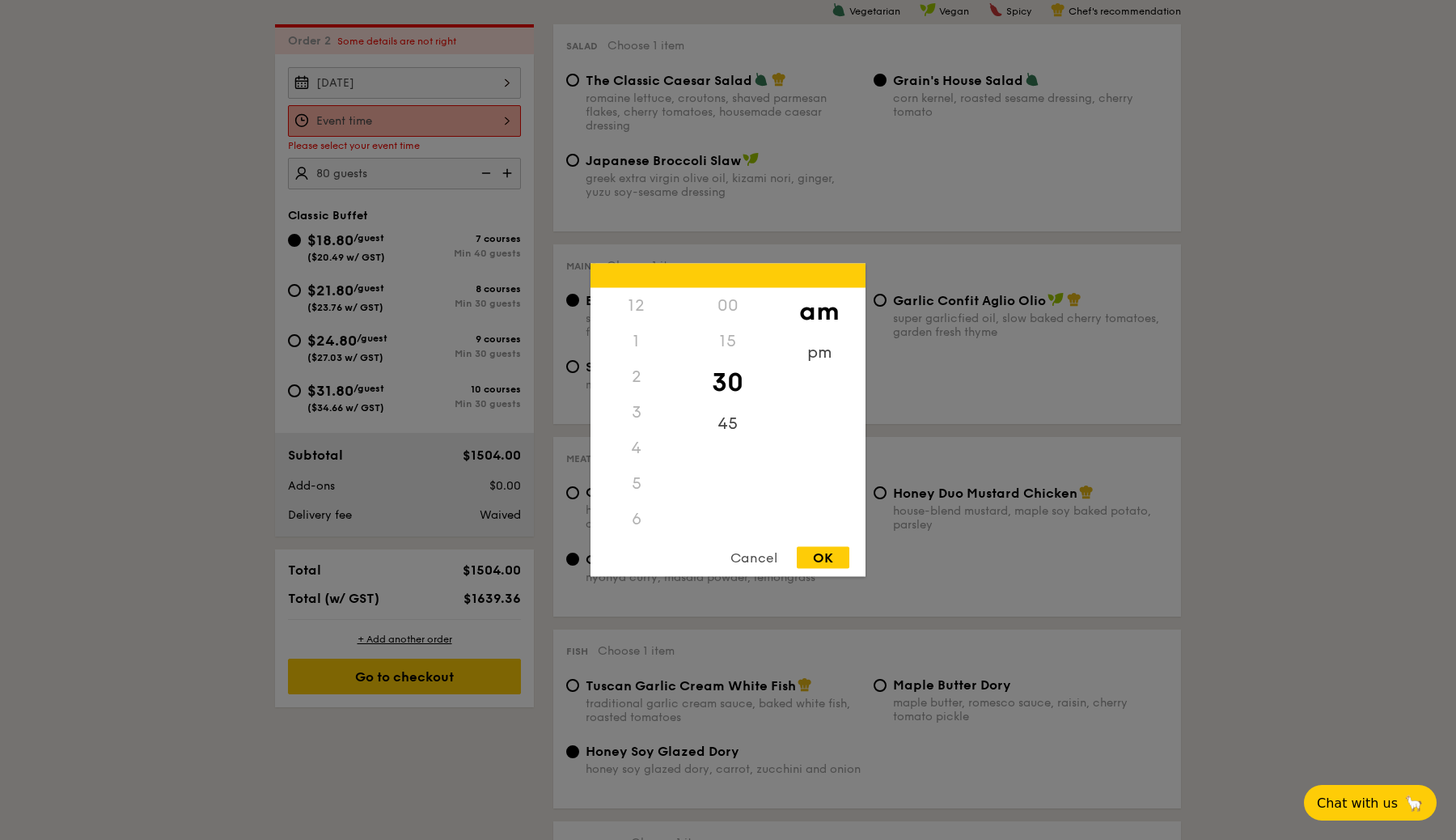
scroll to position [178, 0]
click at [631, 524] on div "11" at bounding box center [636, 536] width 91 height 47
click at [834, 547] on div "OK" at bounding box center [823, 557] width 53 height 21
type input "11:30AM"
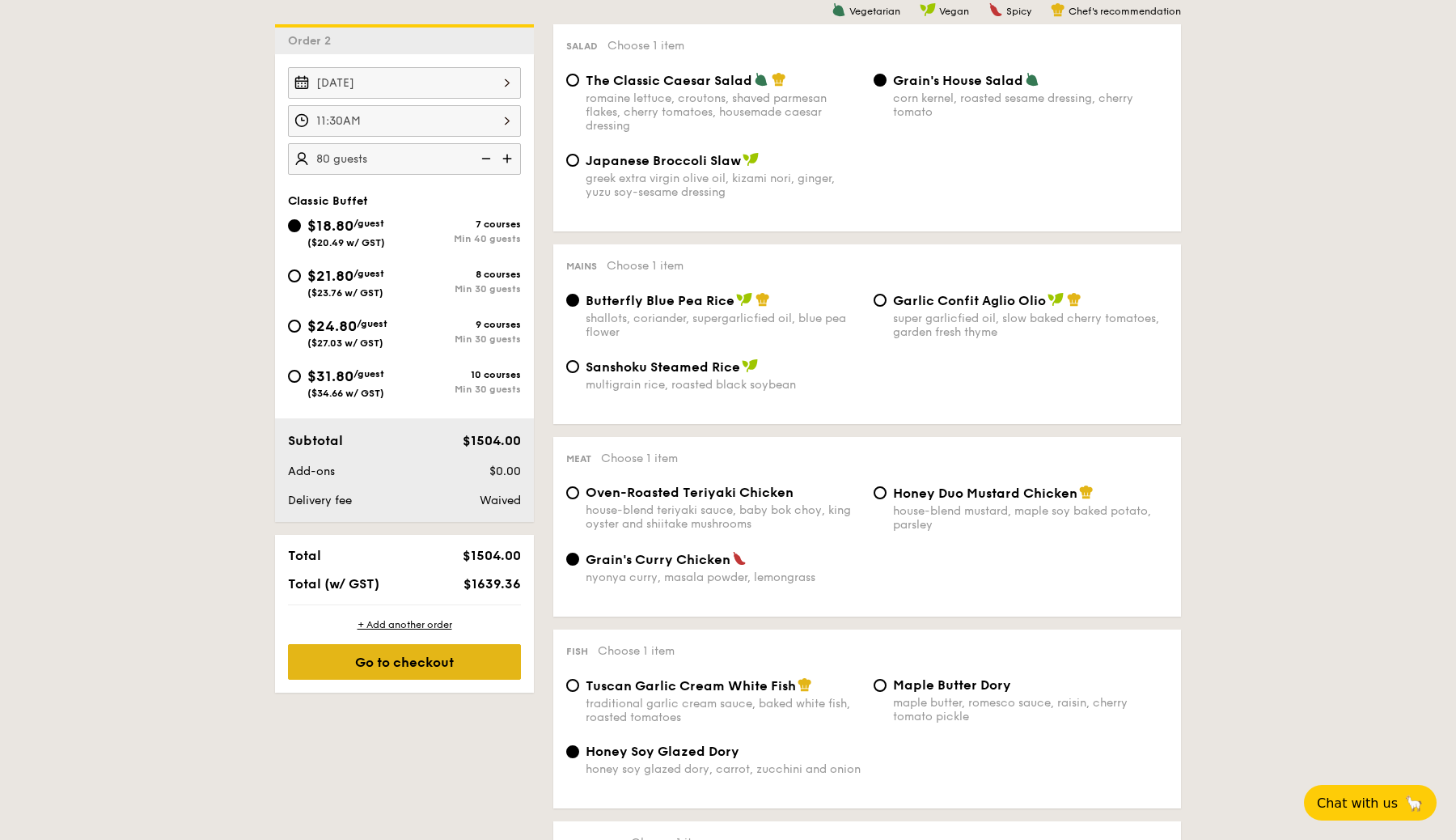
click at [493, 661] on div "Go to checkout" at bounding box center [404, 662] width 233 height 36
